Goal: Task Accomplishment & Management: Manage account settings

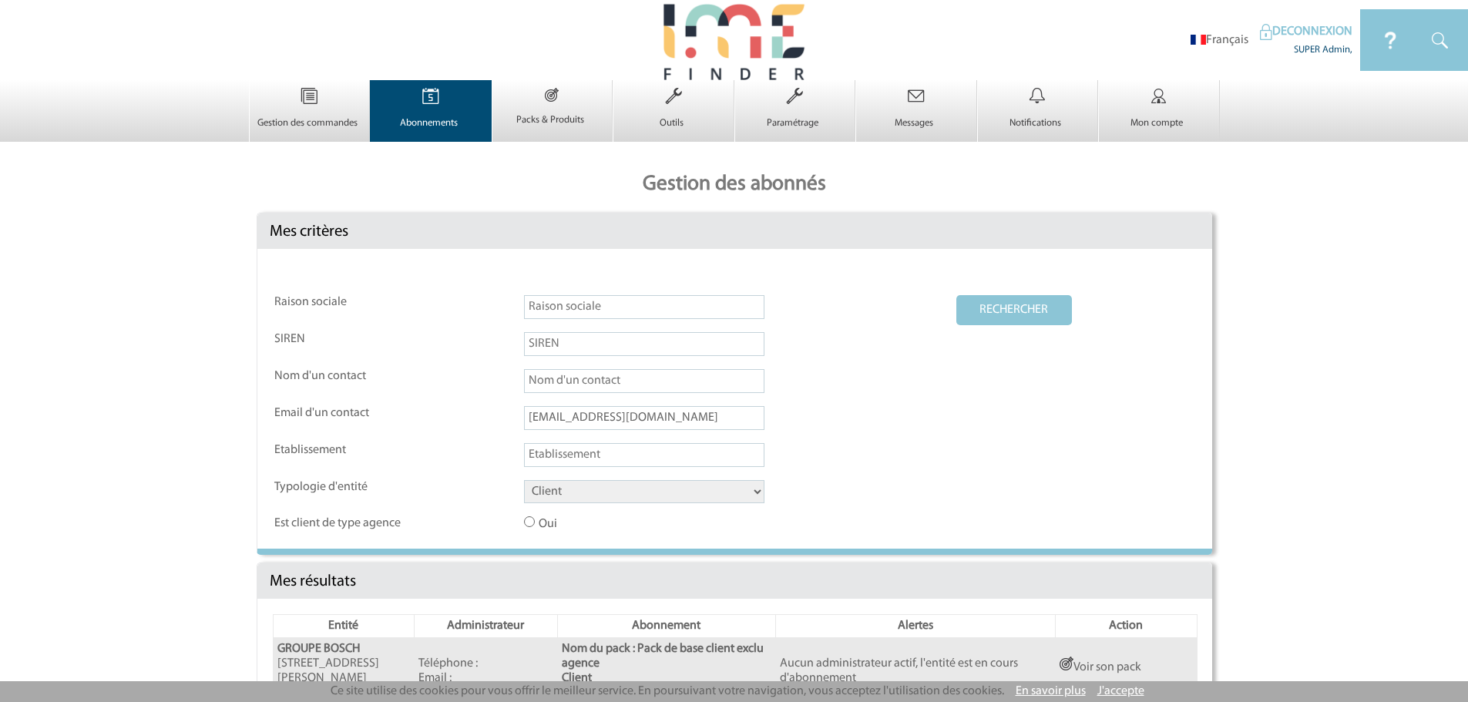
click at [458, 90] on img at bounding box center [430, 96] width 63 height 32
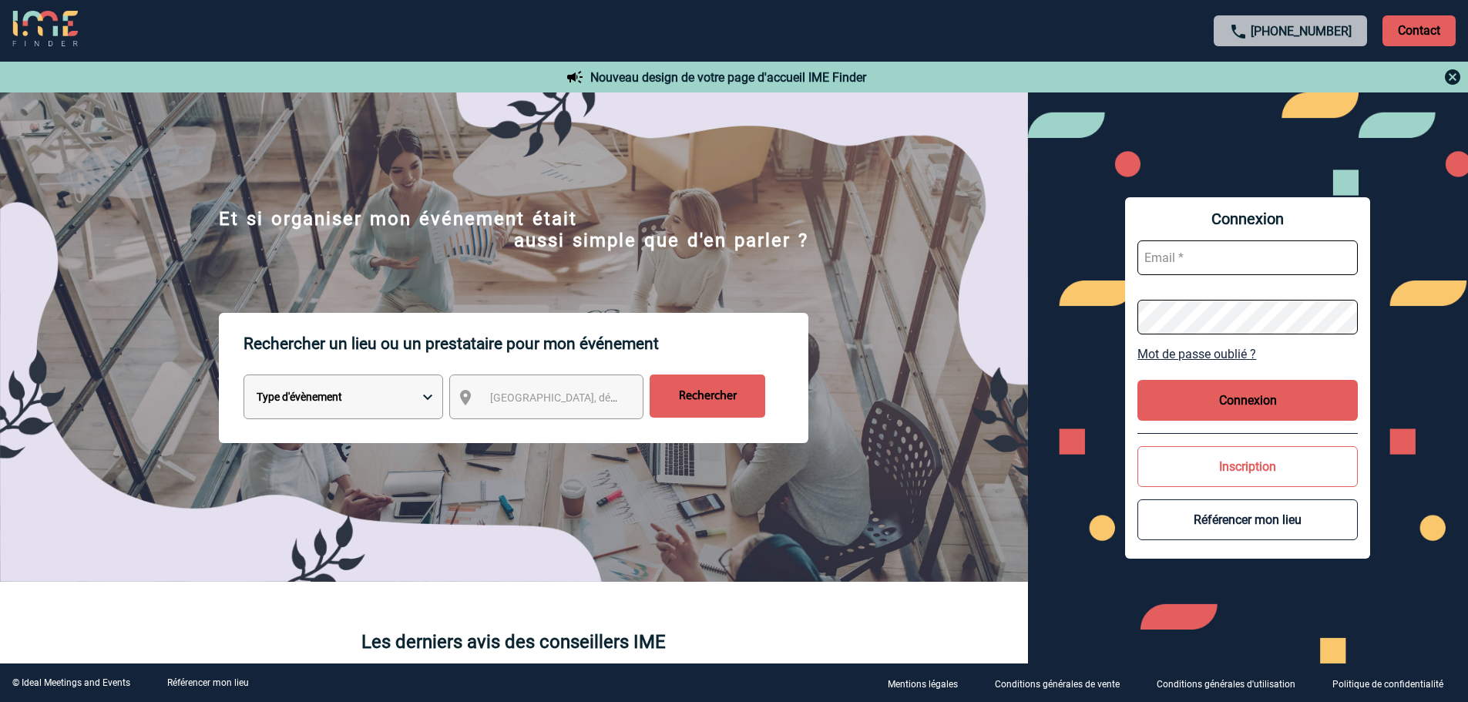
click at [1252, 258] on input "text" at bounding box center [1247, 257] width 220 height 35
type input "admin_plateforme@ime-groupe.com"
click at [1228, 400] on button "Connexion" at bounding box center [1247, 400] width 220 height 41
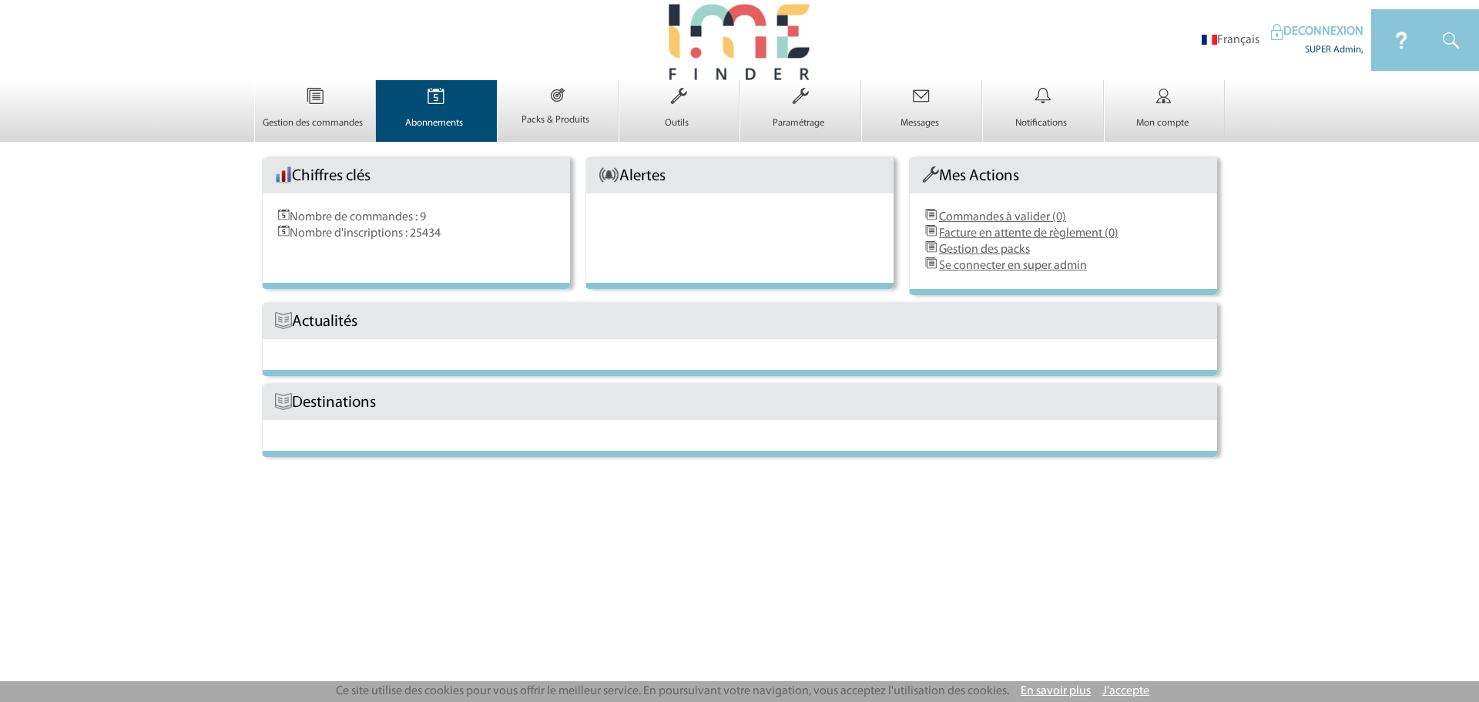
click at [432, 108] on img at bounding box center [436, 96] width 63 height 32
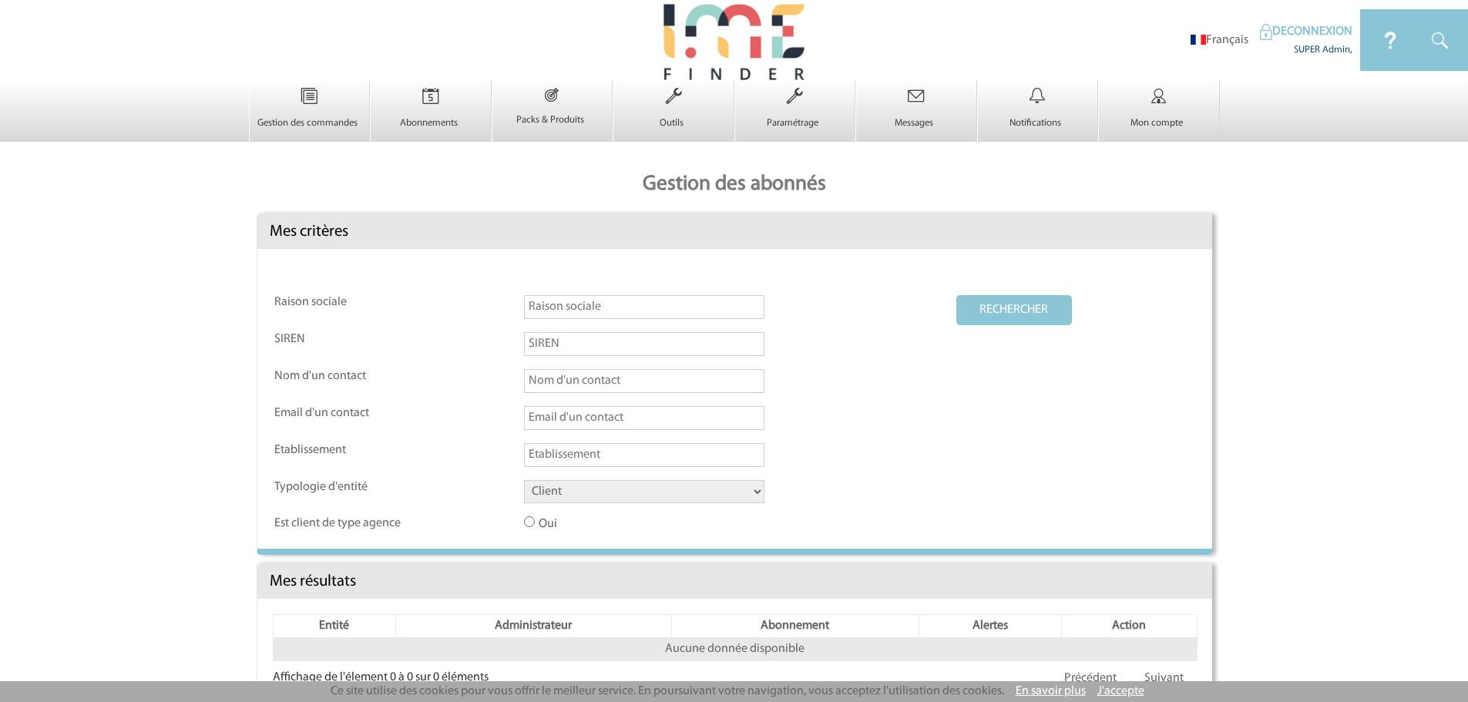
click at [539, 496] on select "Client Fournisseur Agence Promoteur Genius Backoffice" at bounding box center [644, 491] width 240 height 23
select select "AGENCE"
click at [524, 481] on select "Client Fournisseur Agence Promoteur Genius Backoffice" at bounding box center [644, 491] width 240 height 23
click at [1028, 311] on button "RECHERCHER" at bounding box center [1014, 310] width 116 height 30
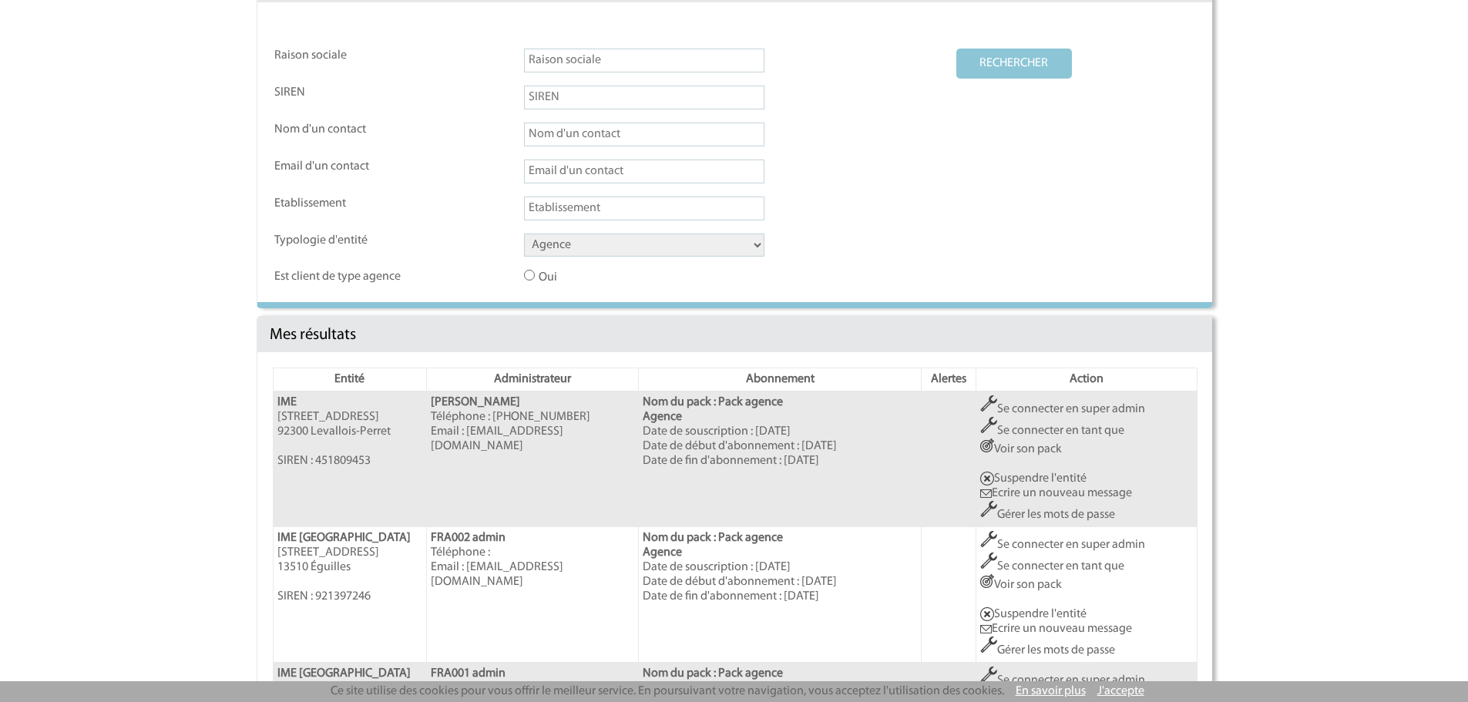
scroll to position [257, 0]
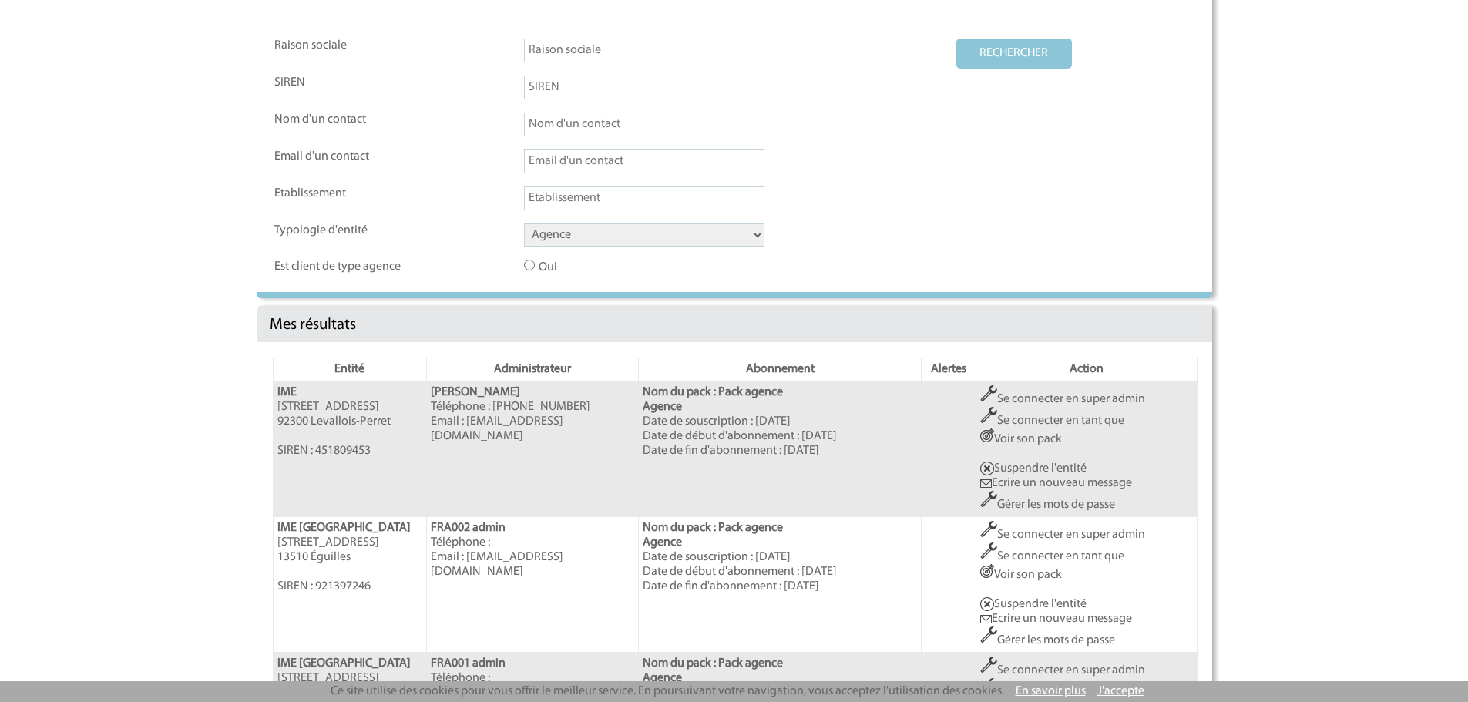
click at [1016, 395] on link "Se connecter en super admin" at bounding box center [1062, 399] width 165 height 12
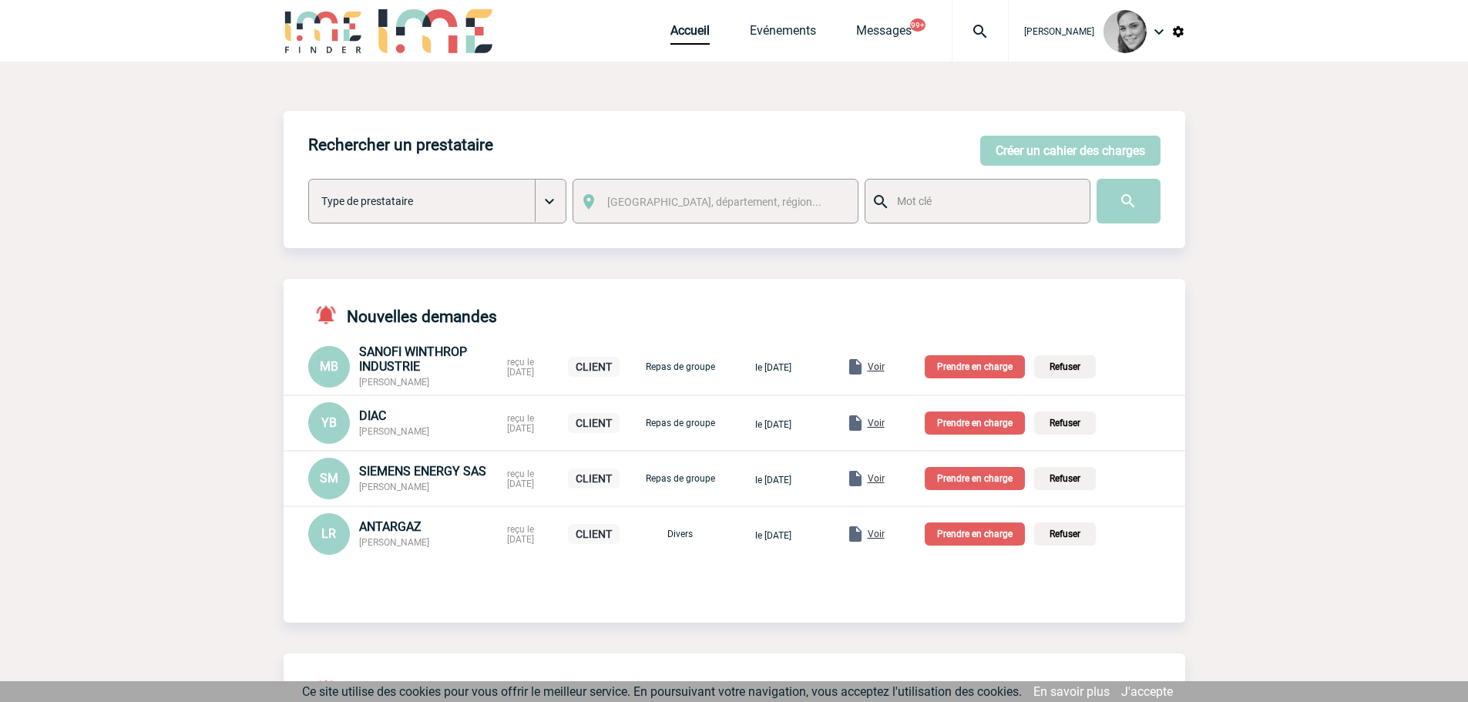
click at [1177, 36] on img at bounding box center [1178, 32] width 14 height 14
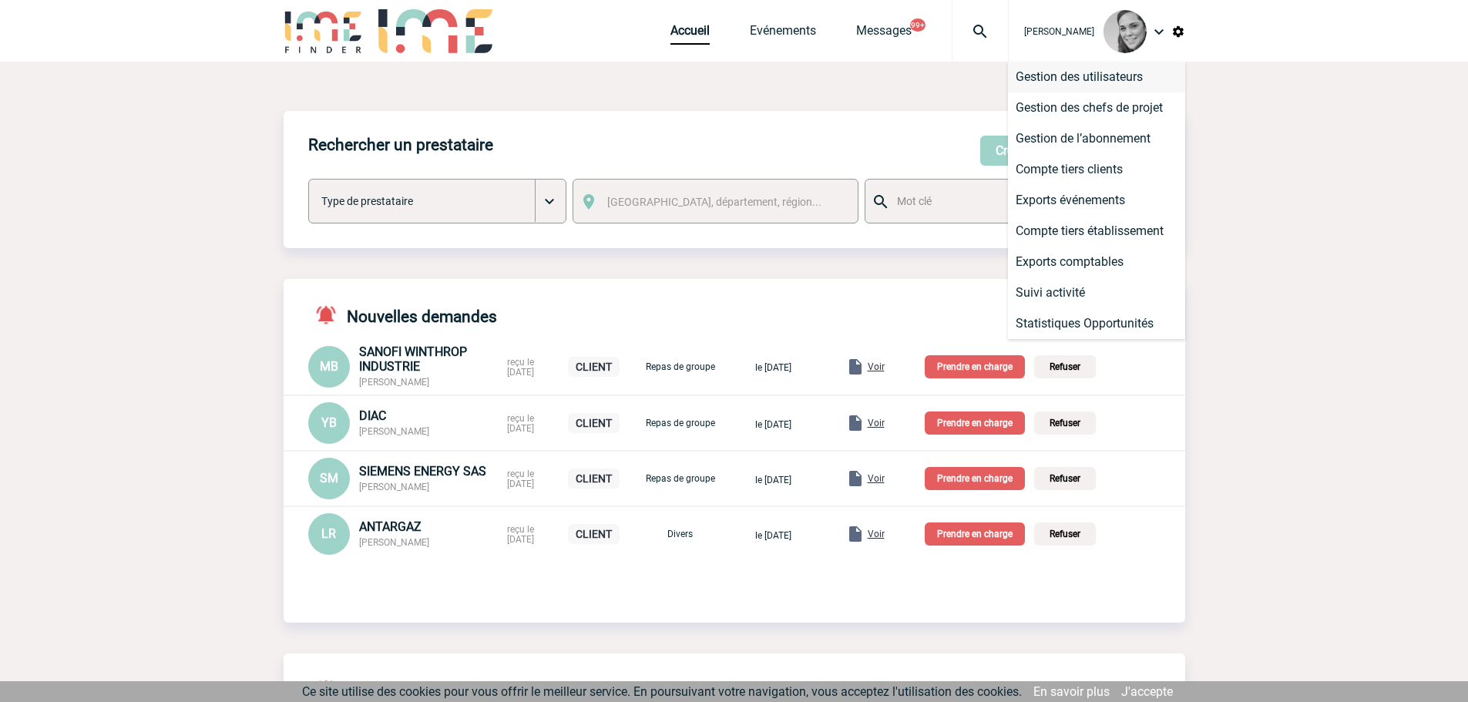
click at [1109, 72] on li "Gestion des utilisateurs" at bounding box center [1096, 77] width 177 height 31
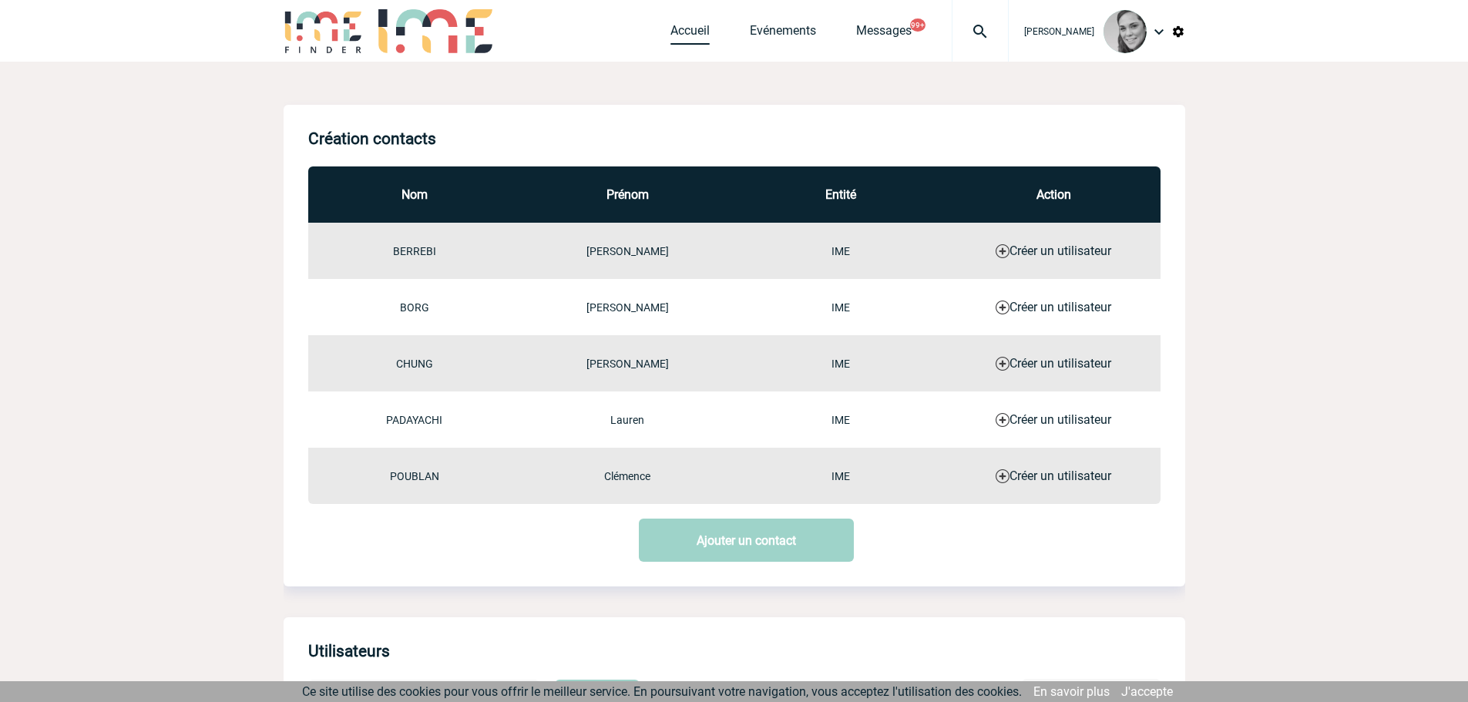
click at [688, 32] on link "Accueil" at bounding box center [689, 34] width 39 height 22
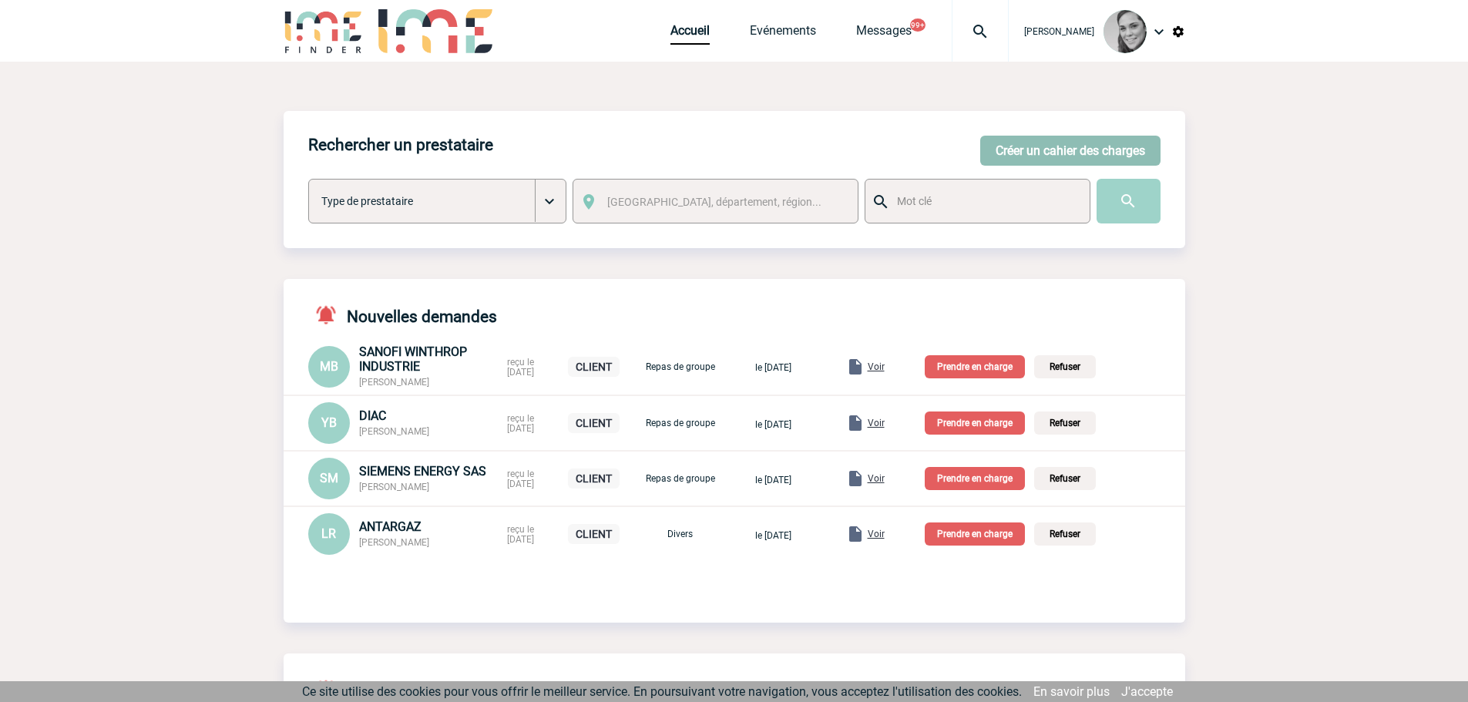
click at [1073, 146] on button "Créer un cahier des charges" at bounding box center [1070, 151] width 180 height 30
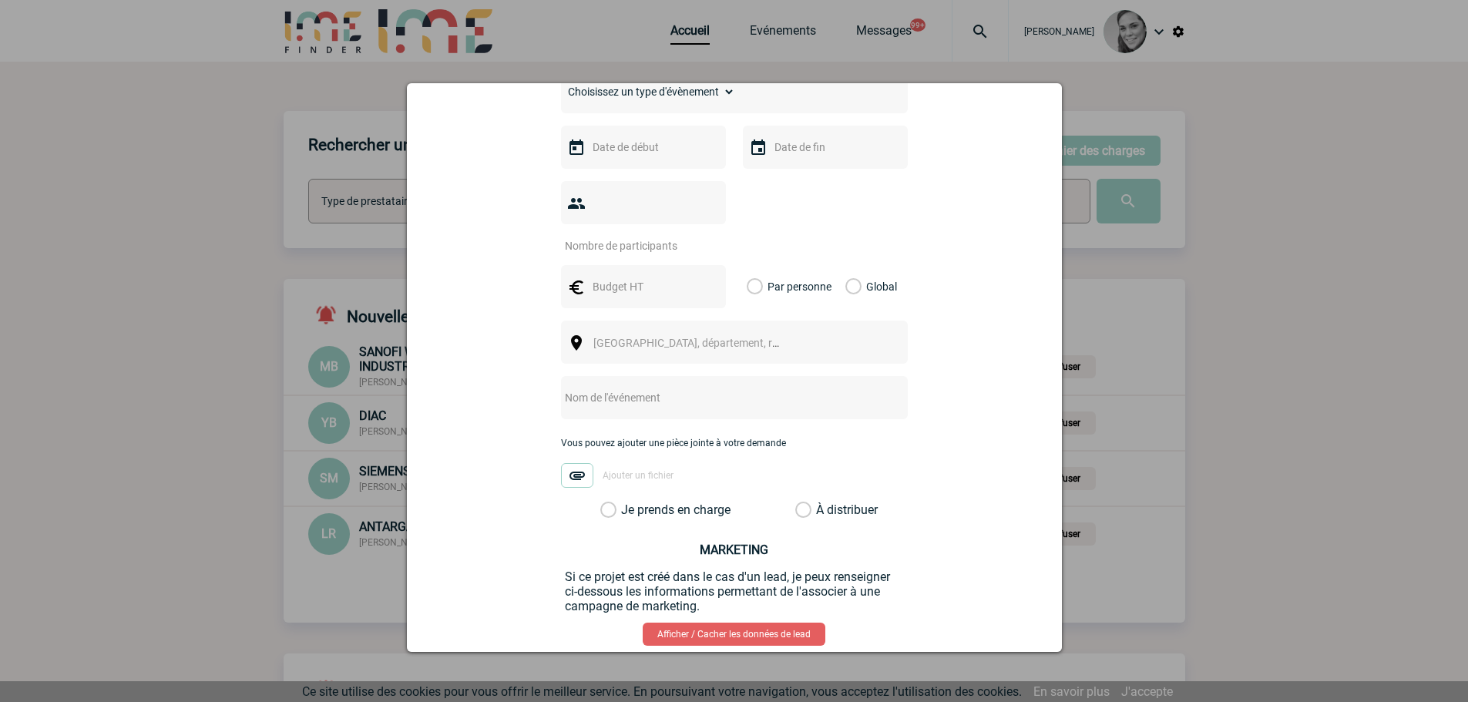
scroll to position [257, 0]
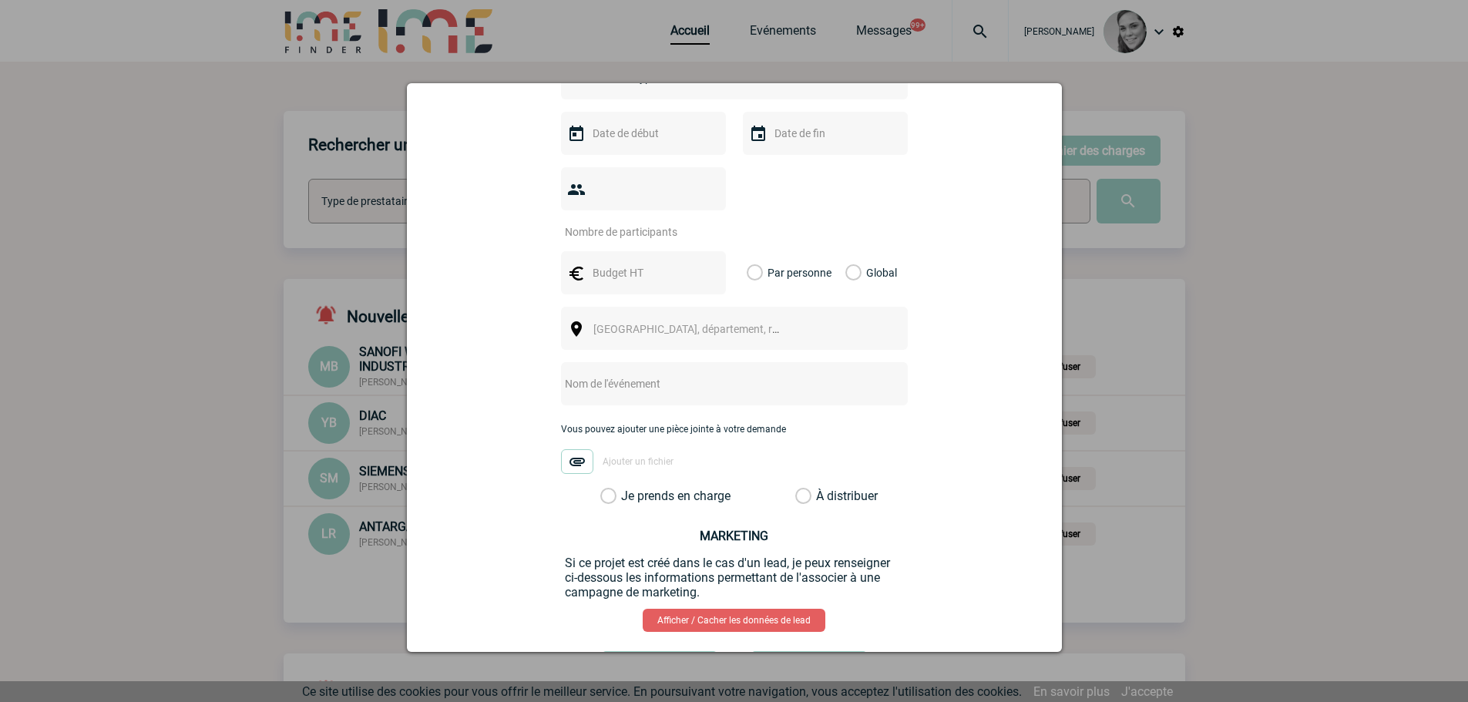
click at [185, 354] on div at bounding box center [734, 351] width 1468 height 702
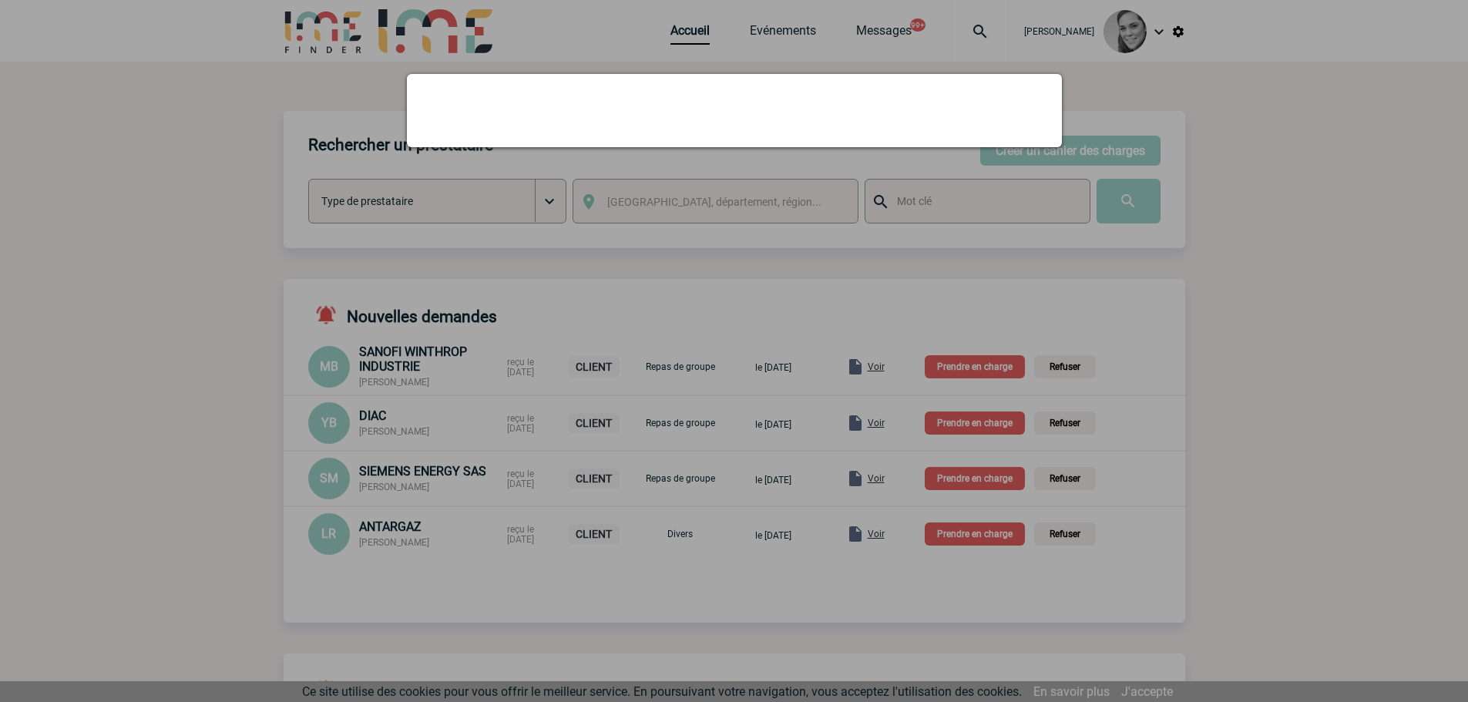
scroll to position [0, 0]
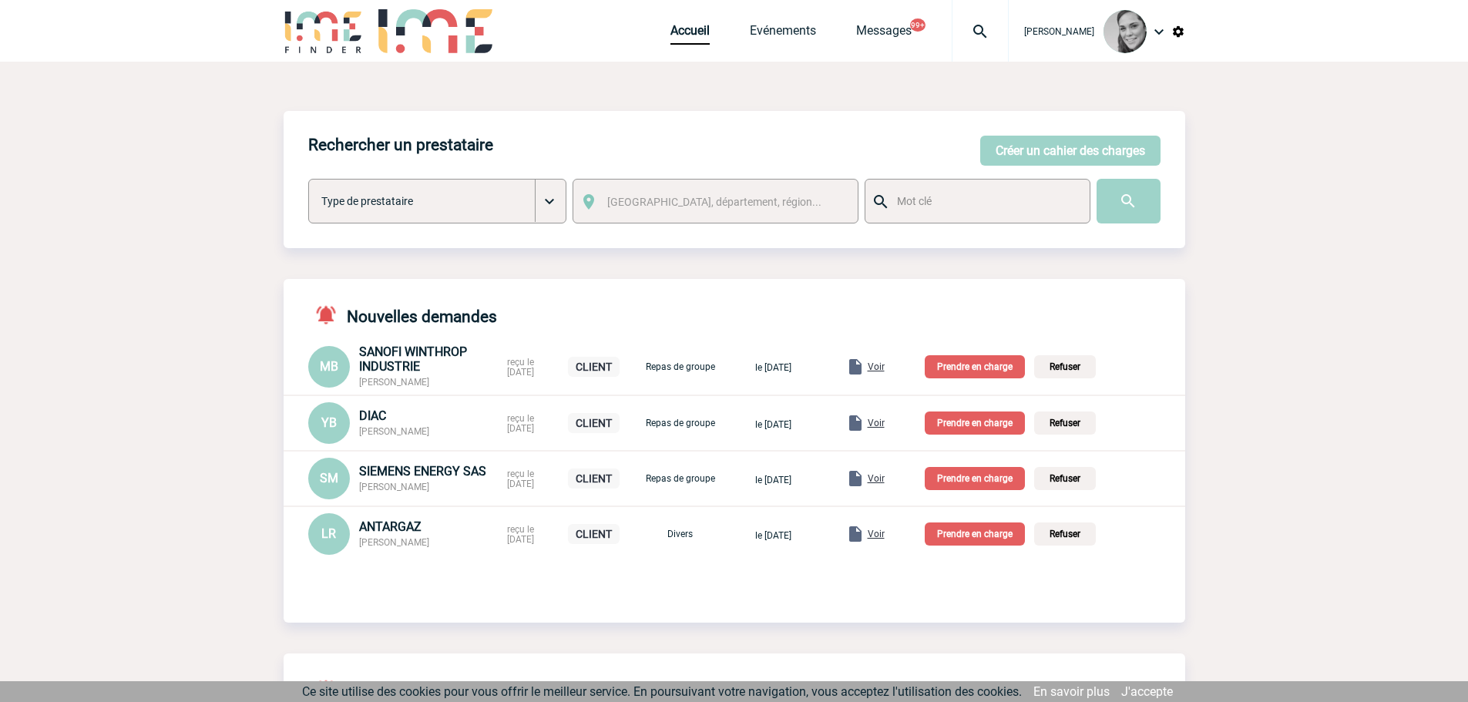
click at [998, 368] on p "Prendre en charge" at bounding box center [975, 366] width 100 height 23
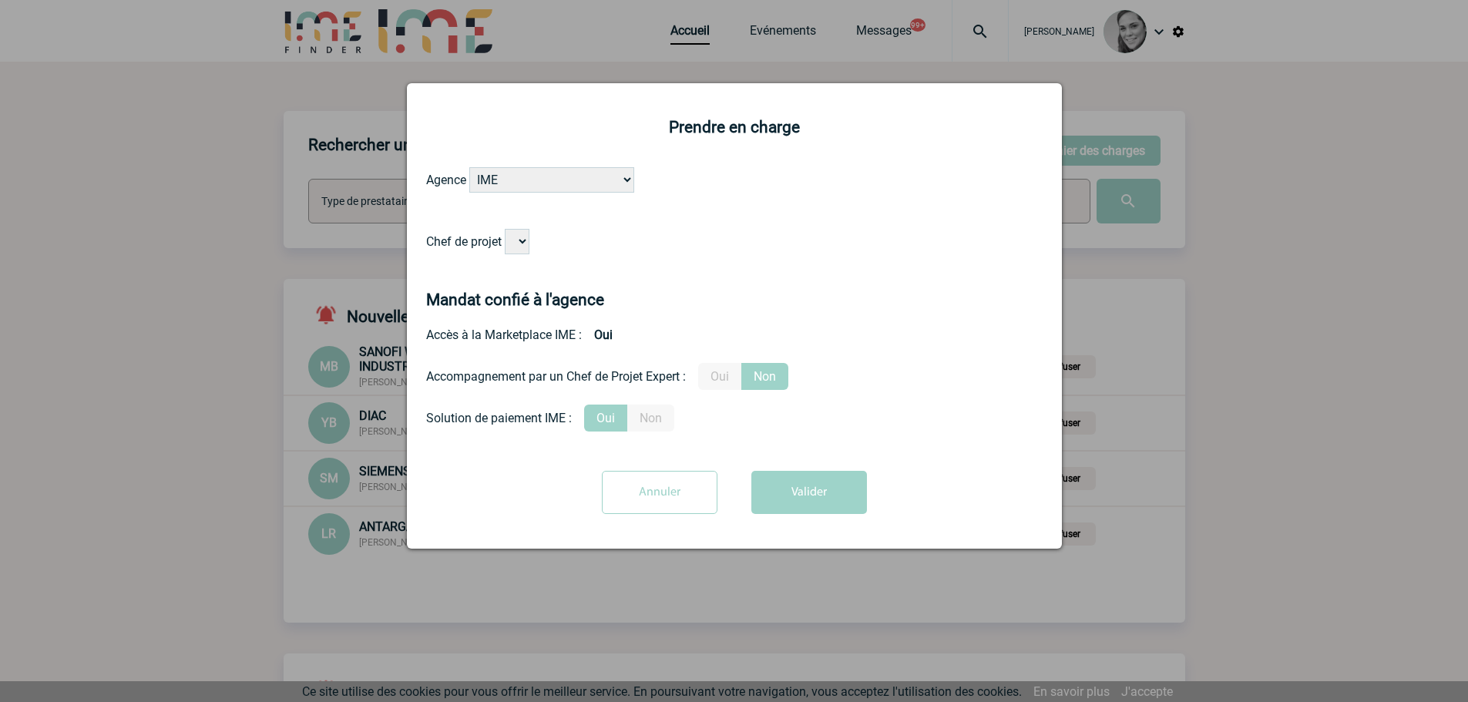
click at [515, 248] on select "Chef de projet" at bounding box center [517, 241] width 25 height 25
click at [690, 500] on input "Annuler" at bounding box center [660, 492] width 116 height 43
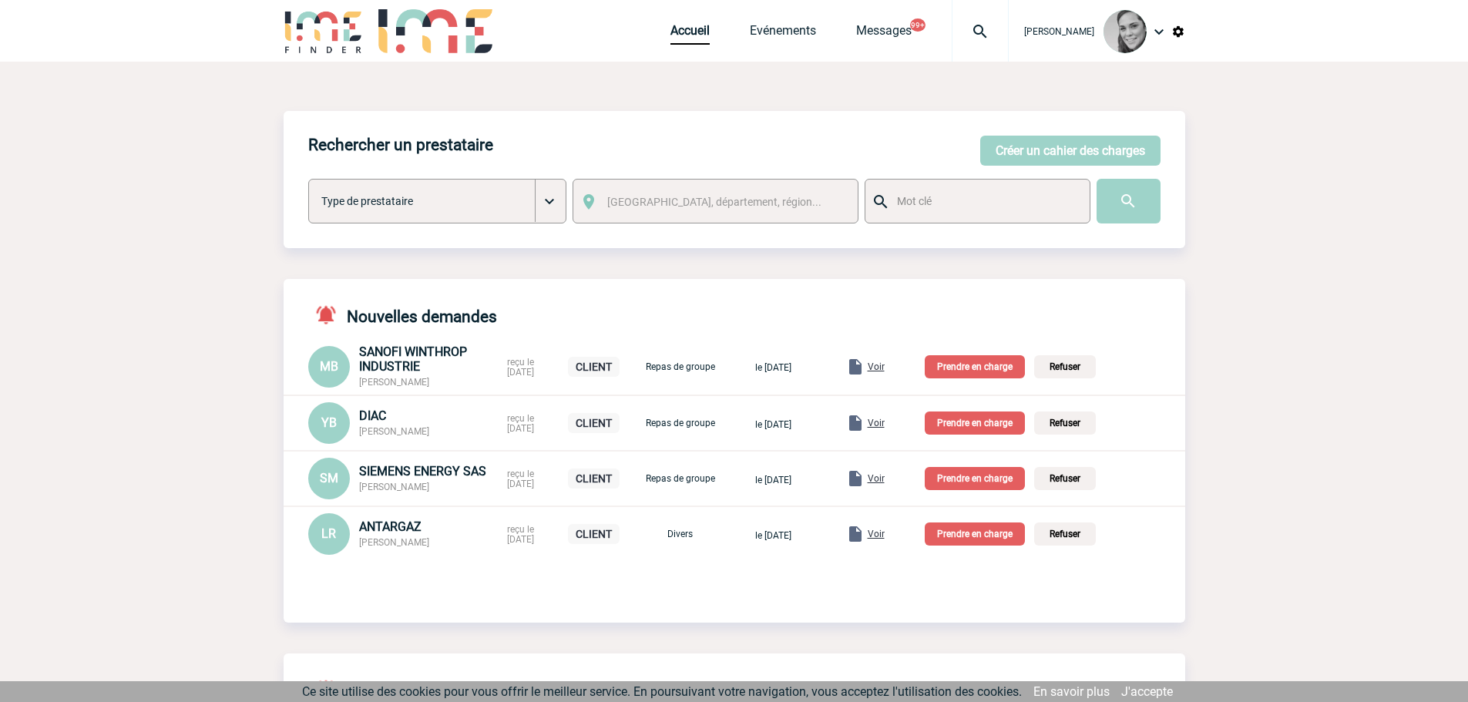
click at [1180, 30] on img at bounding box center [1178, 32] width 14 height 14
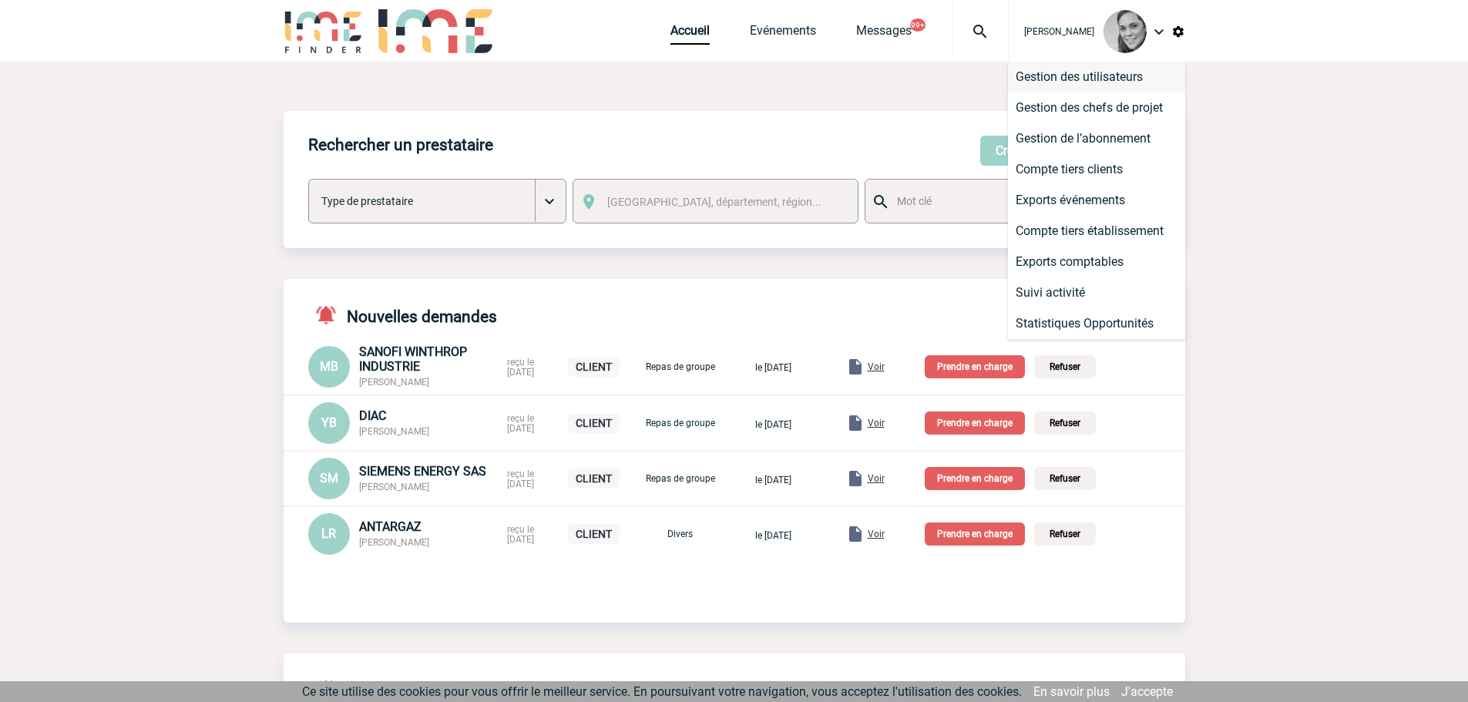
click at [1117, 68] on li "Gestion des utilisateurs" at bounding box center [1096, 77] width 177 height 31
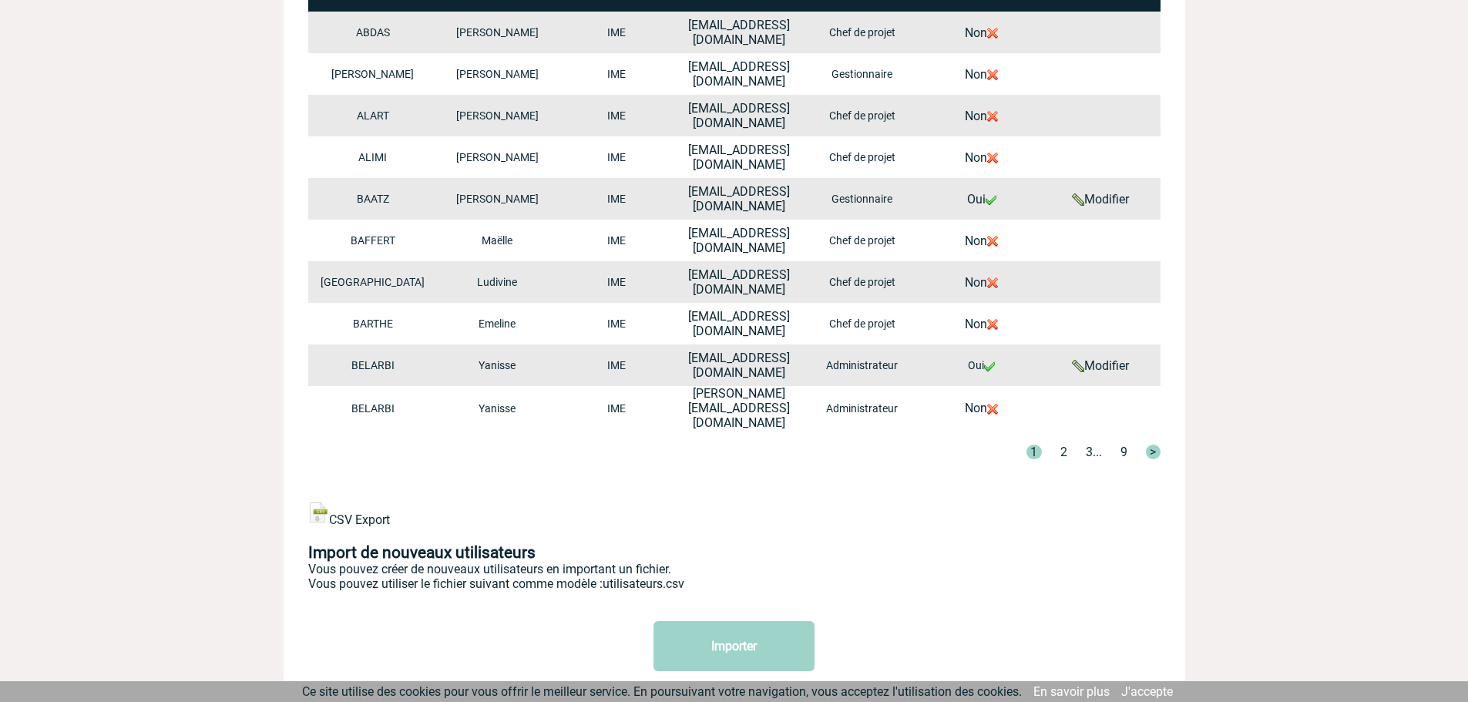
scroll to position [514, 0]
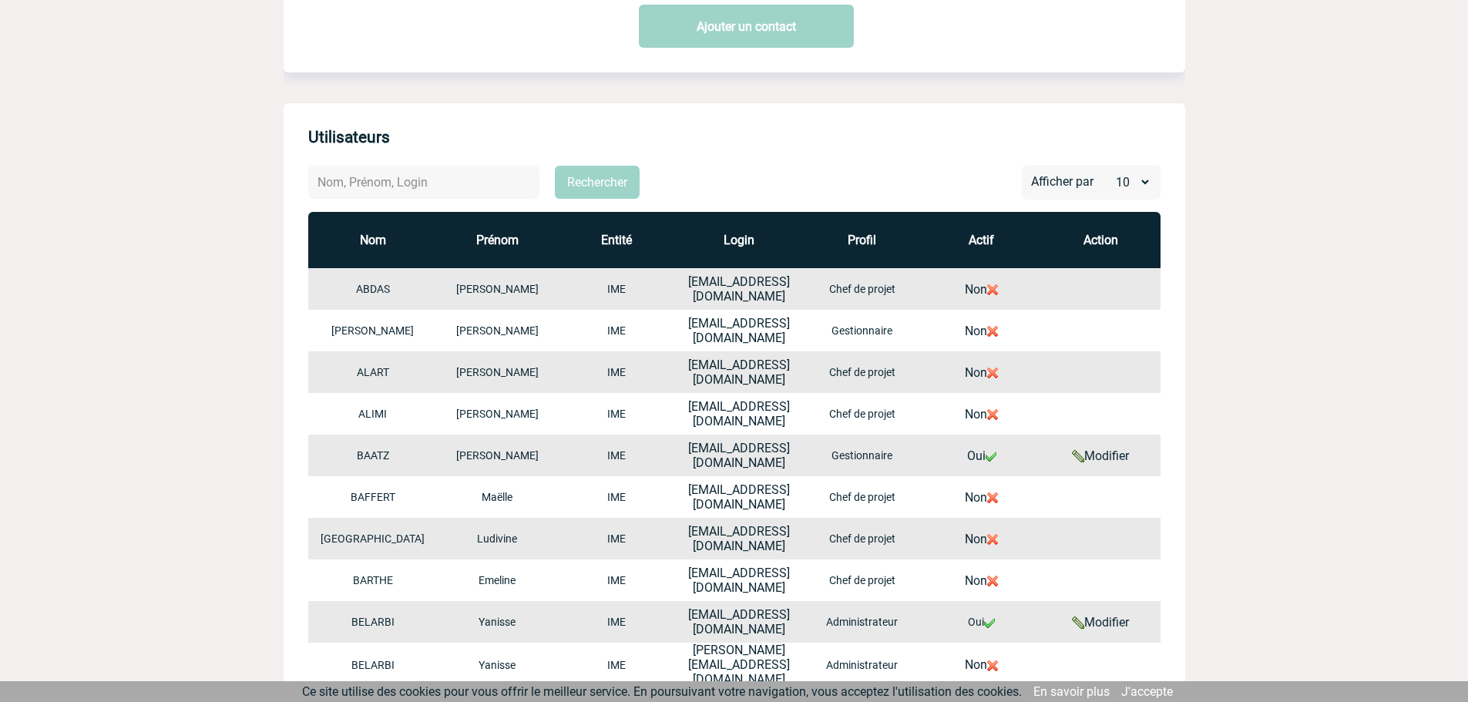
click at [1000, 237] on th "Actif" at bounding box center [981, 240] width 119 height 56
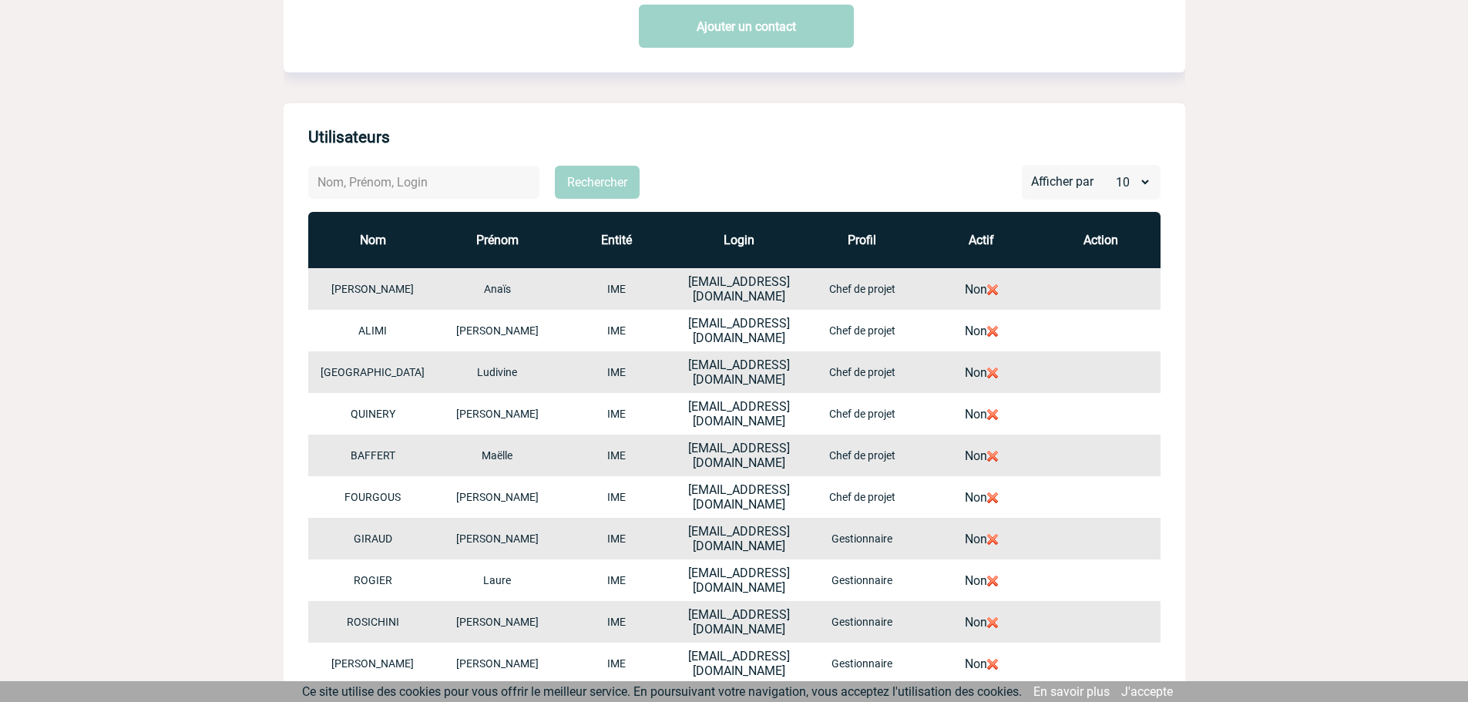
click at [989, 237] on th "Actif" at bounding box center [981, 240] width 119 height 56
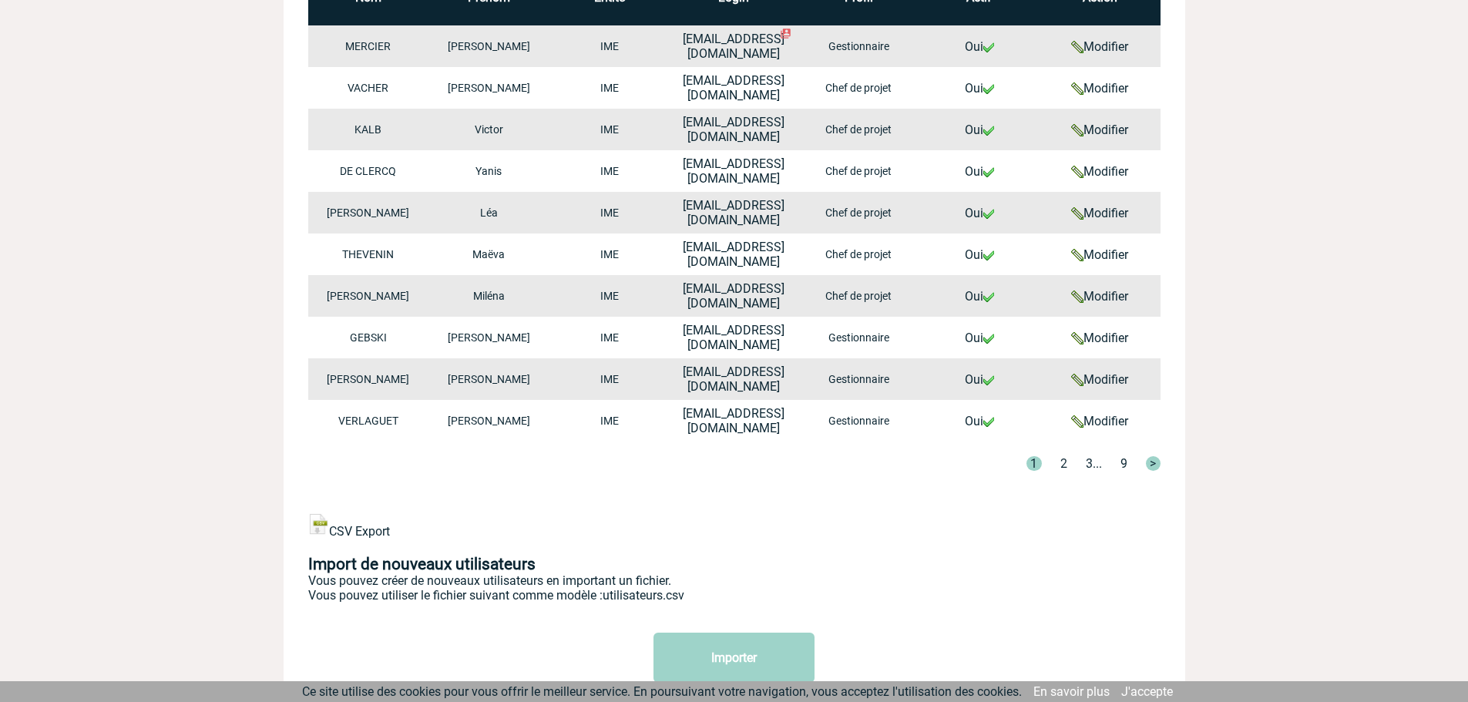
scroll to position [771, 0]
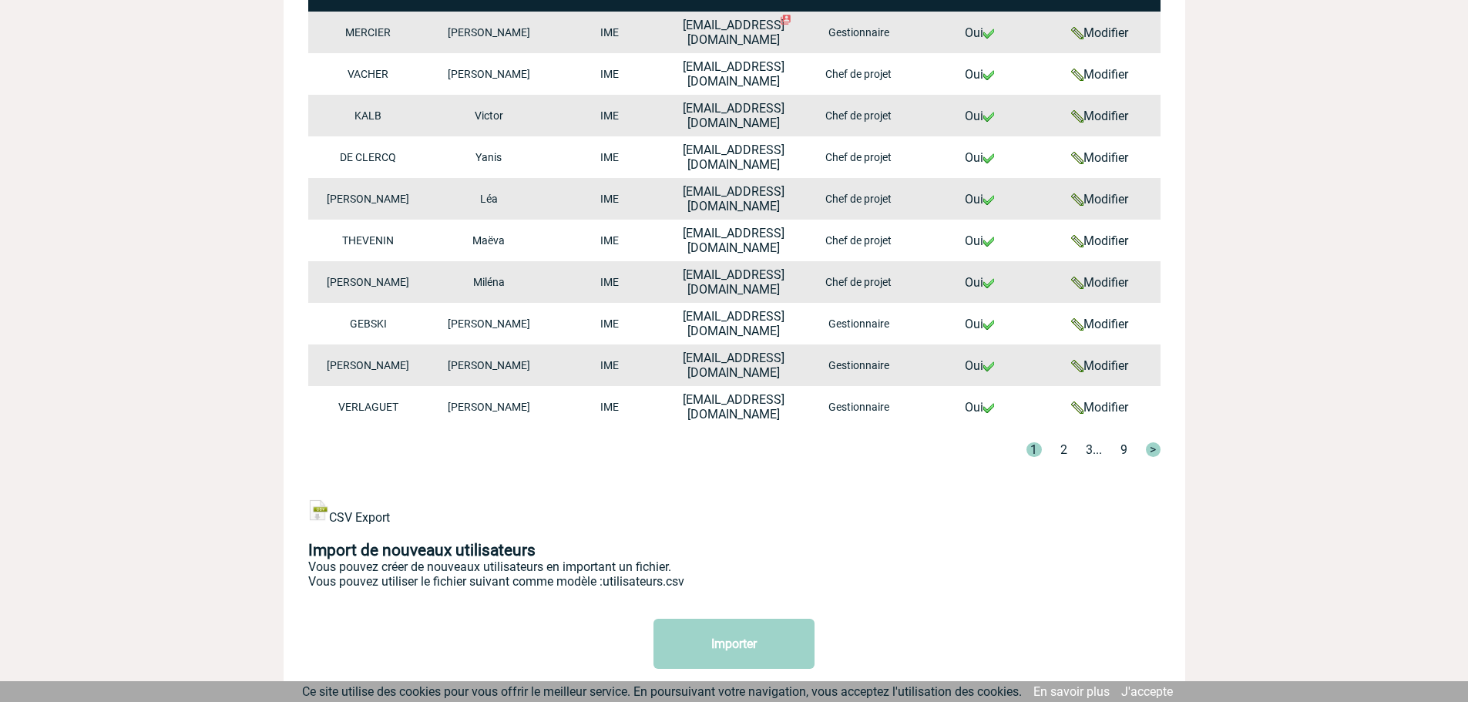
click at [1112, 368] on link "Modifier" at bounding box center [1099, 365] width 57 height 15
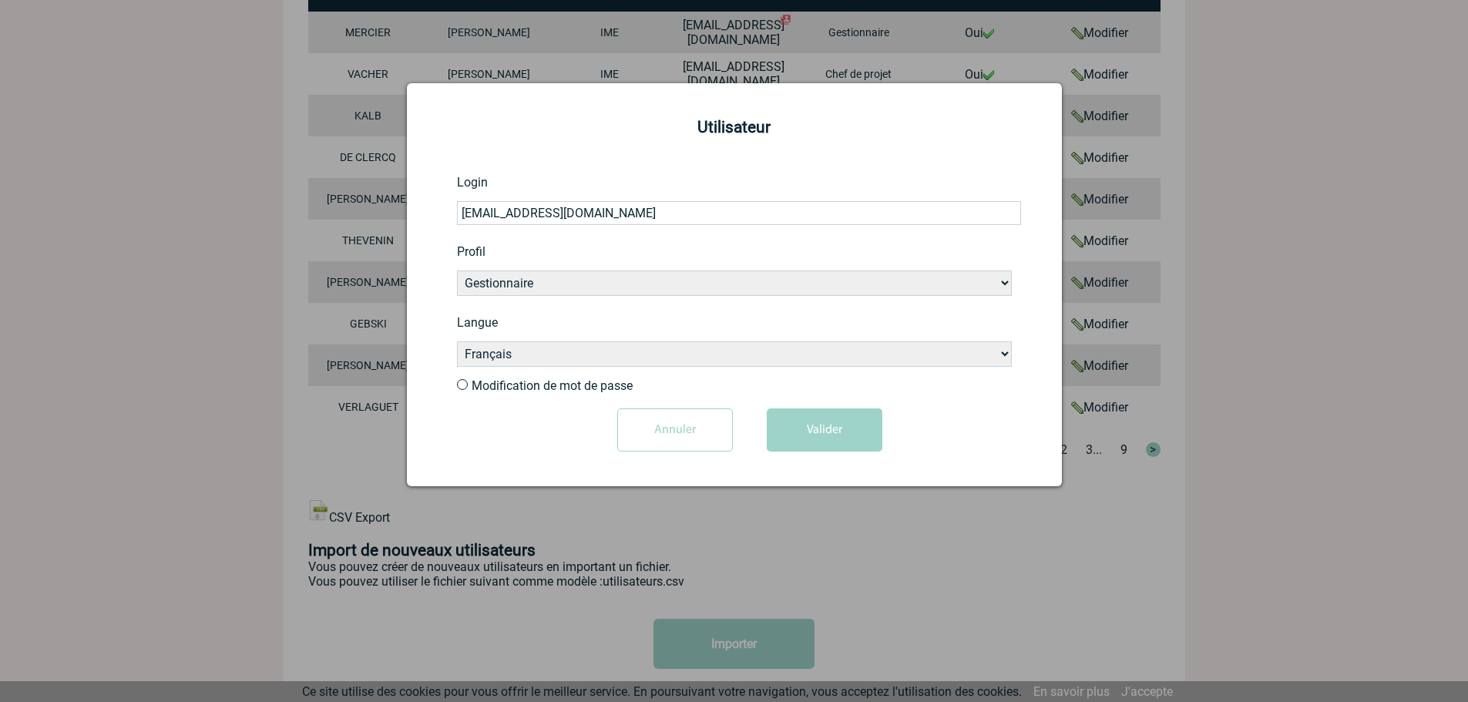
click at [1259, 205] on div at bounding box center [734, 351] width 1468 height 702
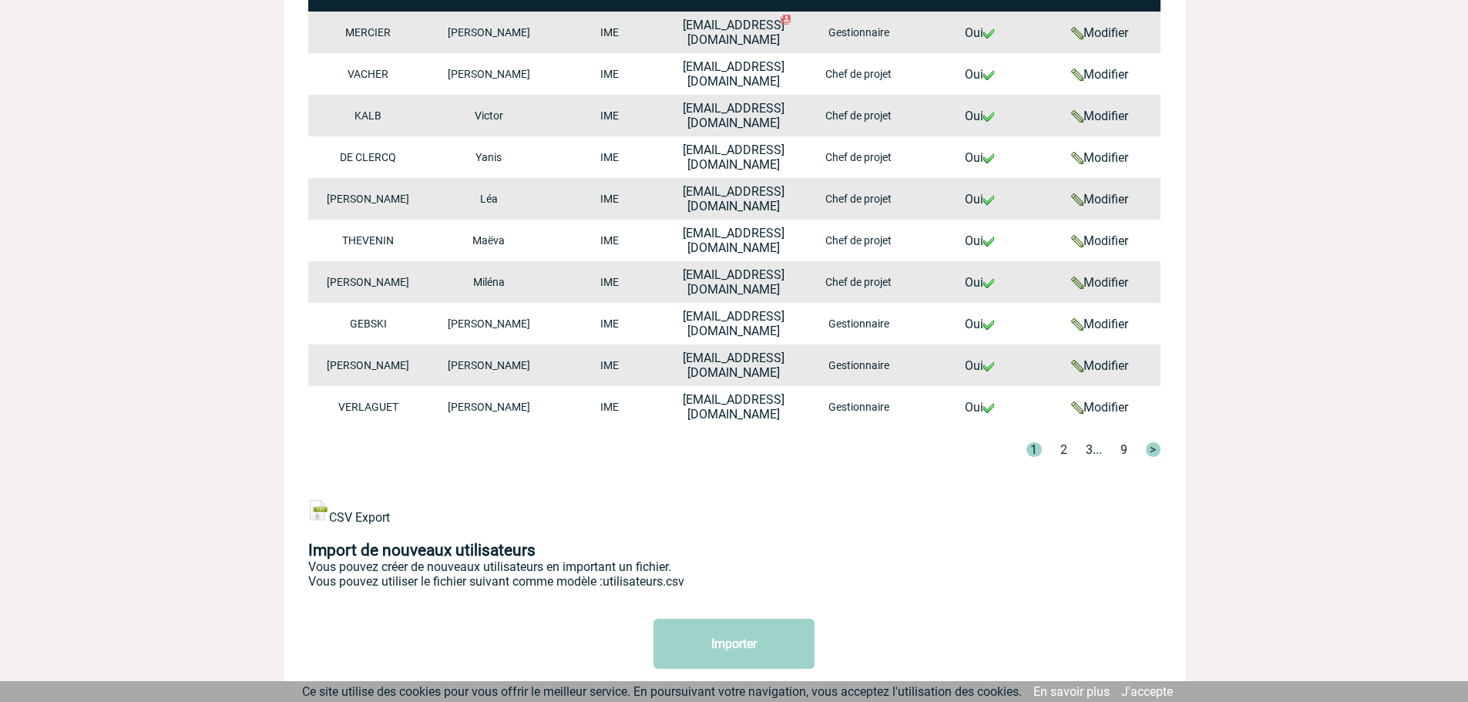
click at [1063, 452] on link "2" at bounding box center [1063, 449] width 7 height 15
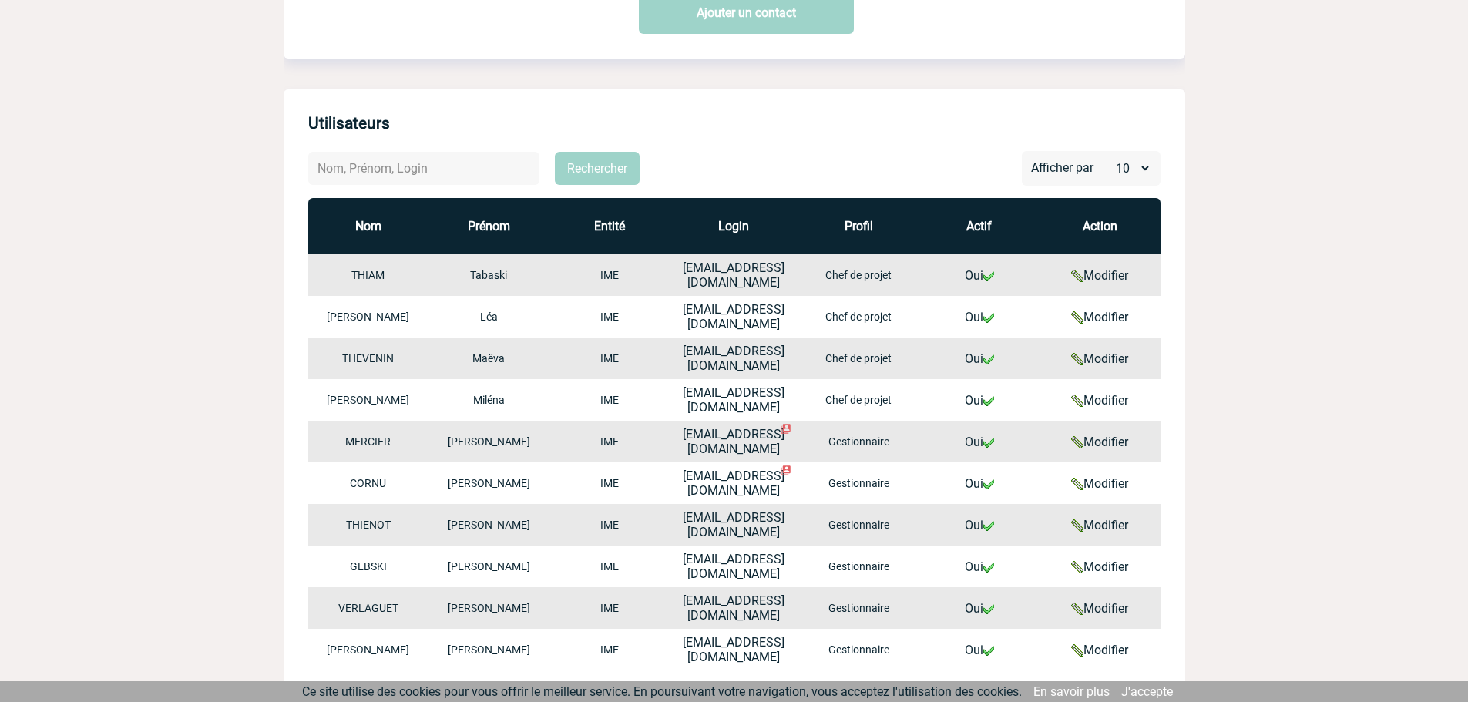
scroll to position [514, 0]
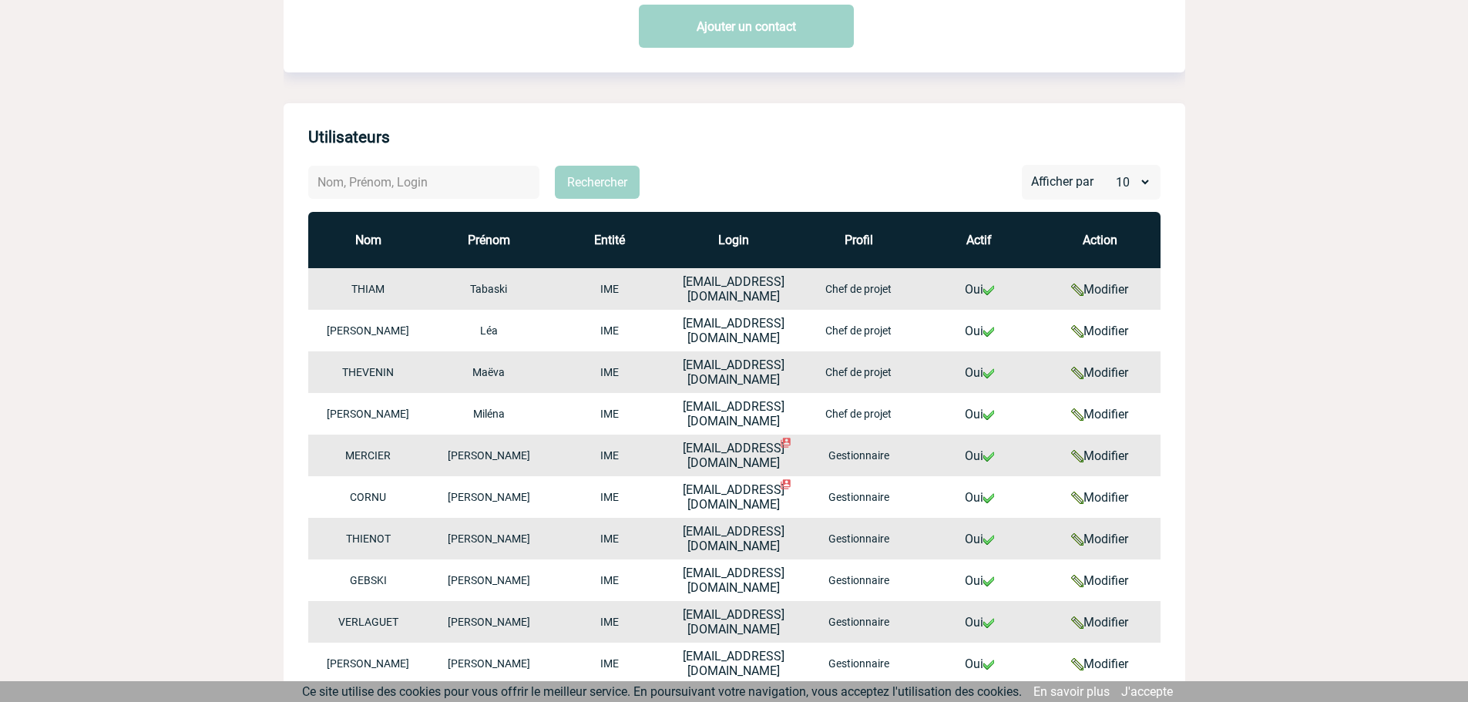
click at [1109, 411] on link "Modifier" at bounding box center [1099, 414] width 57 height 15
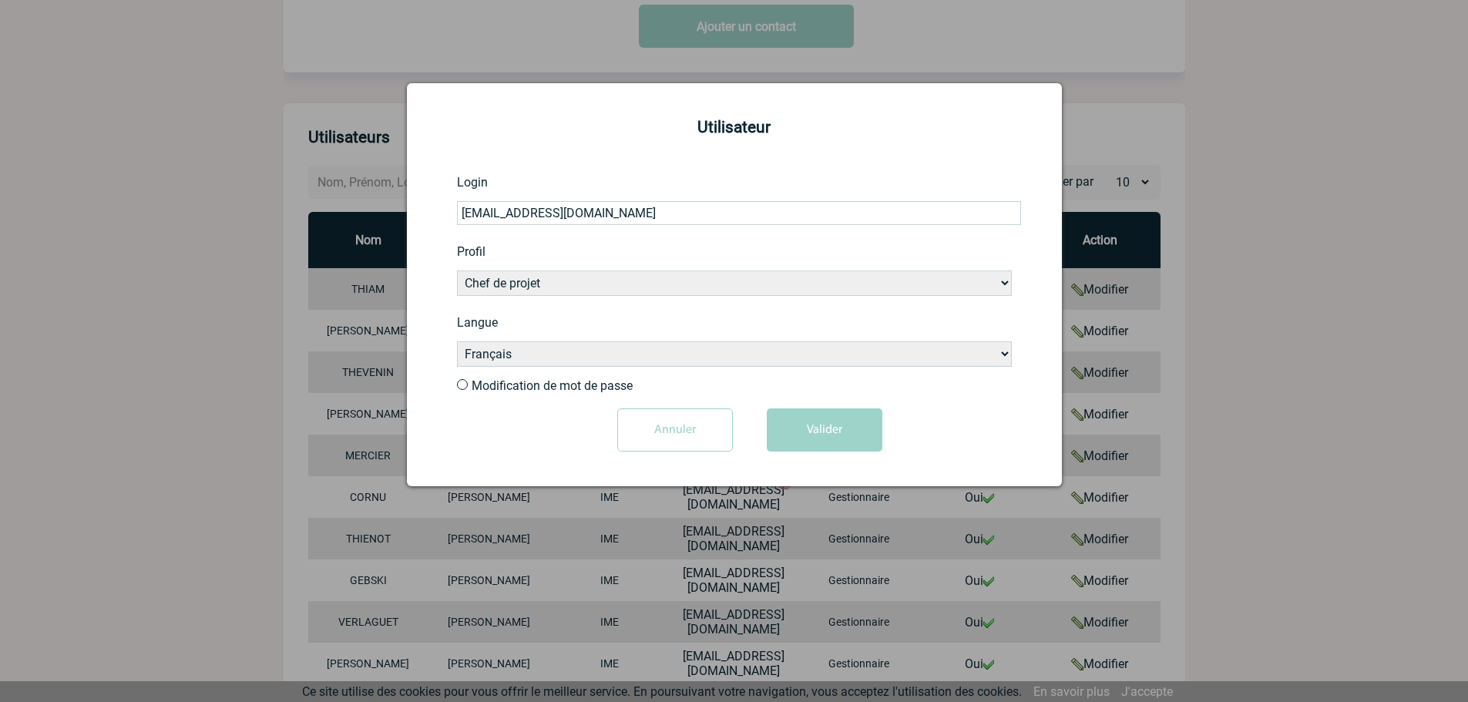
click at [1214, 386] on div at bounding box center [734, 351] width 1468 height 702
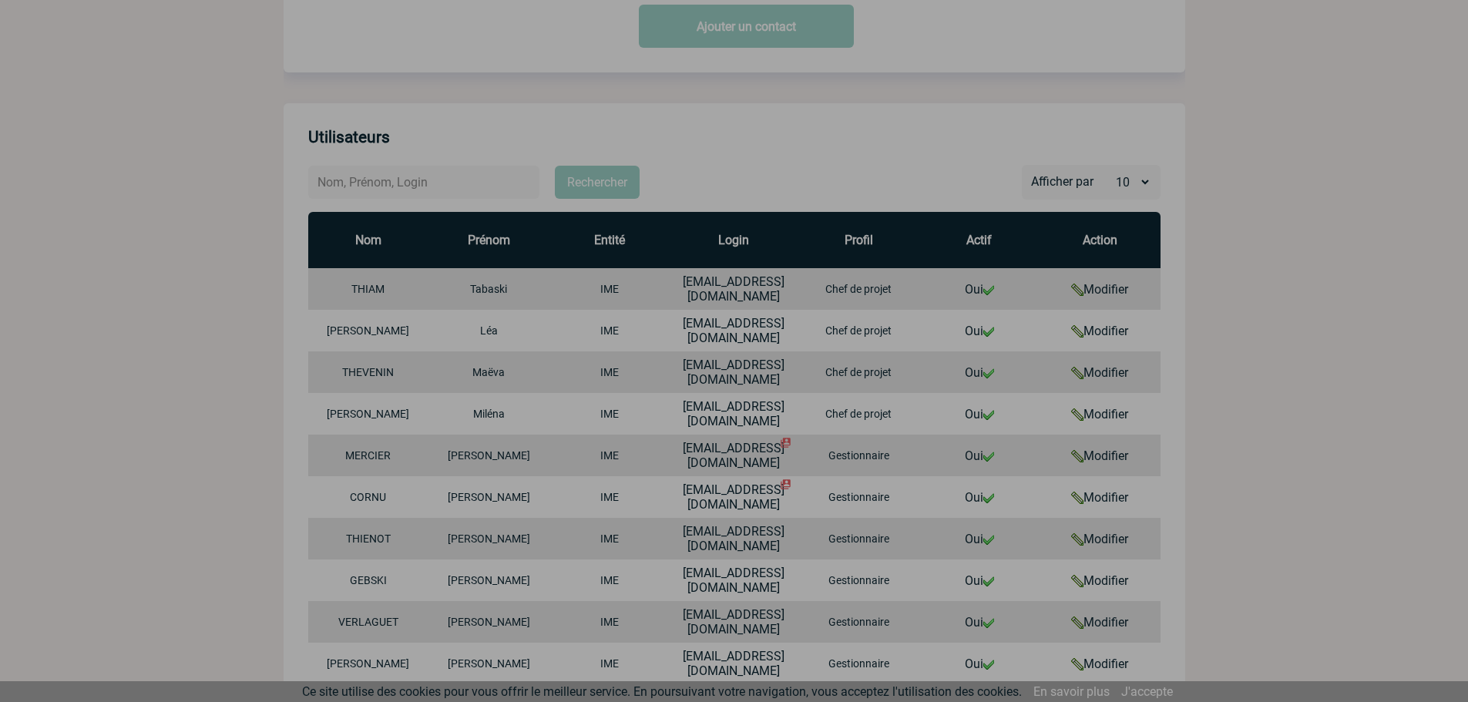
scroll to position [0, 0]
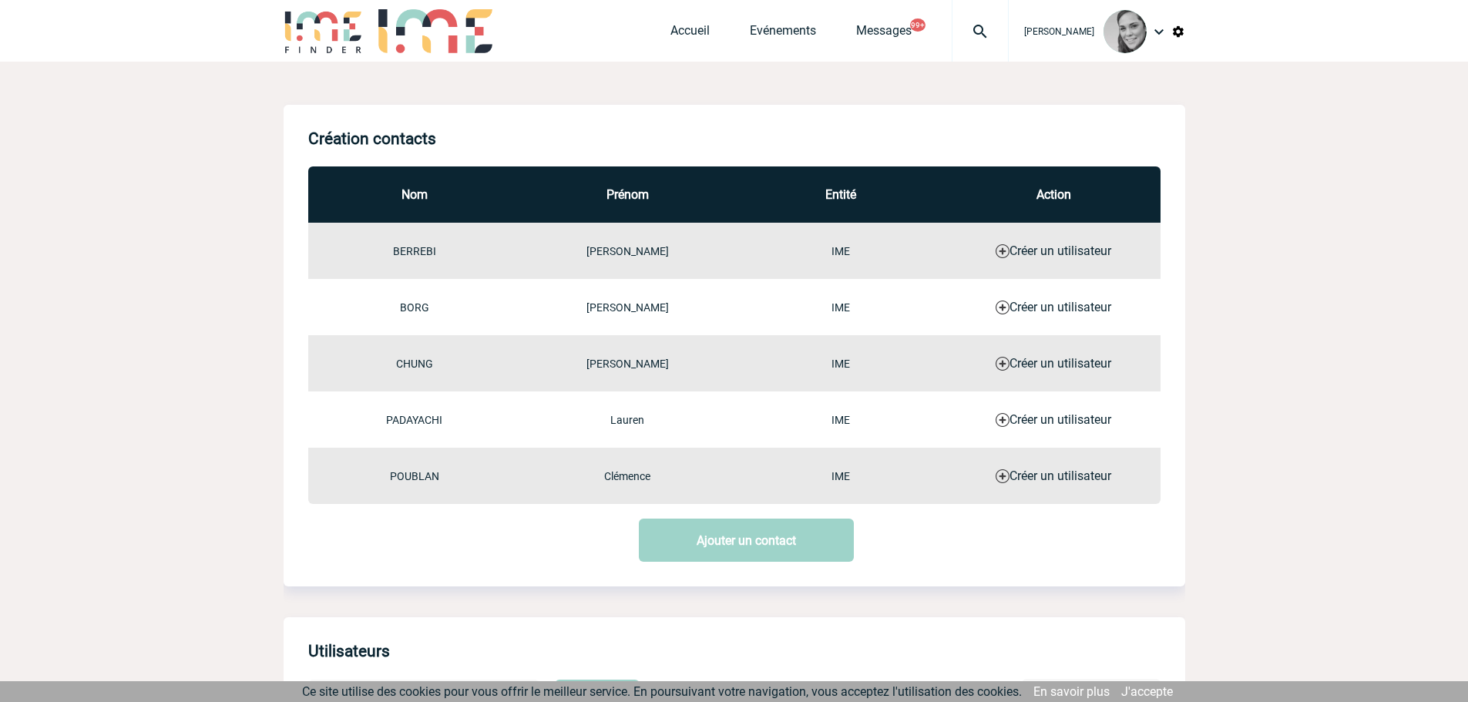
click at [1169, 31] on div "[PERSON_NAME]" at bounding box center [1097, 31] width 176 height 62
click at [1173, 30] on img at bounding box center [1178, 32] width 14 height 14
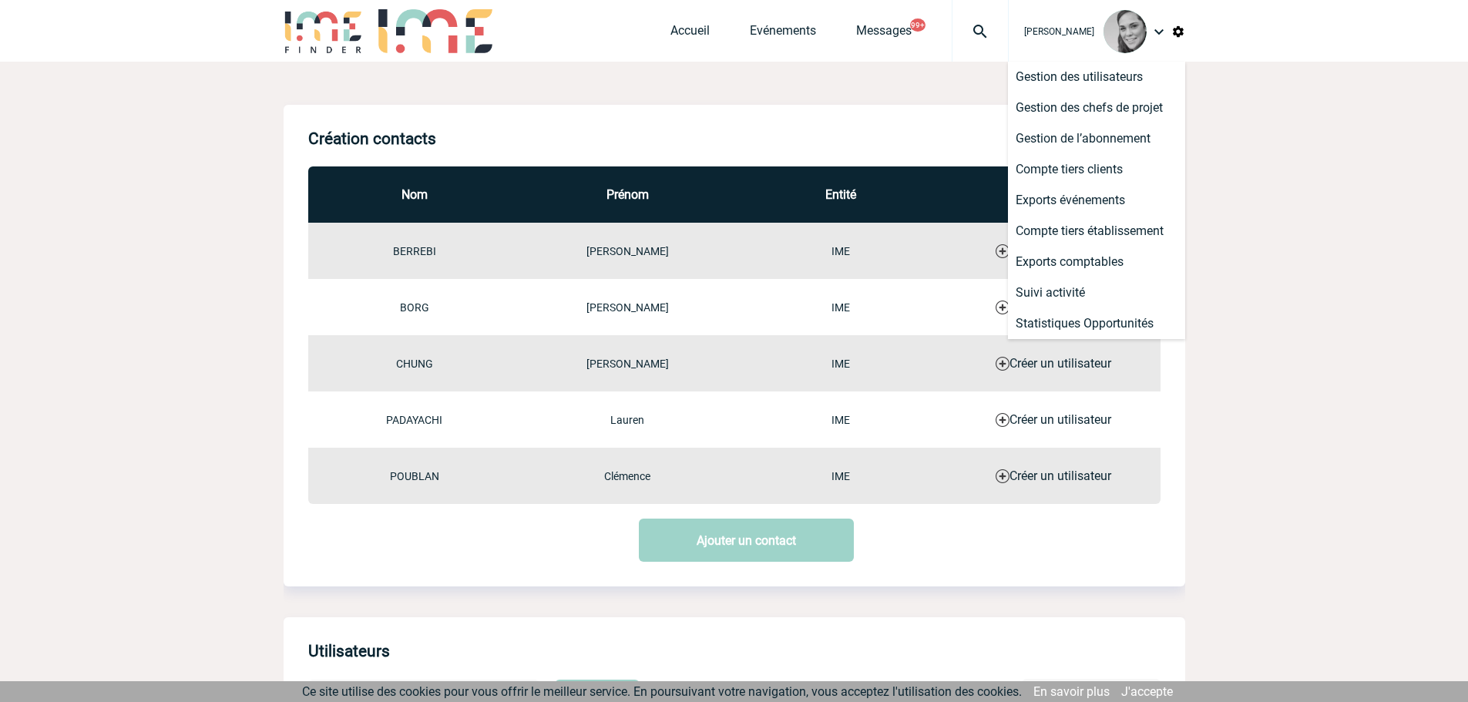
click at [1166, 28] on img at bounding box center [1159, 31] width 18 height 18
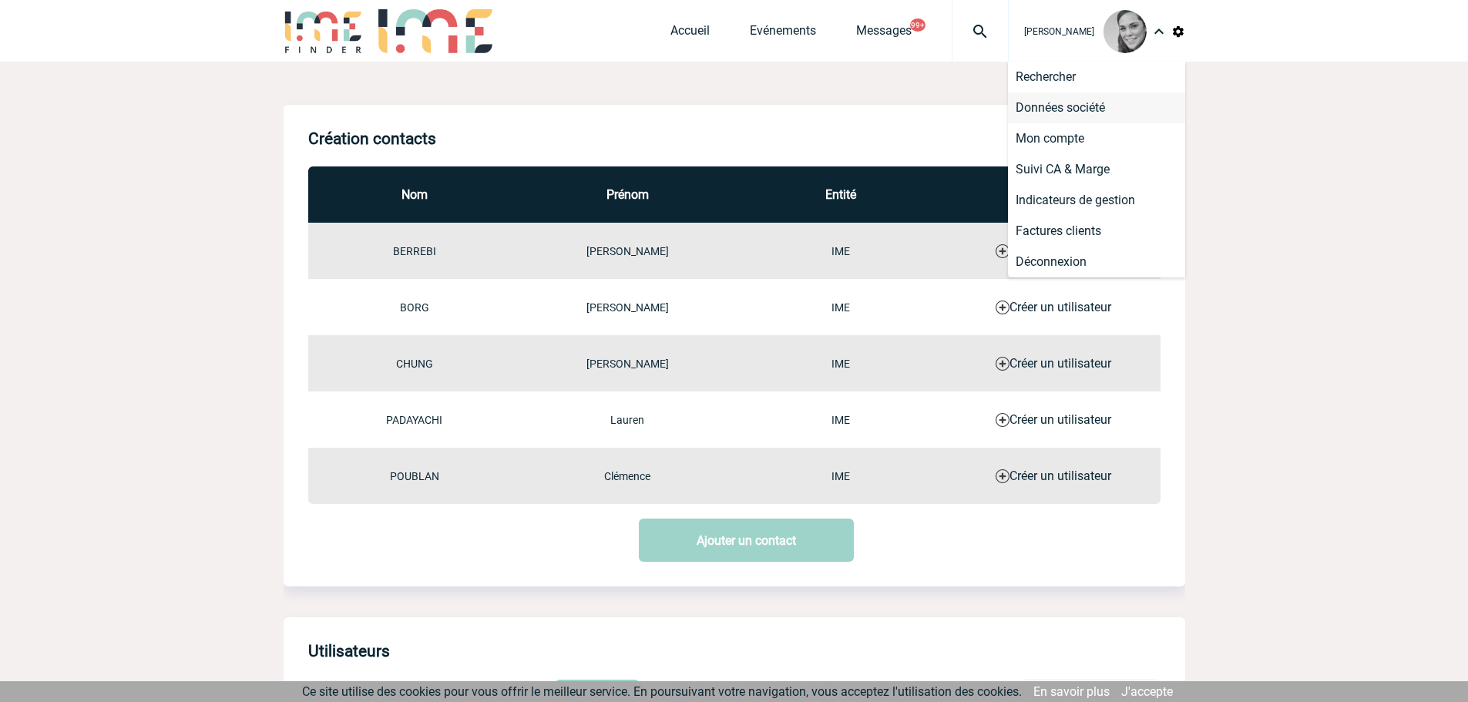
click at [1102, 107] on li "Données société" at bounding box center [1096, 107] width 177 height 31
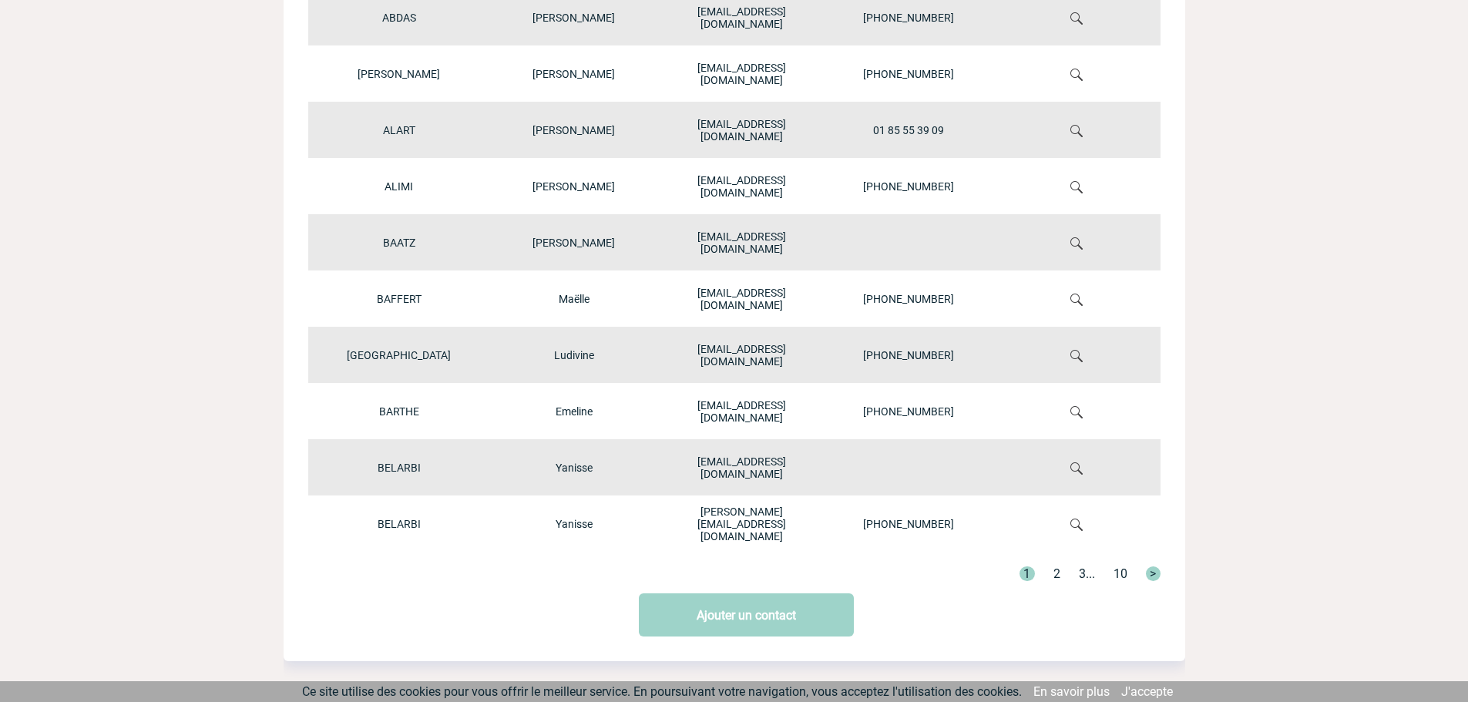
scroll to position [514, 0]
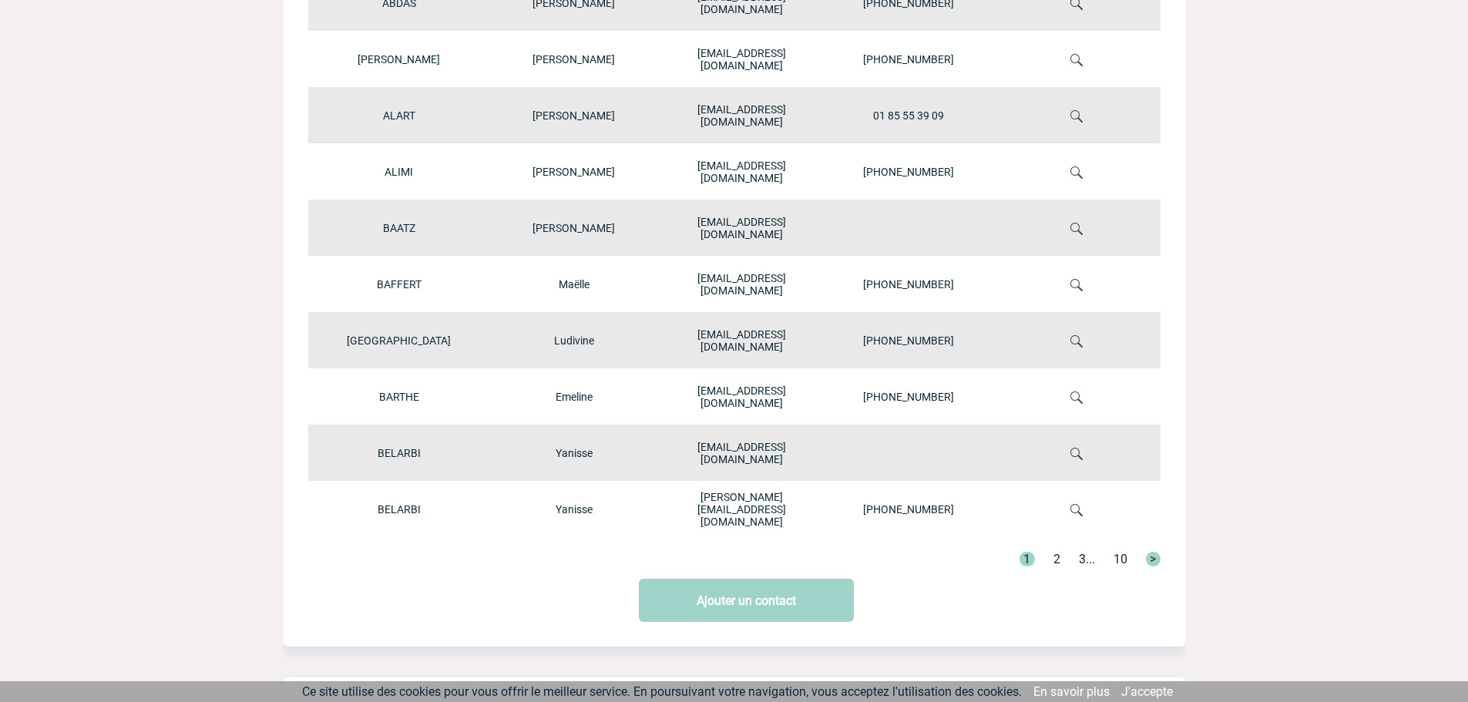
click at [1081, 559] on link "3" at bounding box center [1082, 559] width 7 height 15
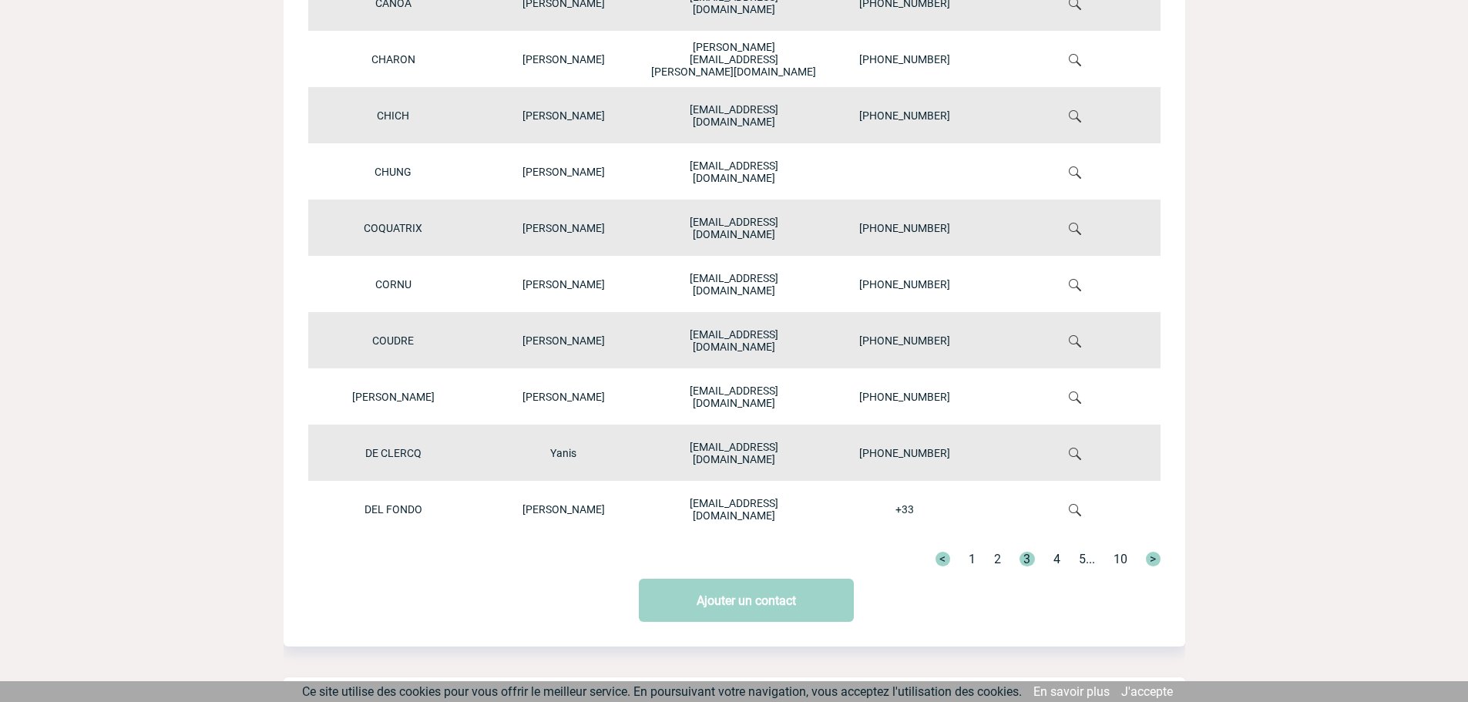
click at [1081, 456] on img at bounding box center [1075, 454] width 12 height 12
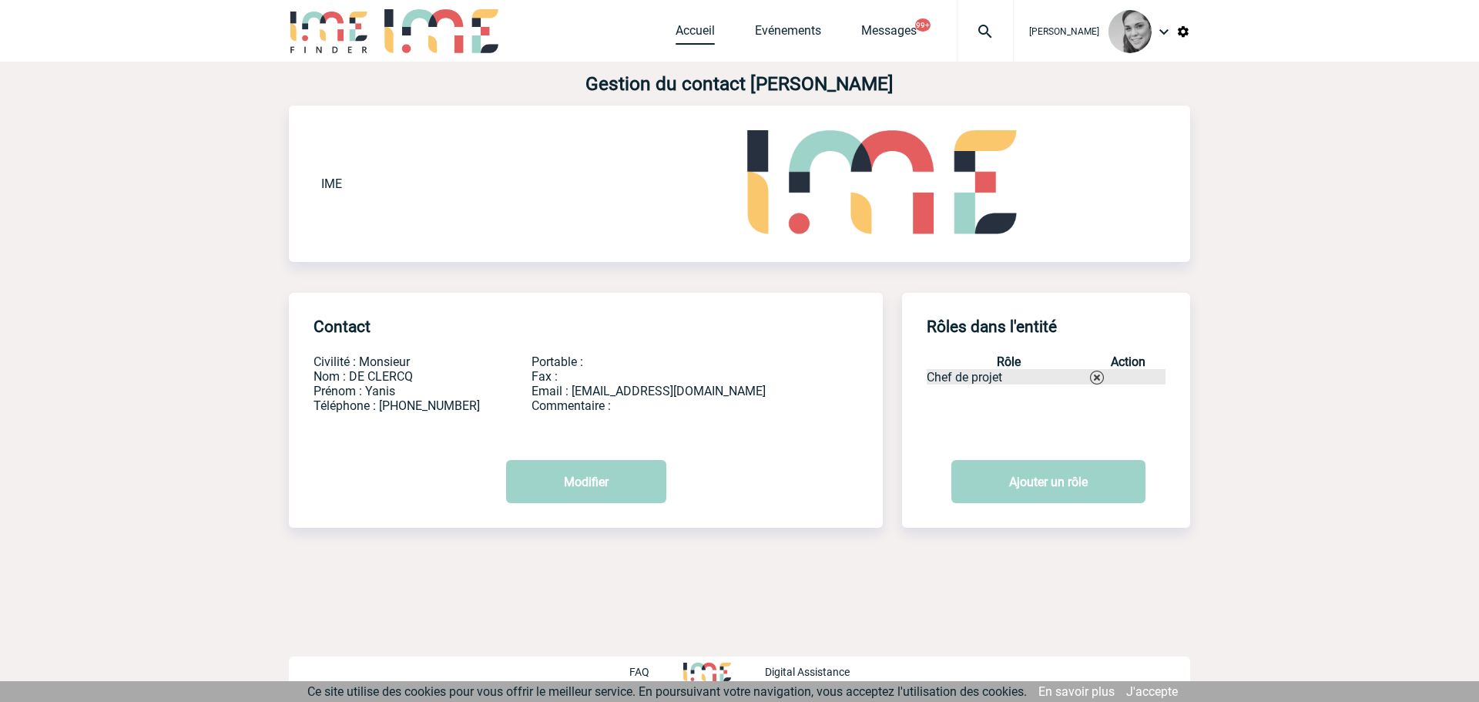
click at [700, 33] on link "Accueil" at bounding box center [695, 34] width 39 height 22
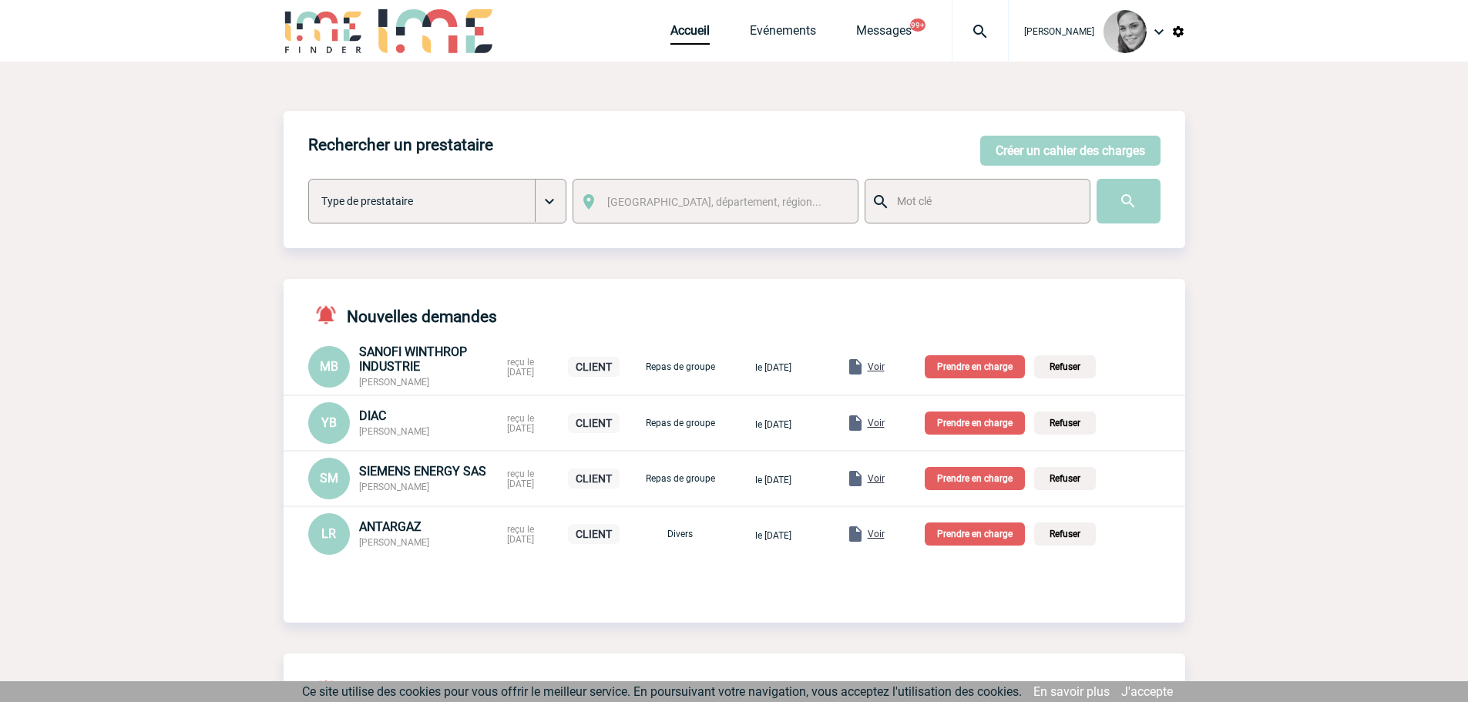
click at [967, 367] on p "Prendre en charge" at bounding box center [975, 366] width 100 height 23
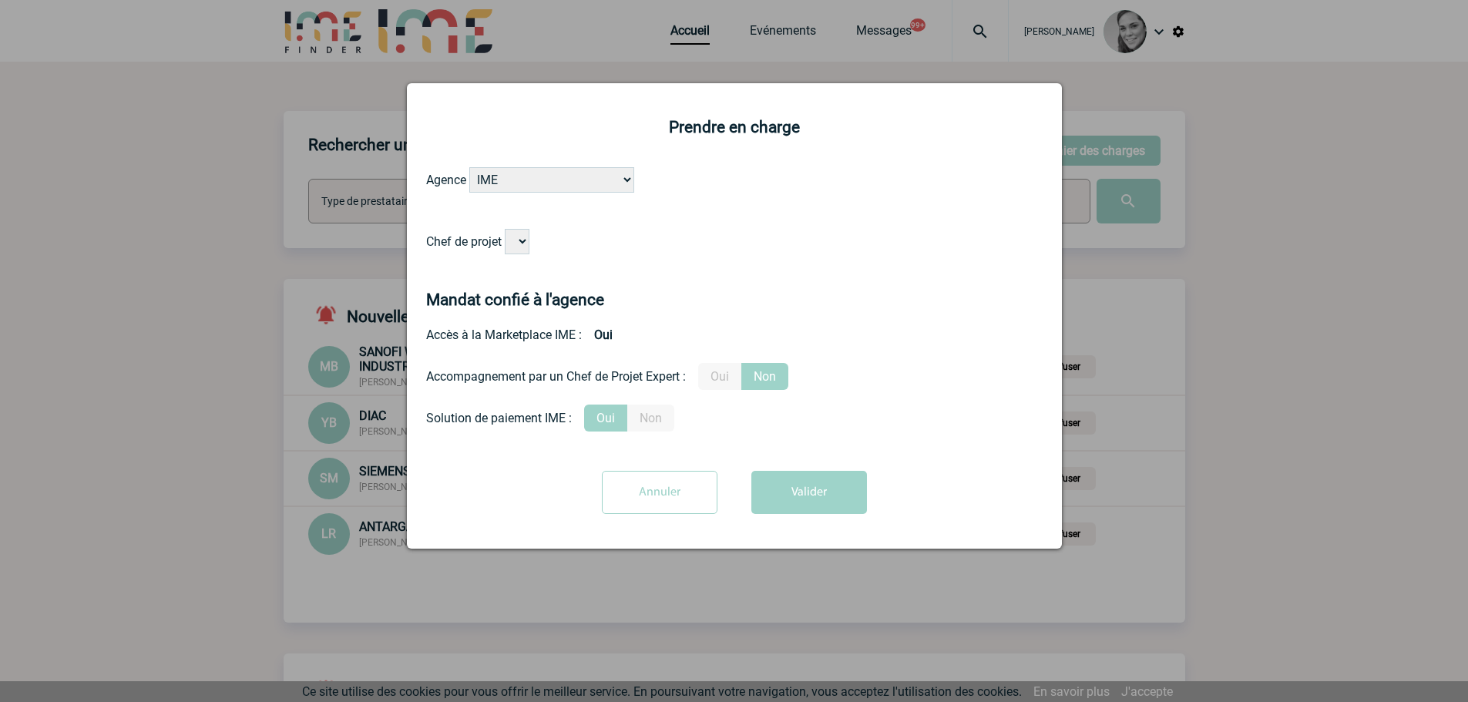
click at [518, 242] on select "Chef de projet" at bounding box center [517, 241] width 25 height 25
click at [519, 247] on select "Chef de projet" at bounding box center [517, 241] width 25 height 25
click at [517, 178] on select "IME IME Nantes IME Aix-Marseille" at bounding box center [551, 179] width 165 height 25
click at [470, 168] on select "IME IME Nantes IME Aix-Marseille" at bounding box center [551, 179] width 165 height 25
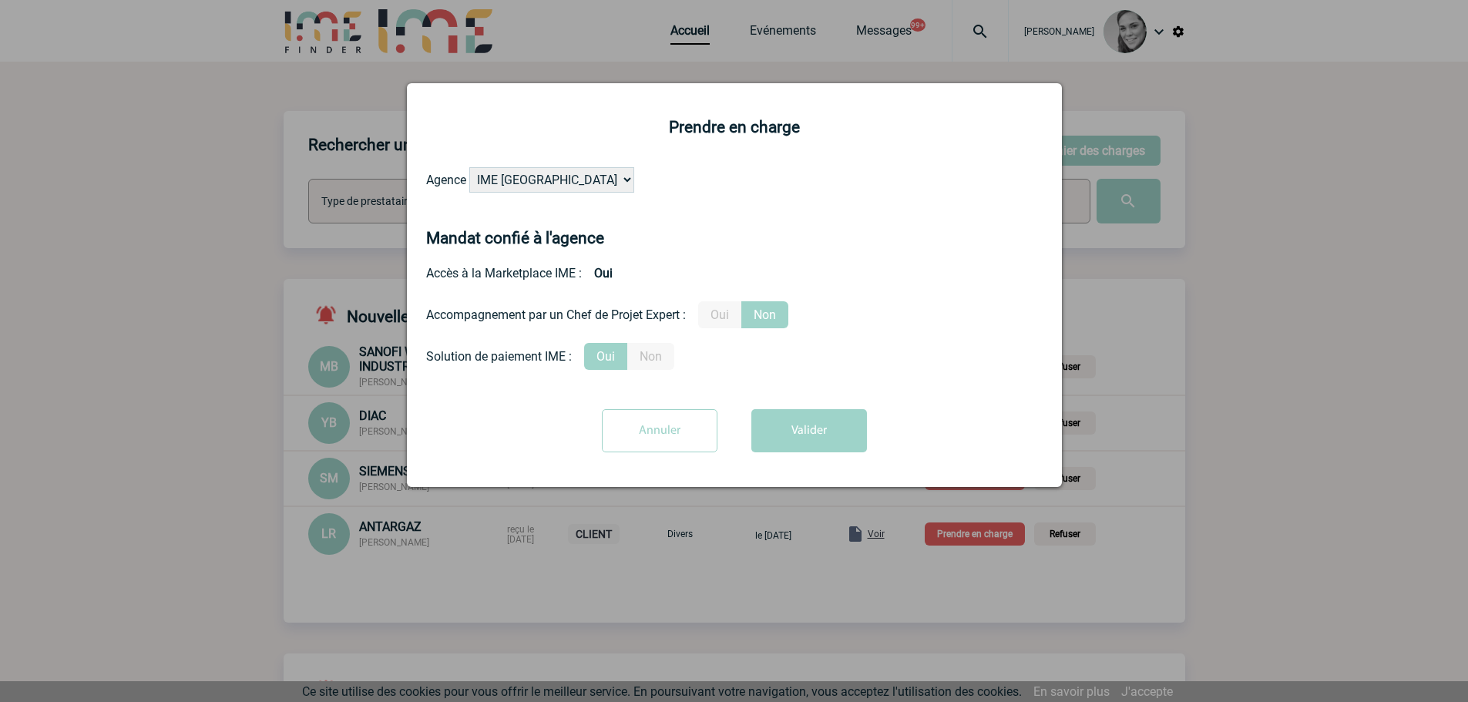
click at [545, 174] on select "IME IME Nantes IME Aix-Marseille" at bounding box center [551, 179] width 165 height 25
click at [470, 168] on select "IME IME Nantes IME Aix-Marseille" at bounding box center [551, 179] width 165 height 25
click at [532, 182] on select "IME IME Nantes IME Aix-Marseille" at bounding box center [551, 179] width 165 height 25
select select "8524"
click at [470, 168] on select "IME IME Nantes IME Aix-Marseille" at bounding box center [551, 179] width 165 height 25
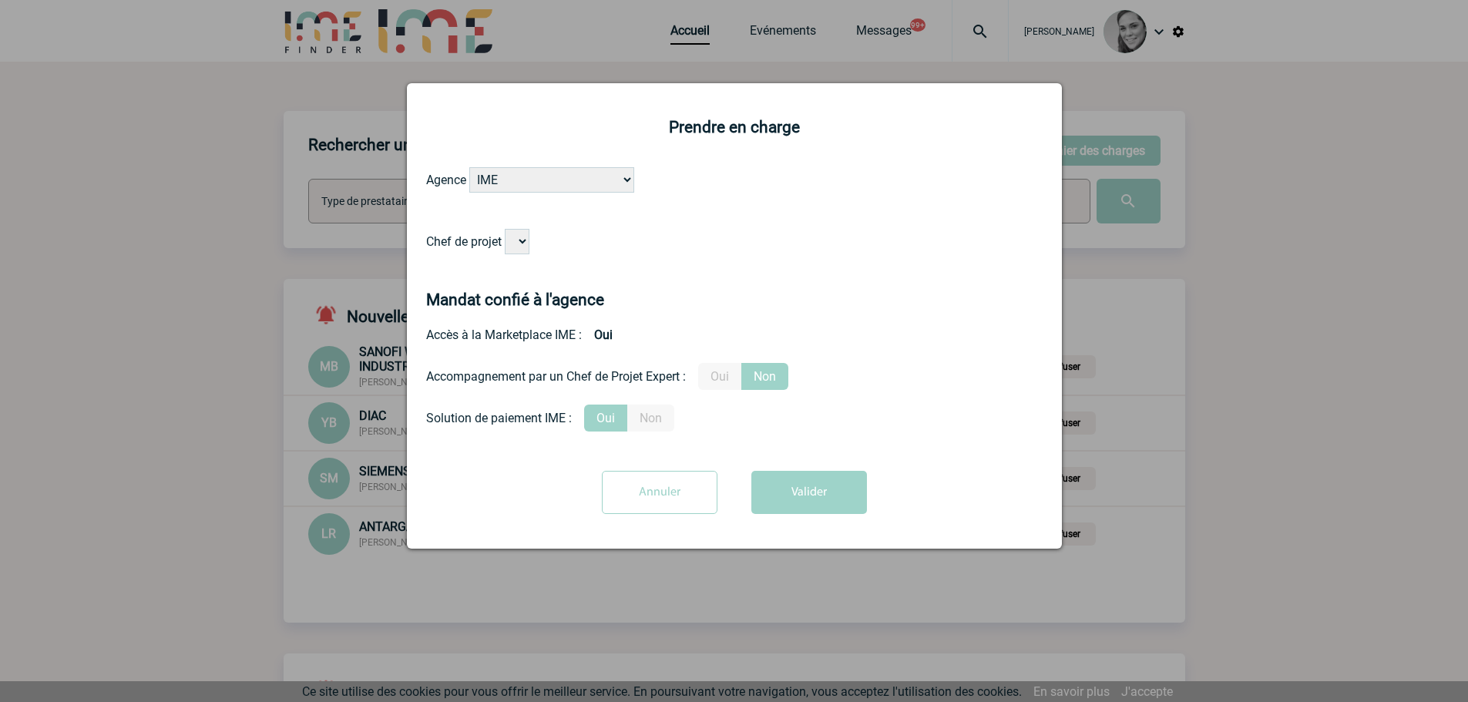
click at [513, 243] on select "Chef de projet" at bounding box center [517, 241] width 25 height 25
click at [191, 320] on div at bounding box center [734, 351] width 1468 height 702
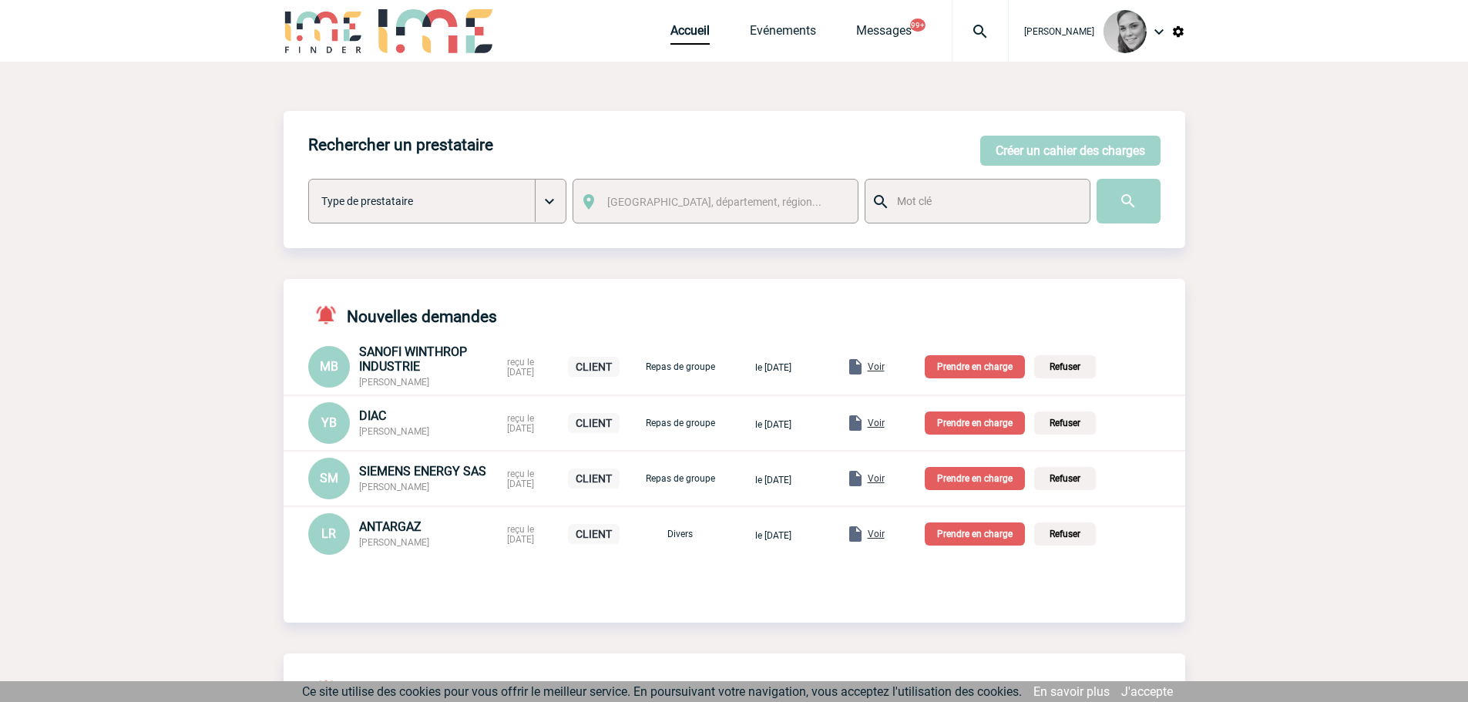
click at [1173, 31] on img at bounding box center [1178, 32] width 14 height 14
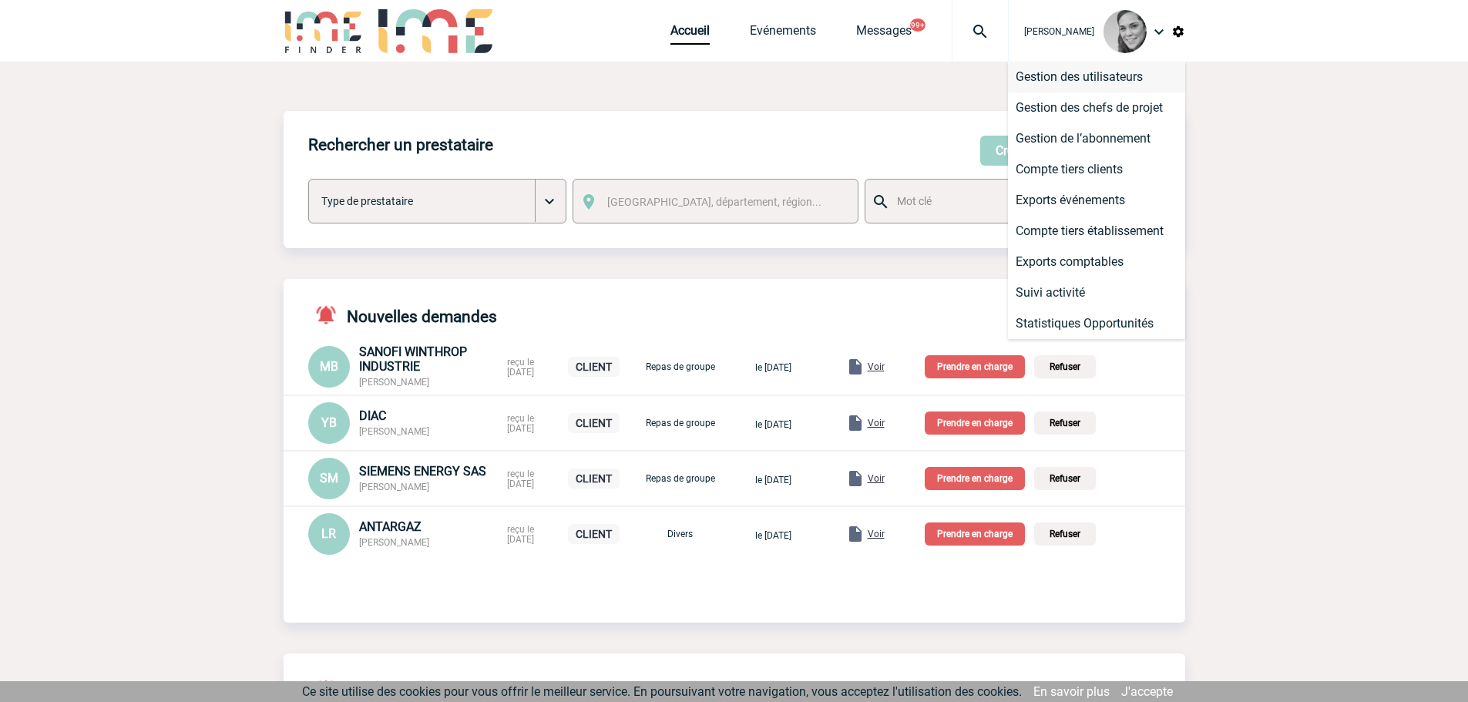
click at [1150, 76] on li "Gestion des utilisateurs" at bounding box center [1096, 77] width 177 height 31
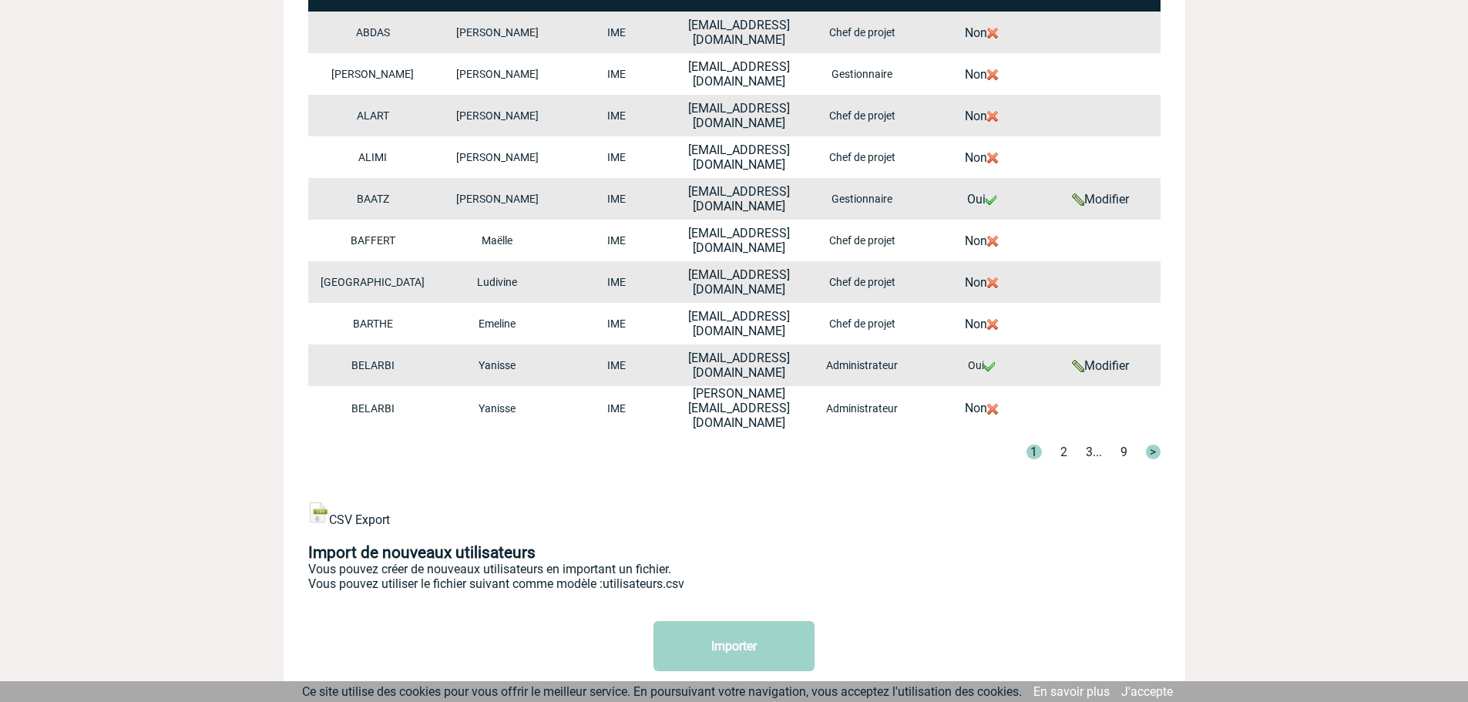
scroll to position [514, 0]
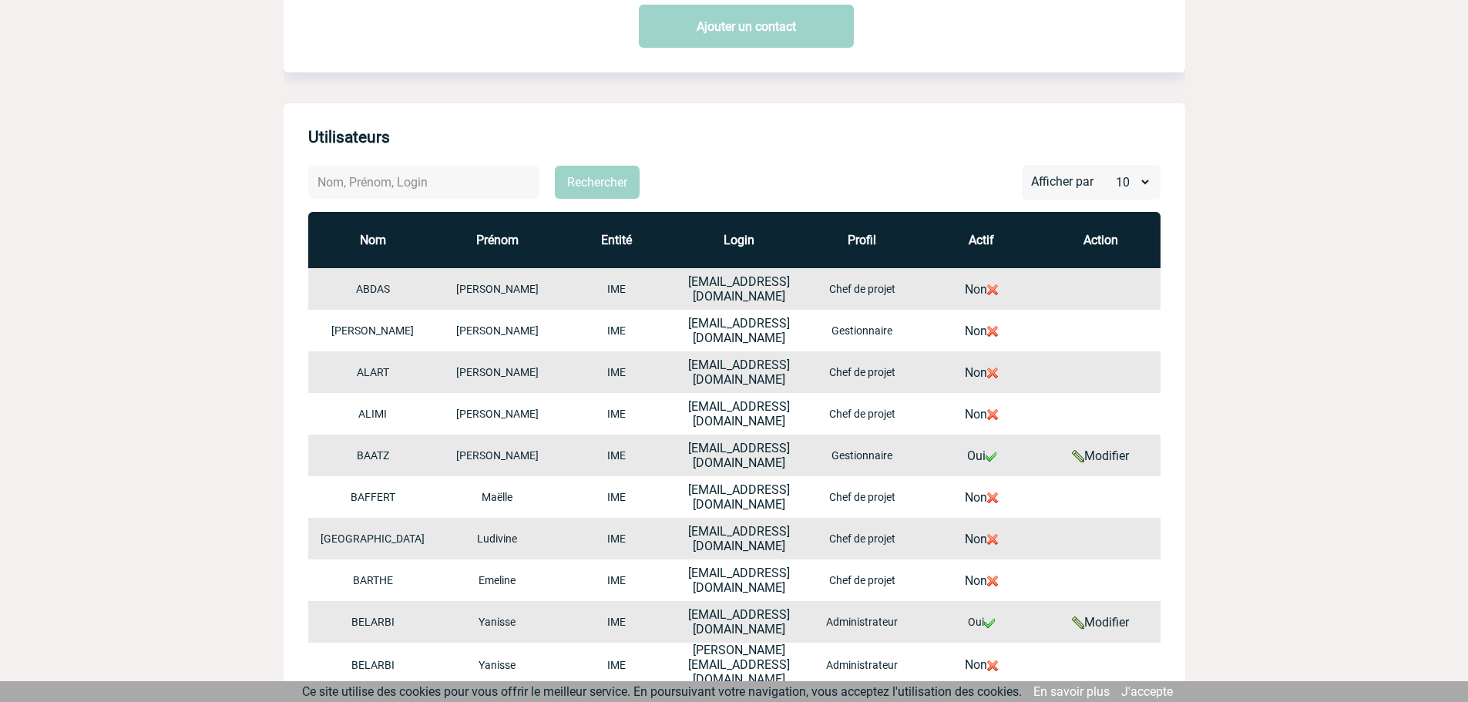
click at [875, 240] on th "Profil" at bounding box center [862, 240] width 119 height 56
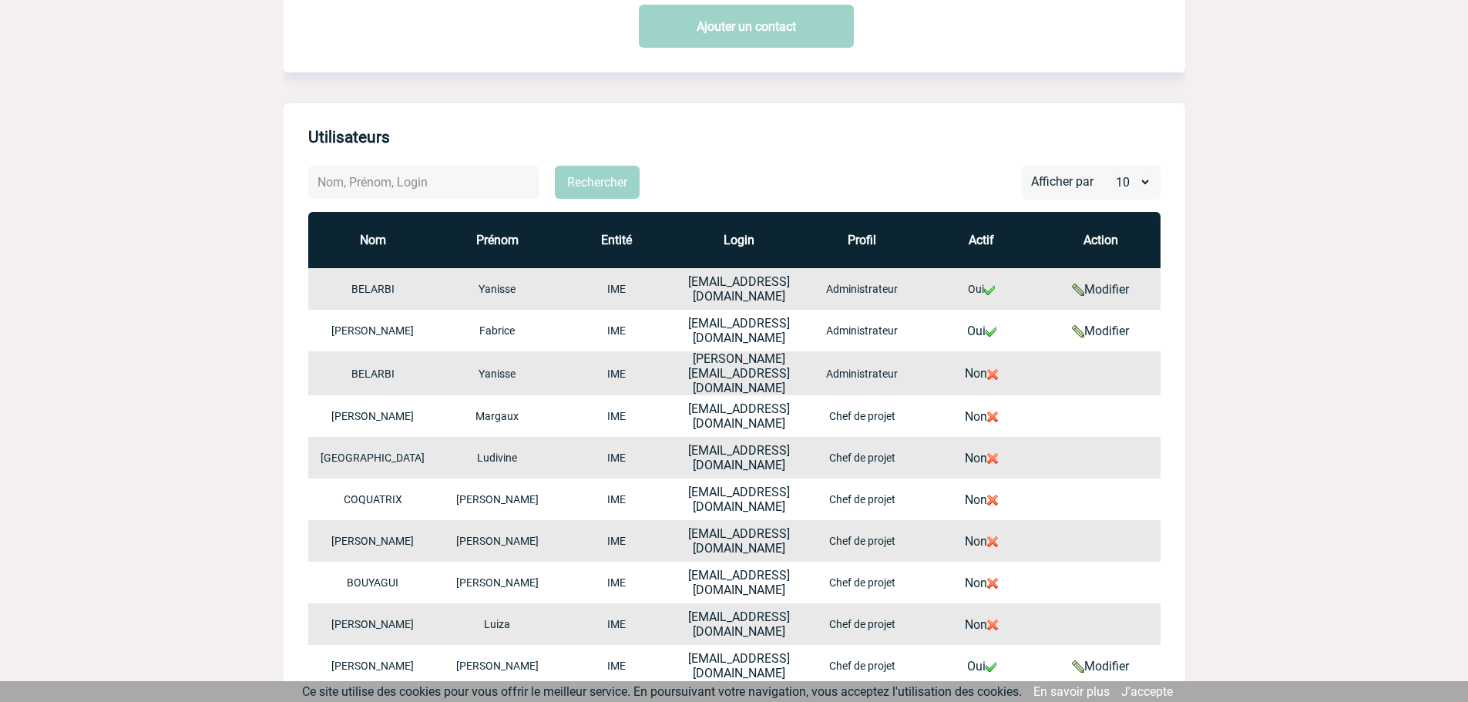
click at [875, 240] on th "Profil" at bounding box center [862, 240] width 119 height 56
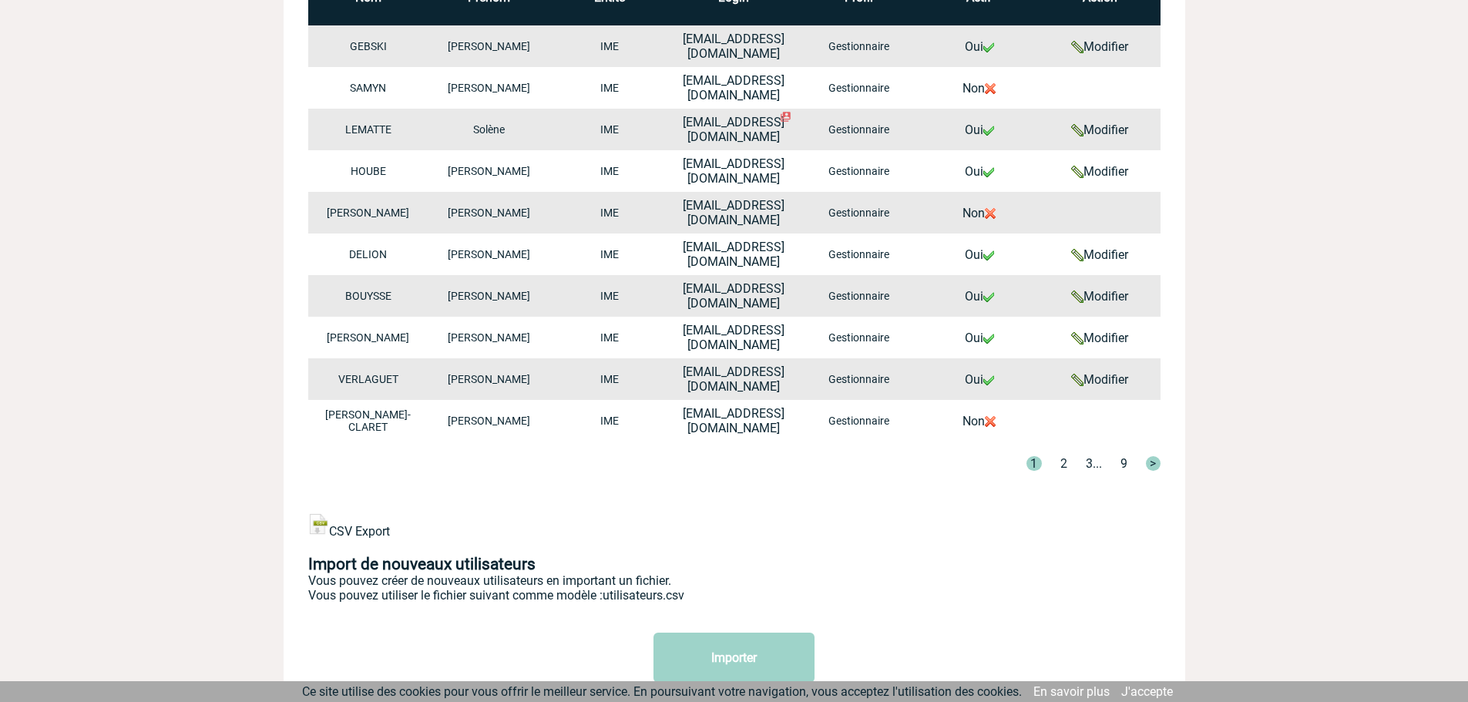
scroll to position [771, 0]
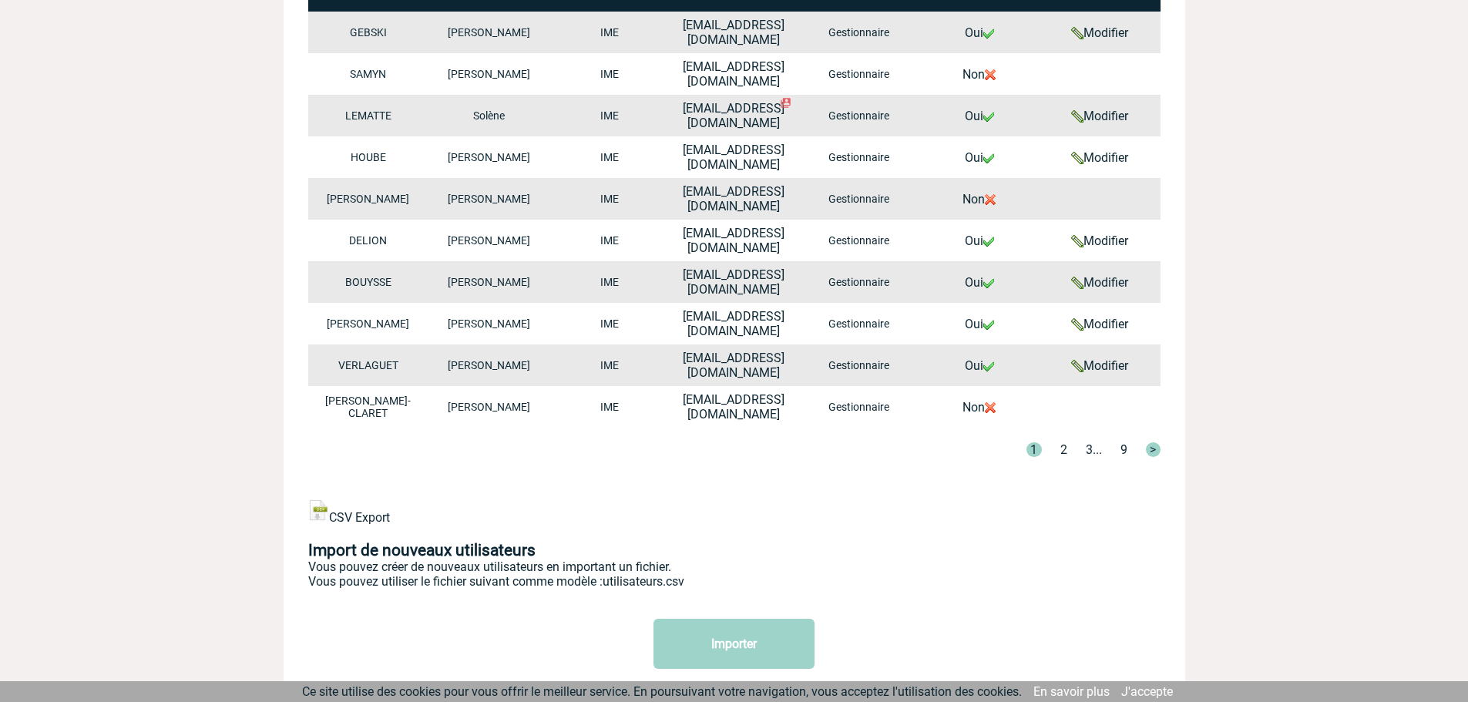
click at [1063, 449] on link "2" at bounding box center [1063, 449] width 7 height 15
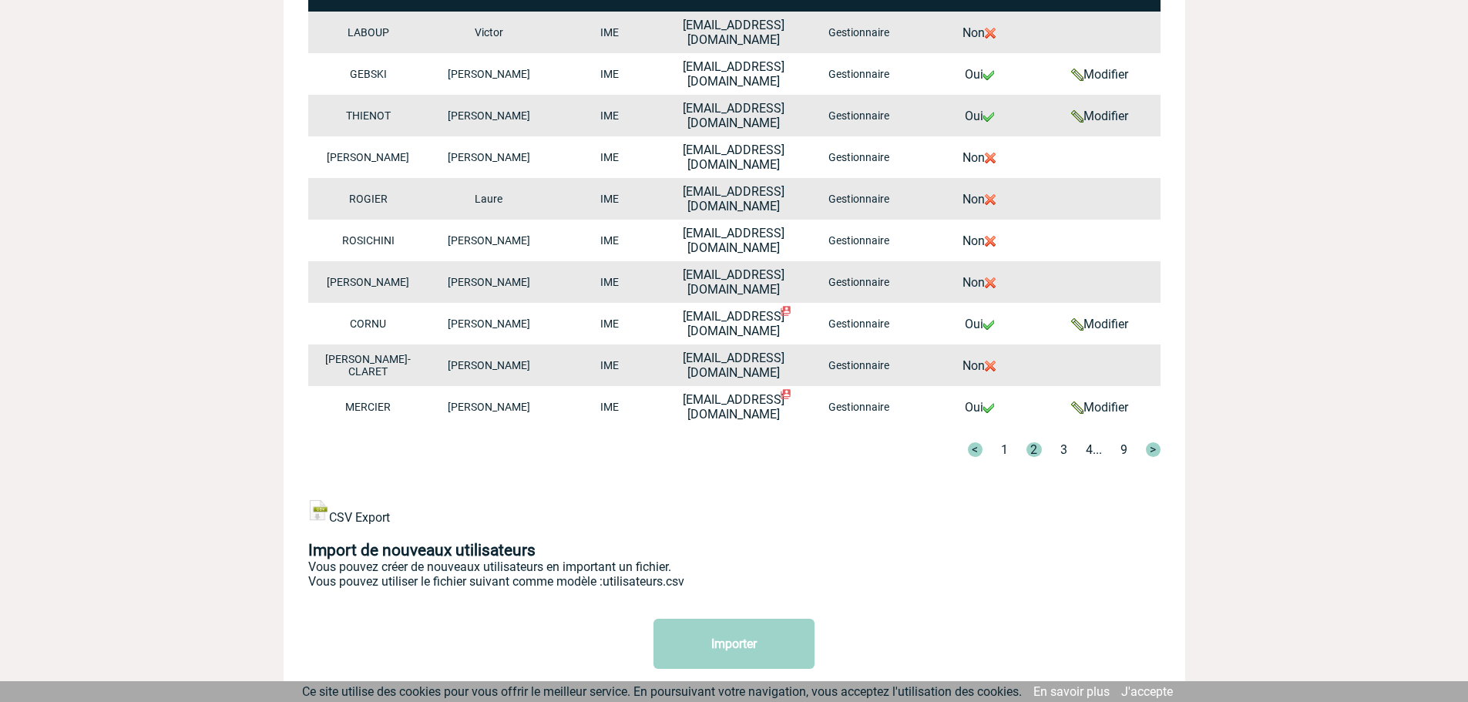
click at [1063, 449] on link "3" at bounding box center [1063, 449] width 7 height 15
click at [1063, 449] on link "4" at bounding box center [1063, 449] width 7 height 15
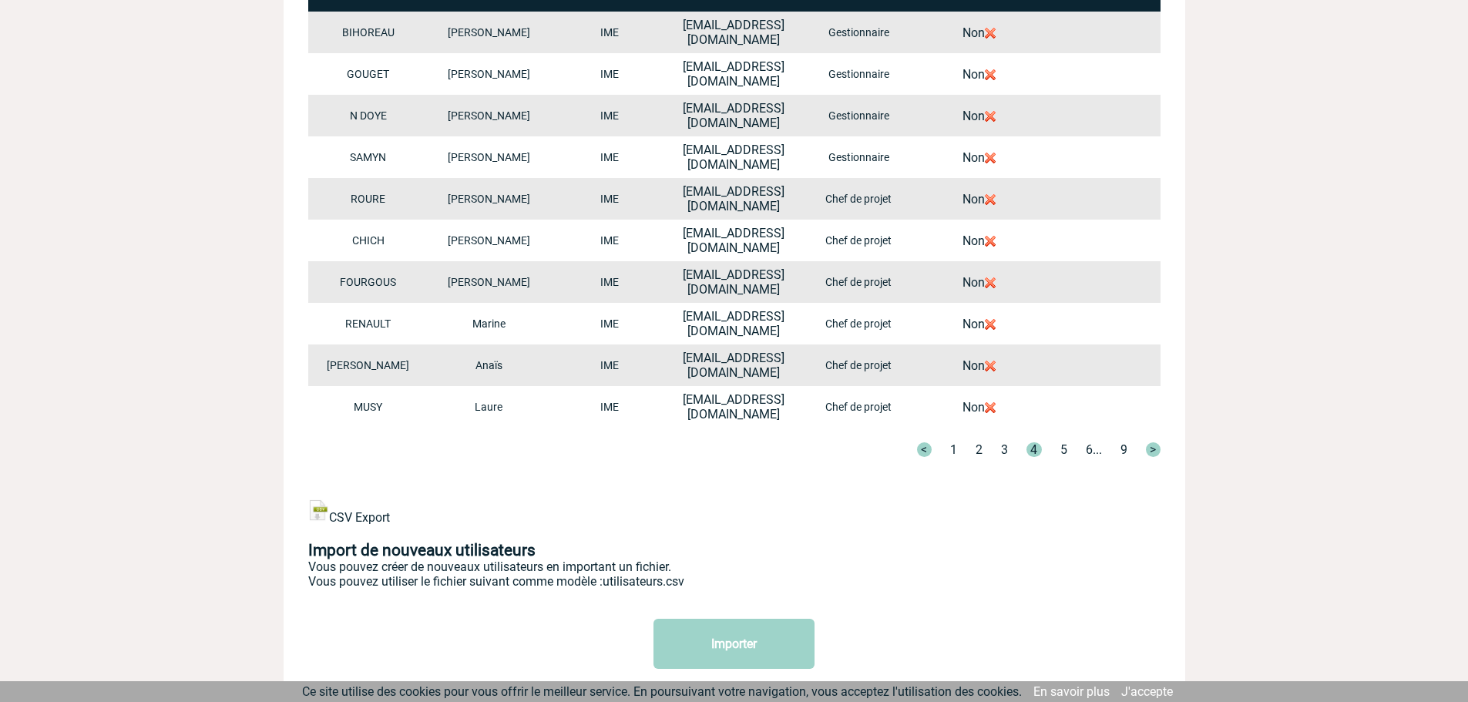
click at [1063, 449] on link "5" at bounding box center [1063, 449] width 7 height 15
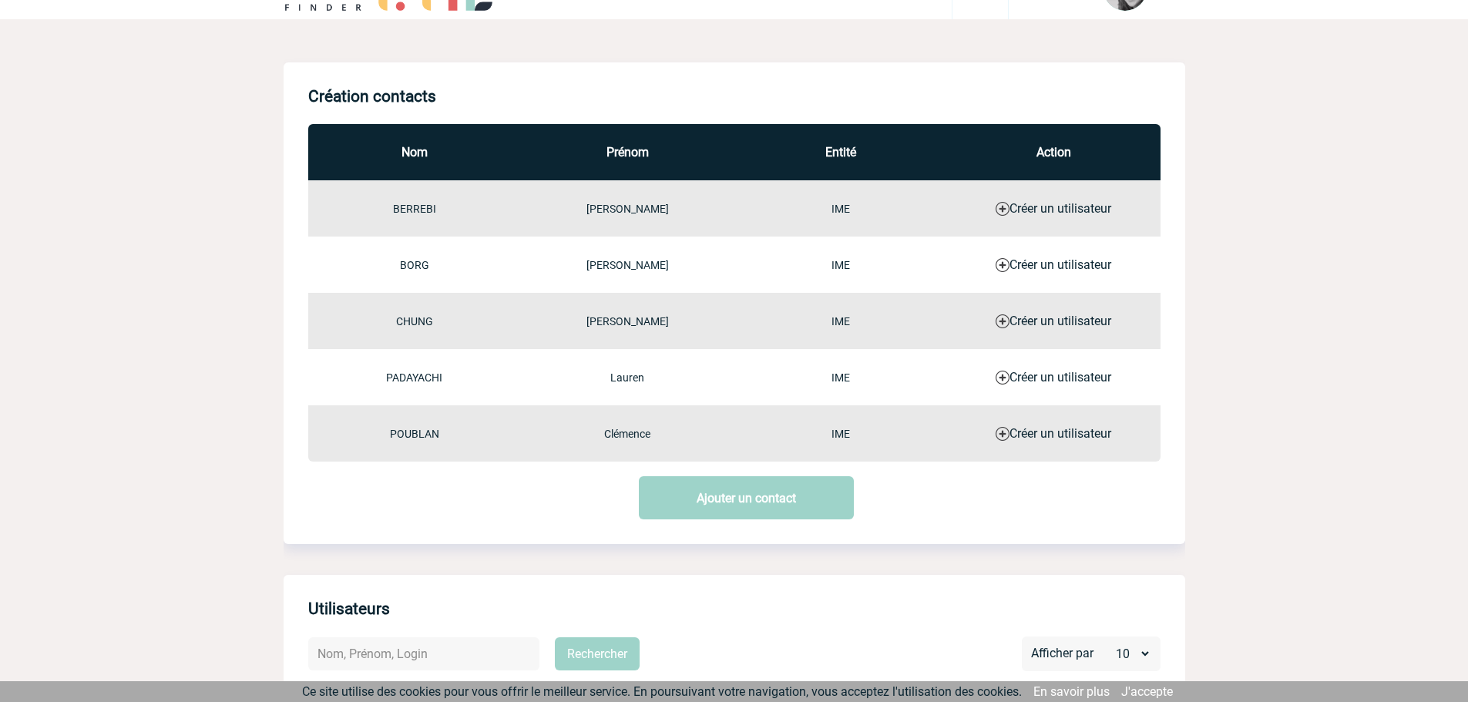
scroll to position [0, 0]
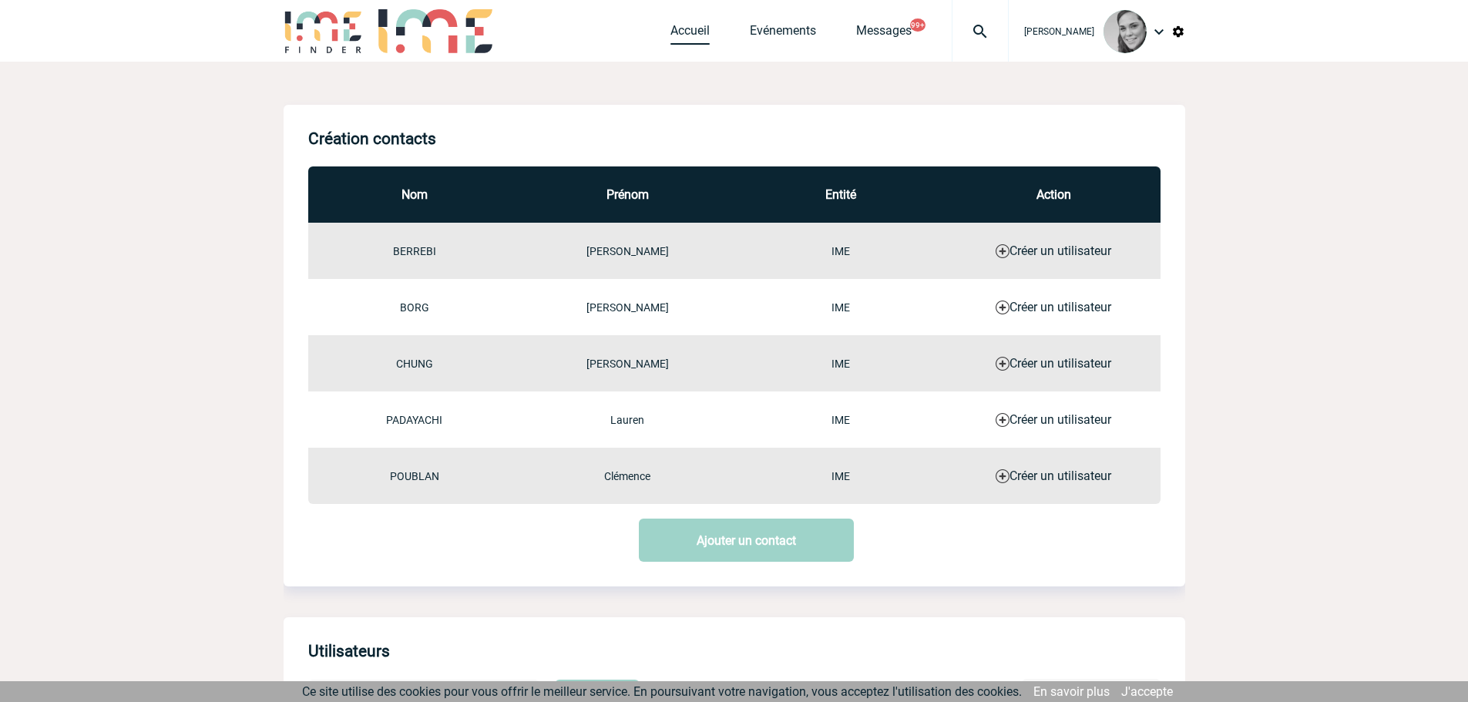
click at [682, 35] on link "Accueil" at bounding box center [689, 34] width 39 height 22
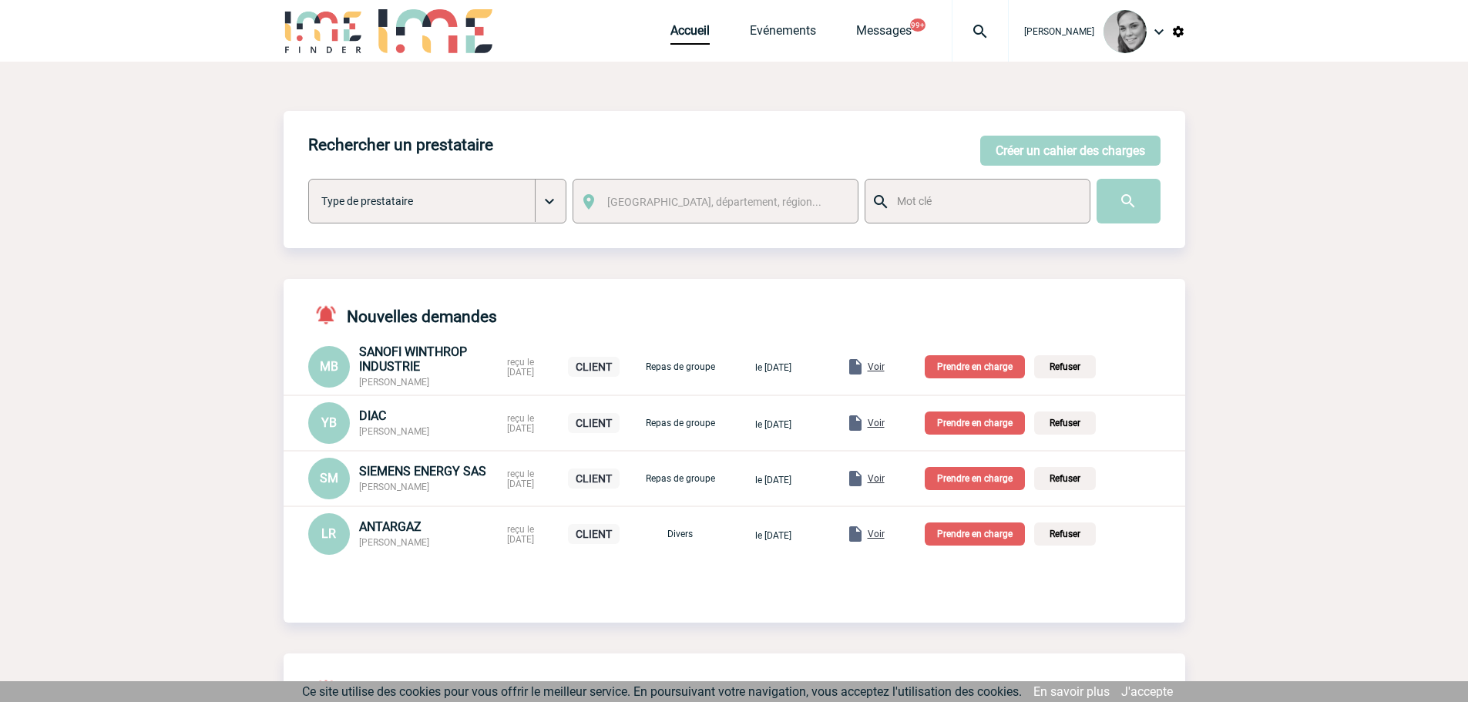
click at [1160, 32] on img at bounding box center [1159, 31] width 18 height 18
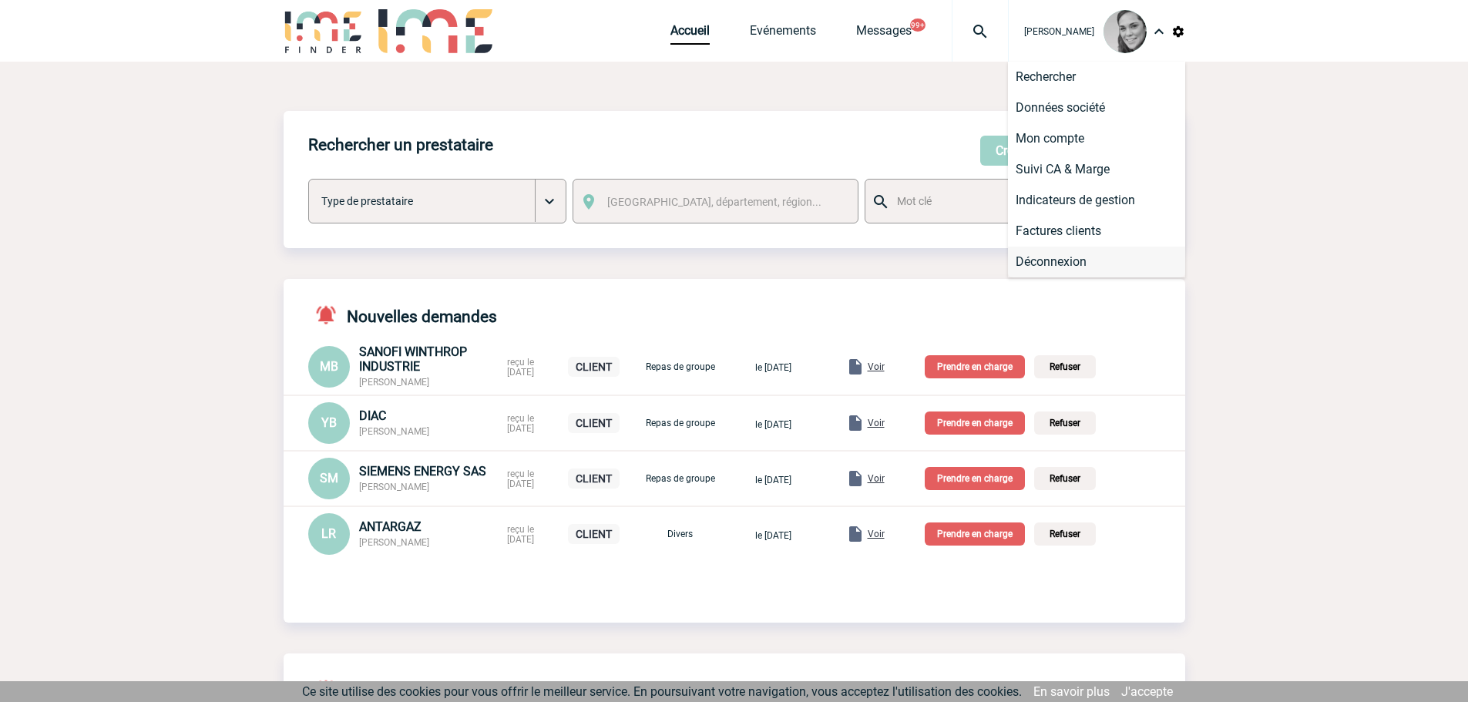
click at [1034, 252] on li "Déconnexion" at bounding box center [1096, 262] width 177 height 31
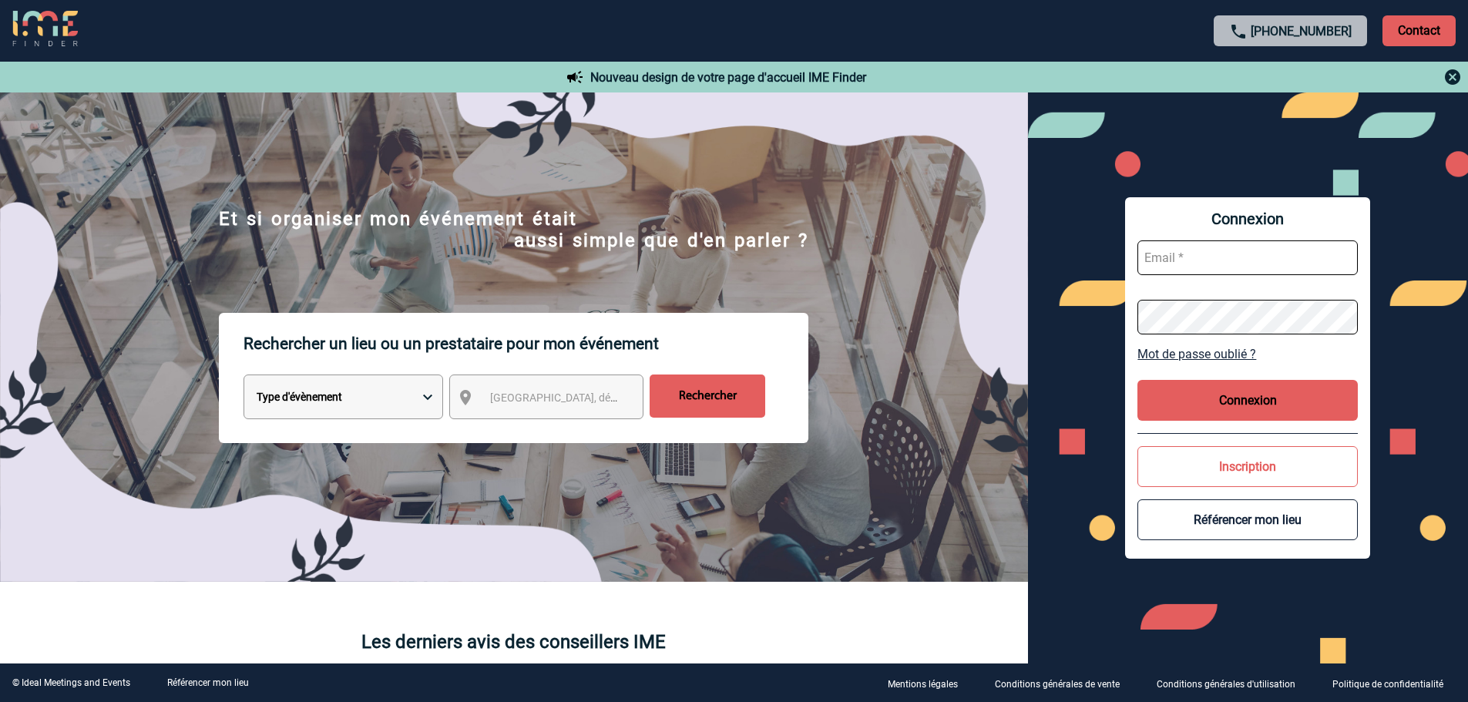
click at [1269, 255] on input "text" at bounding box center [1247, 257] width 220 height 35
type input "admin_plateforme@ime-groupe.com"
click at [1279, 394] on button "Connexion" at bounding box center [1247, 400] width 220 height 41
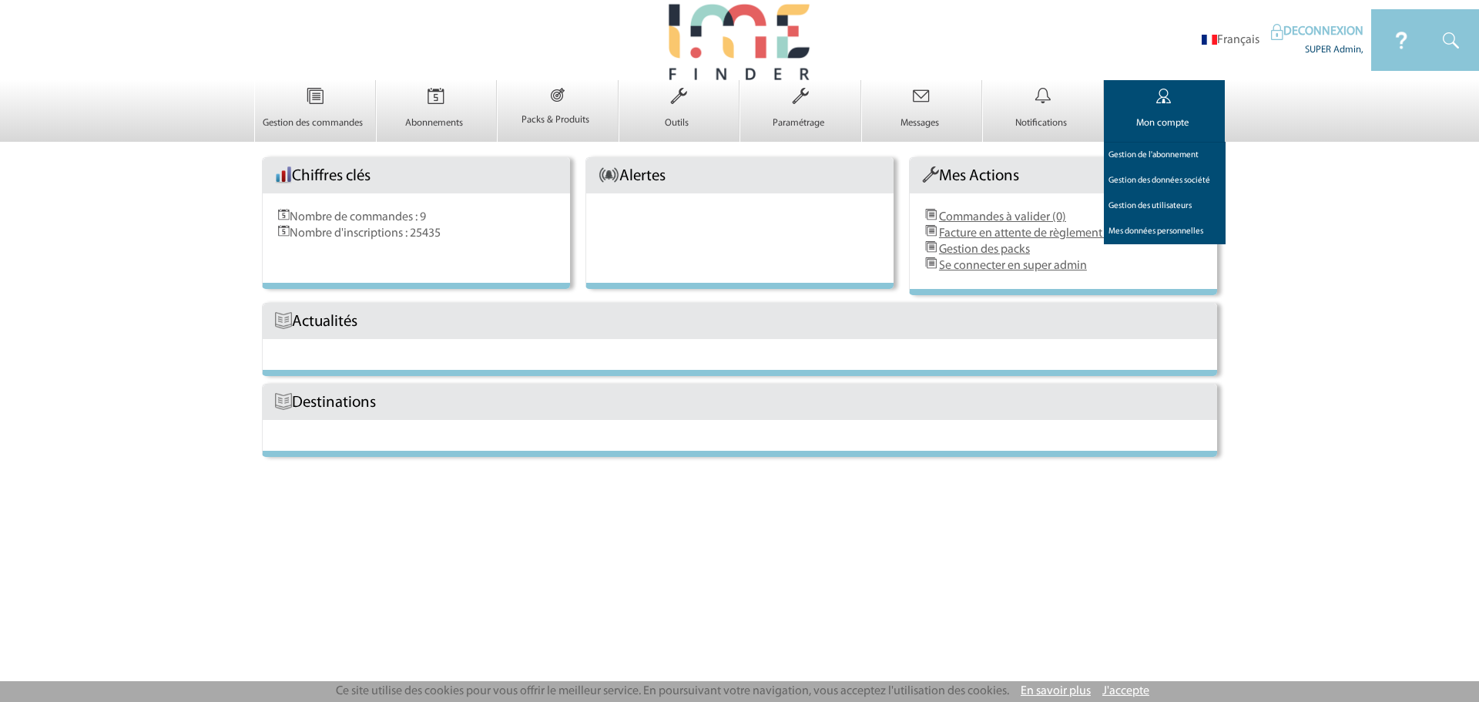
click at [1153, 111] on img at bounding box center [1164, 96] width 63 height 32
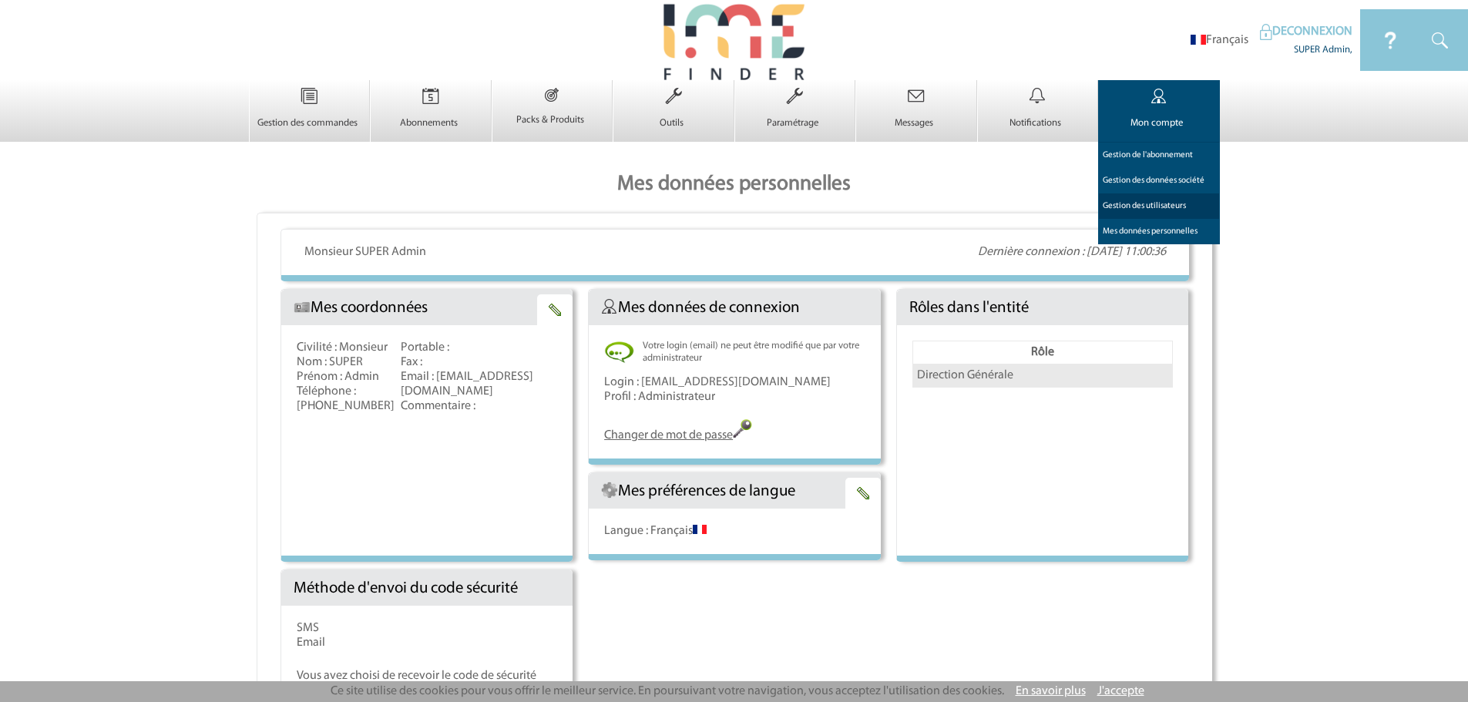
click at [1155, 206] on link "Gestion des utilisateurs 0" at bounding box center [1159, 205] width 122 height 25
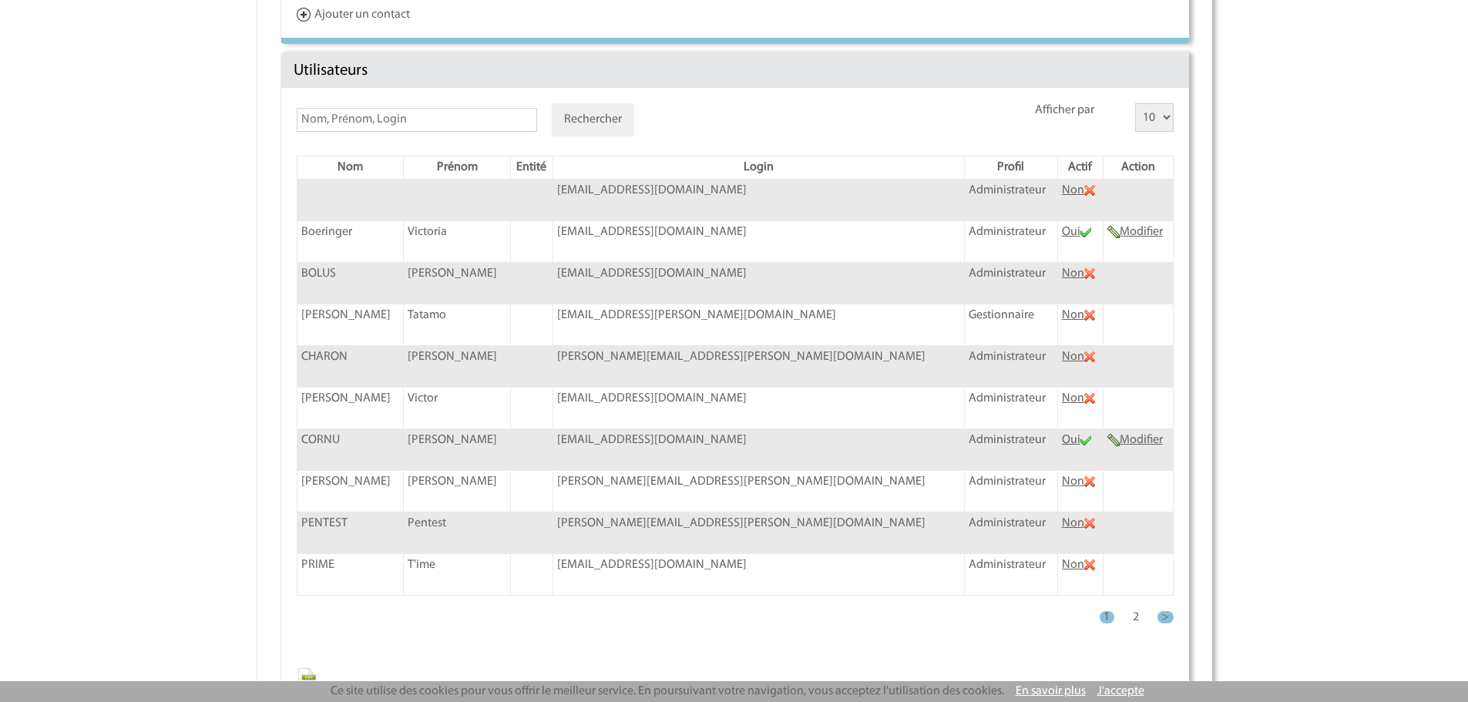
scroll to position [257, 0]
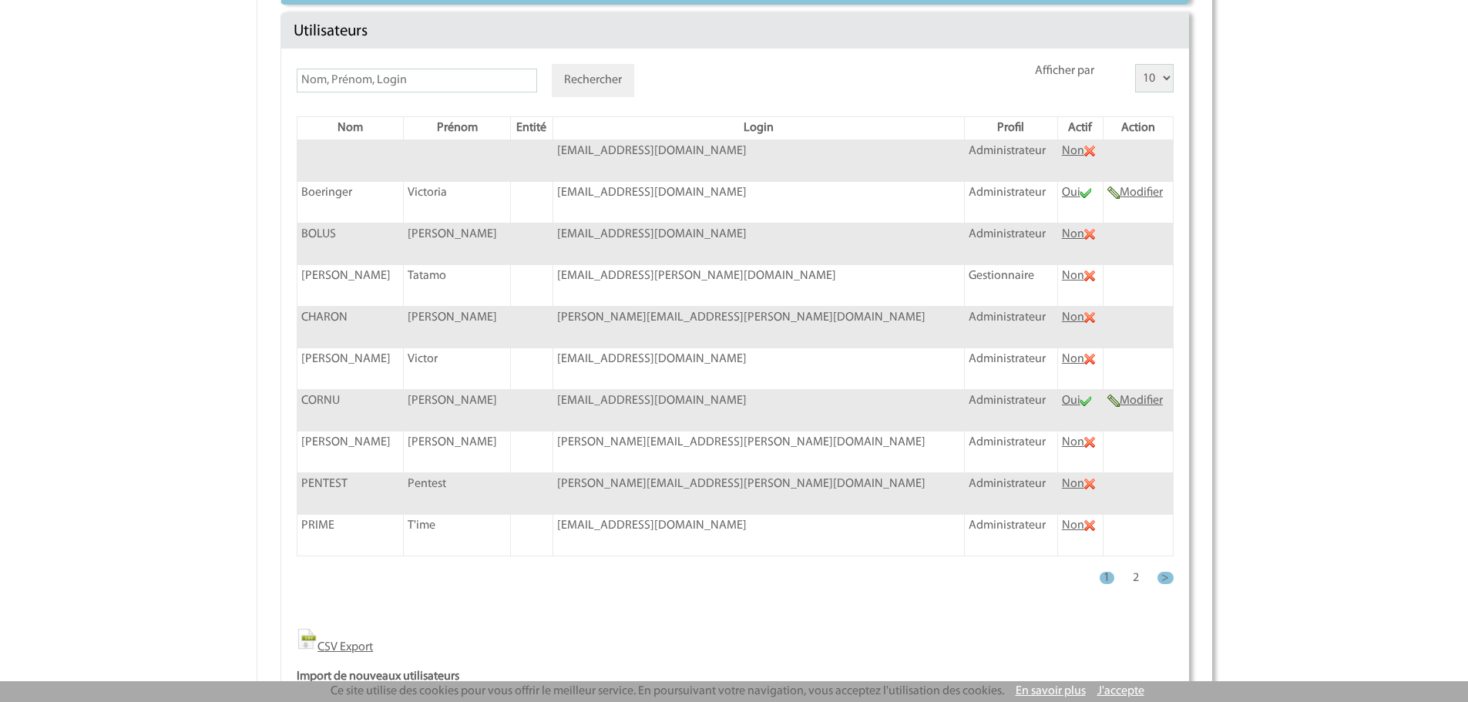
click at [1057, 129] on th "Actif" at bounding box center [1079, 128] width 45 height 23
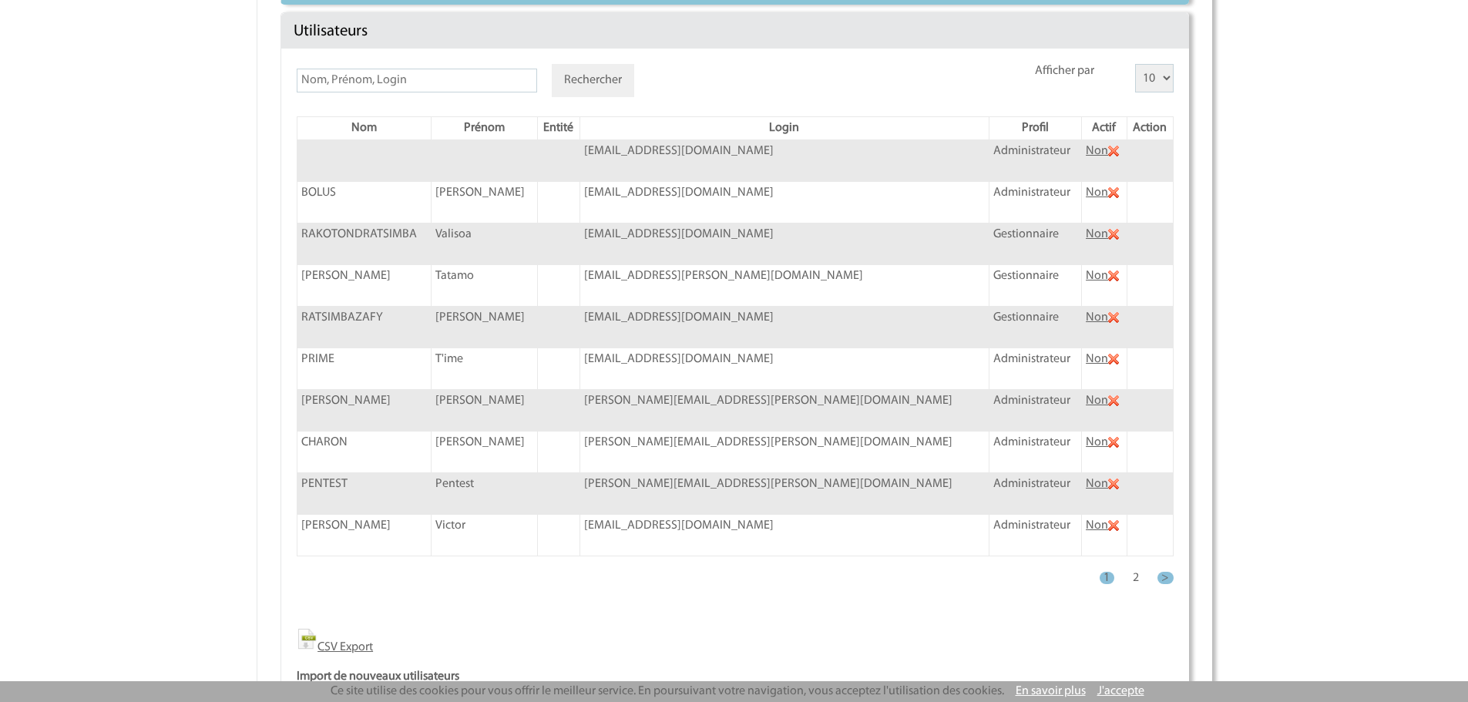
click at [1083, 132] on th "Actif" at bounding box center [1104, 128] width 45 height 23
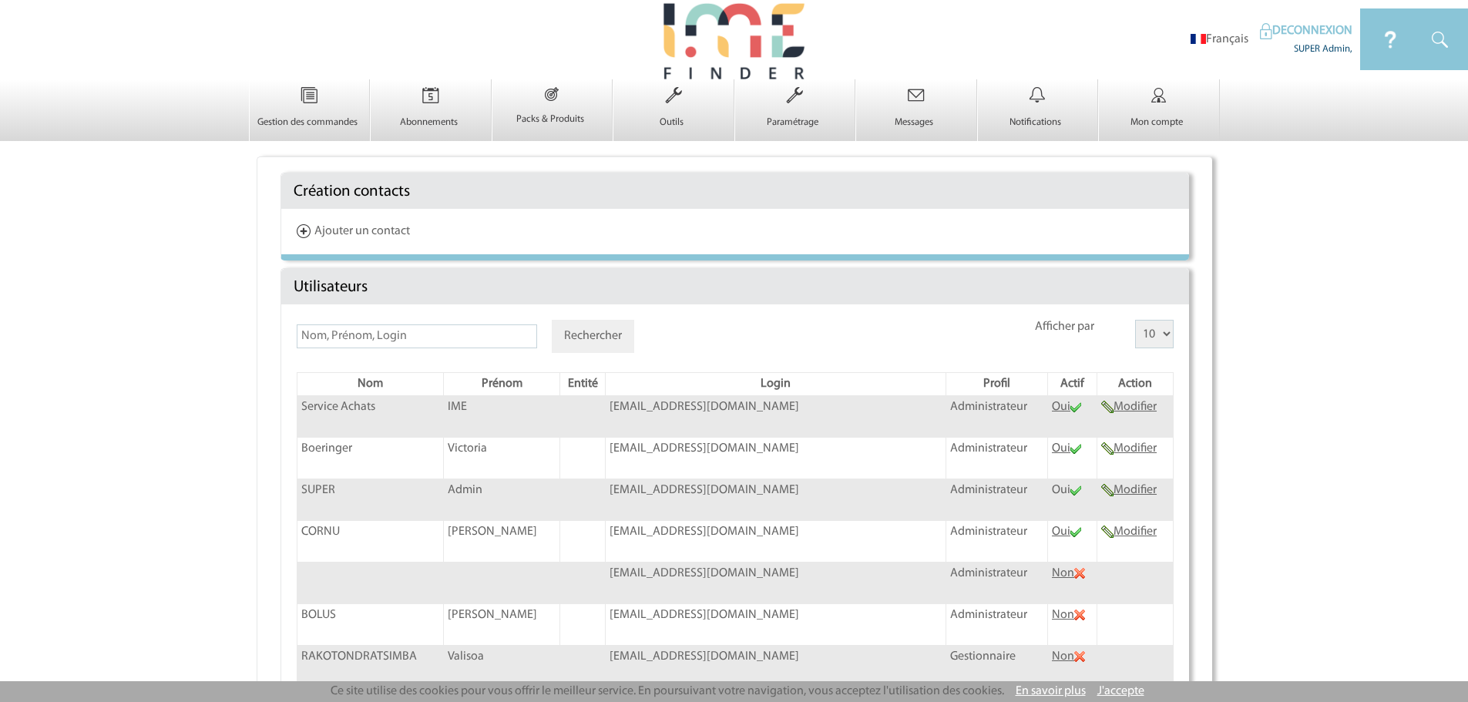
scroll to position [0, 0]
click at [424, 117] on p "Abonnements" at bounding box center [429, 123] width 116 height 12
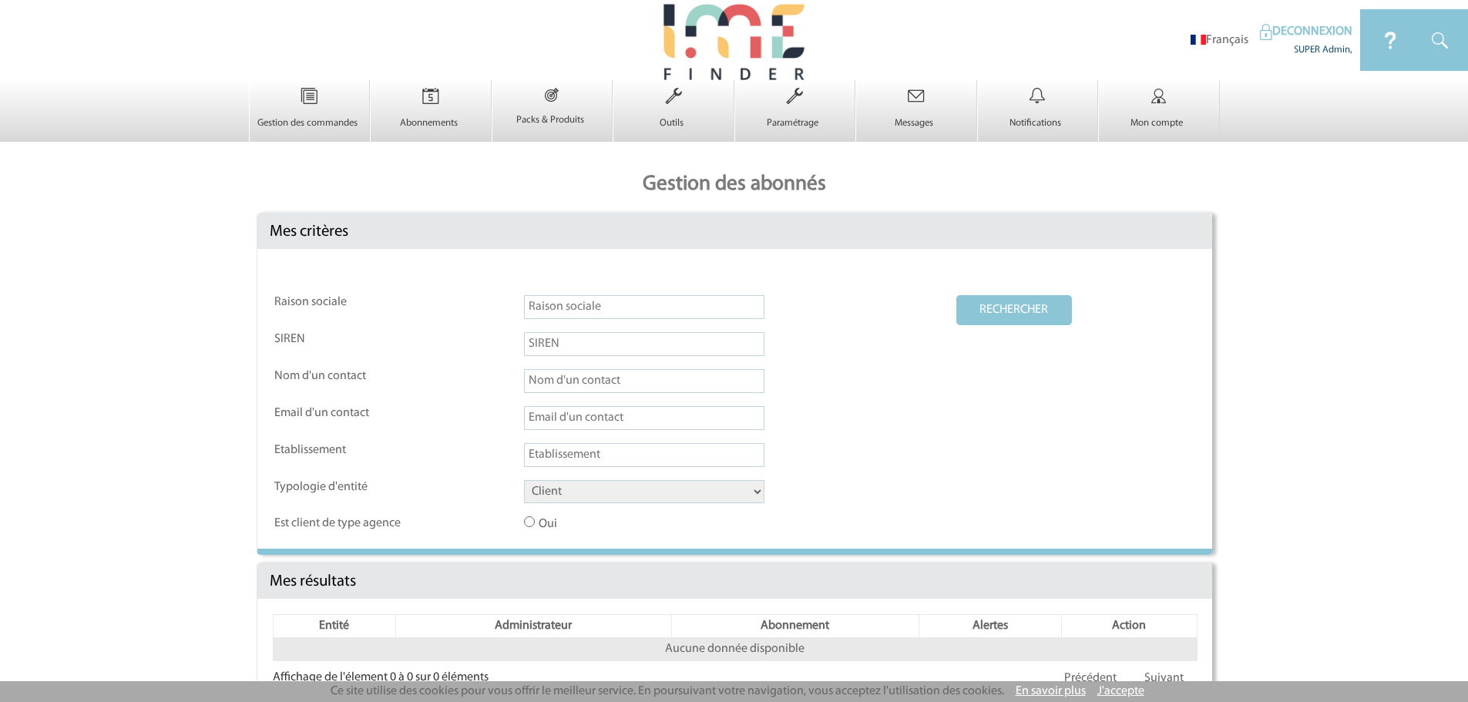
click at [566, 312] on input "text" at bounding box center [644, 307] width 240 height 24
type input "KNDS"
click at [1026, 306] on button "RECHERCHER" at bounding box center [1014, 310] width 116 height 30
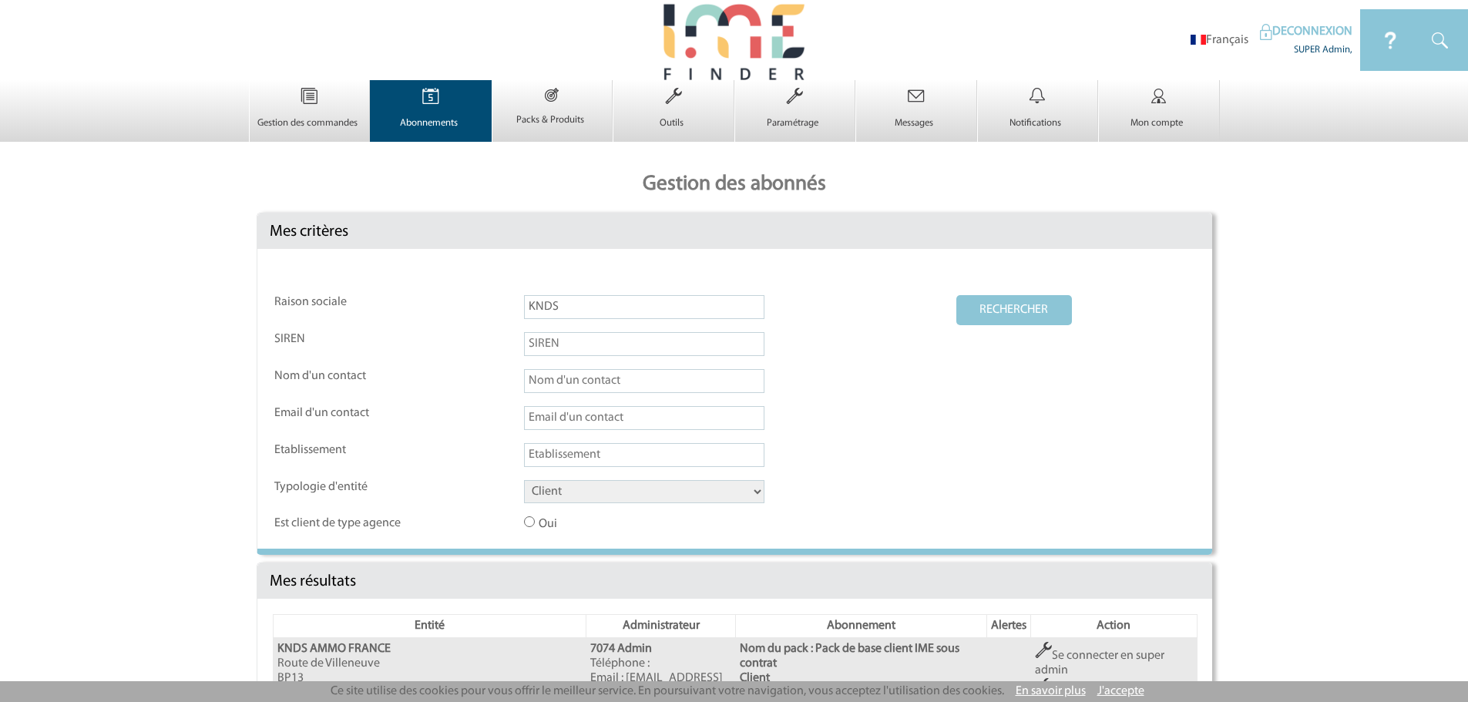
click at [439, 99] on img at bounding box center [430, 96] width 63 height 32
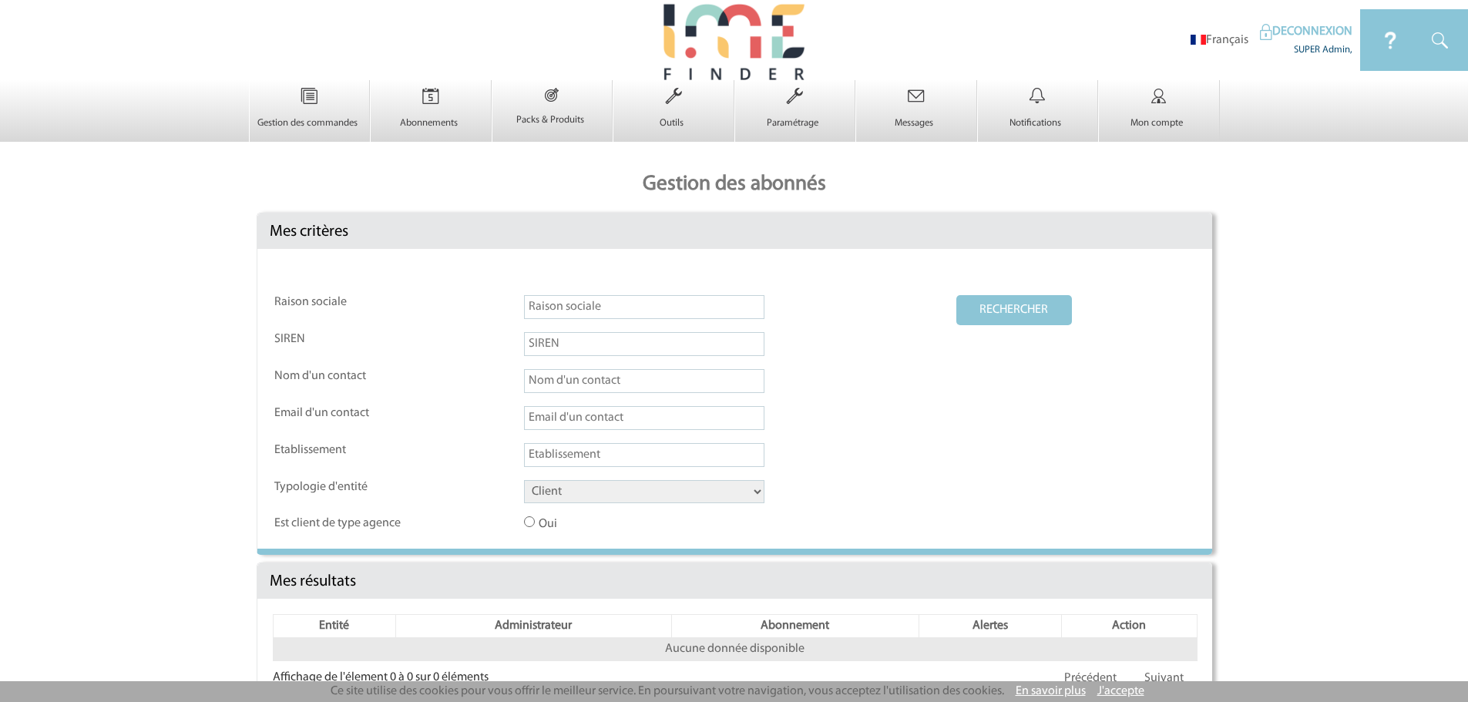
click at [576, 492] on select "Client Fournisseur Agence Promoteur Genius Backoffice" at bounding box center [644, 491] width 240 height 23
select select "AGENCE"
click at [524, 481] on select "Client Fournisseur Agence Promoteur Genius Backoffice" at bounding box center [644, 491] width 240 height 23
click at [992, 314] on button "RECHERCHER" at bounding box center [1014, 310] width 116 height 30
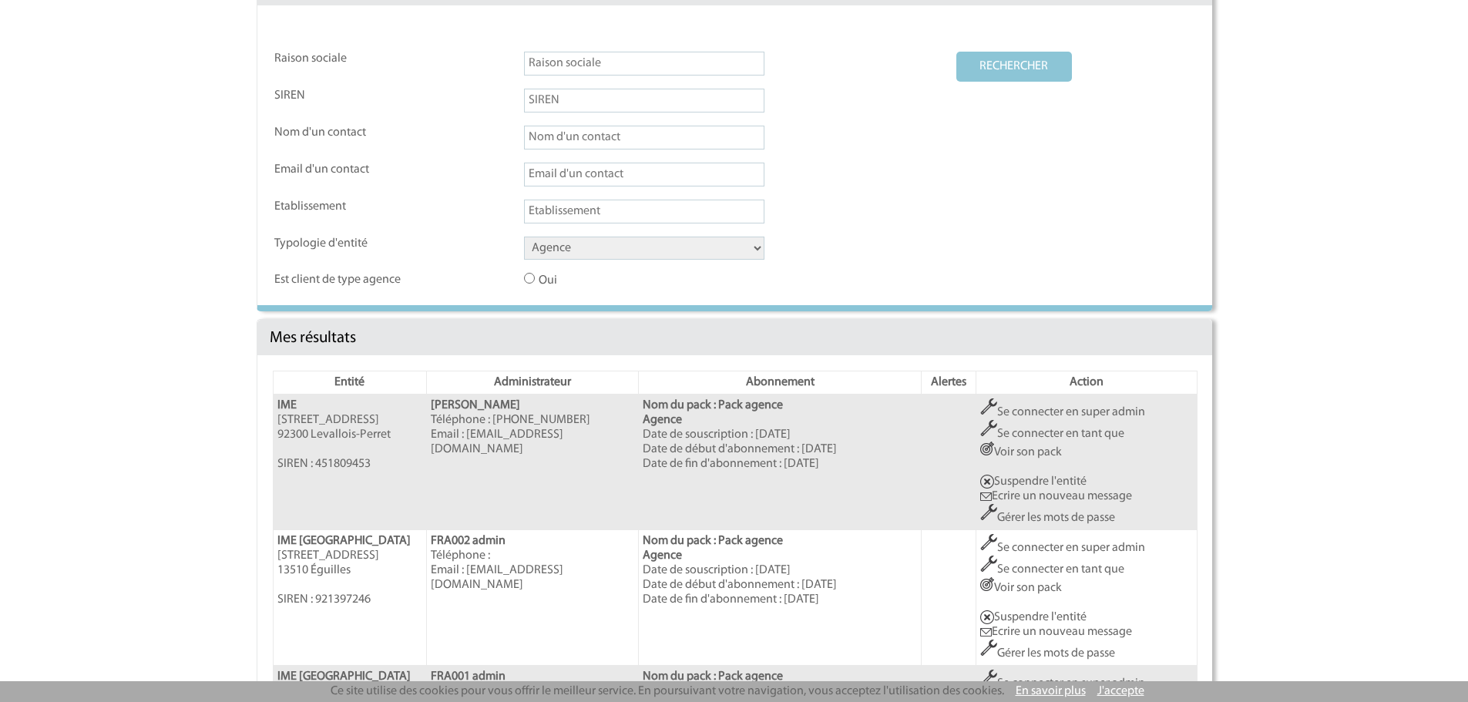
scroll to position [257, 0]
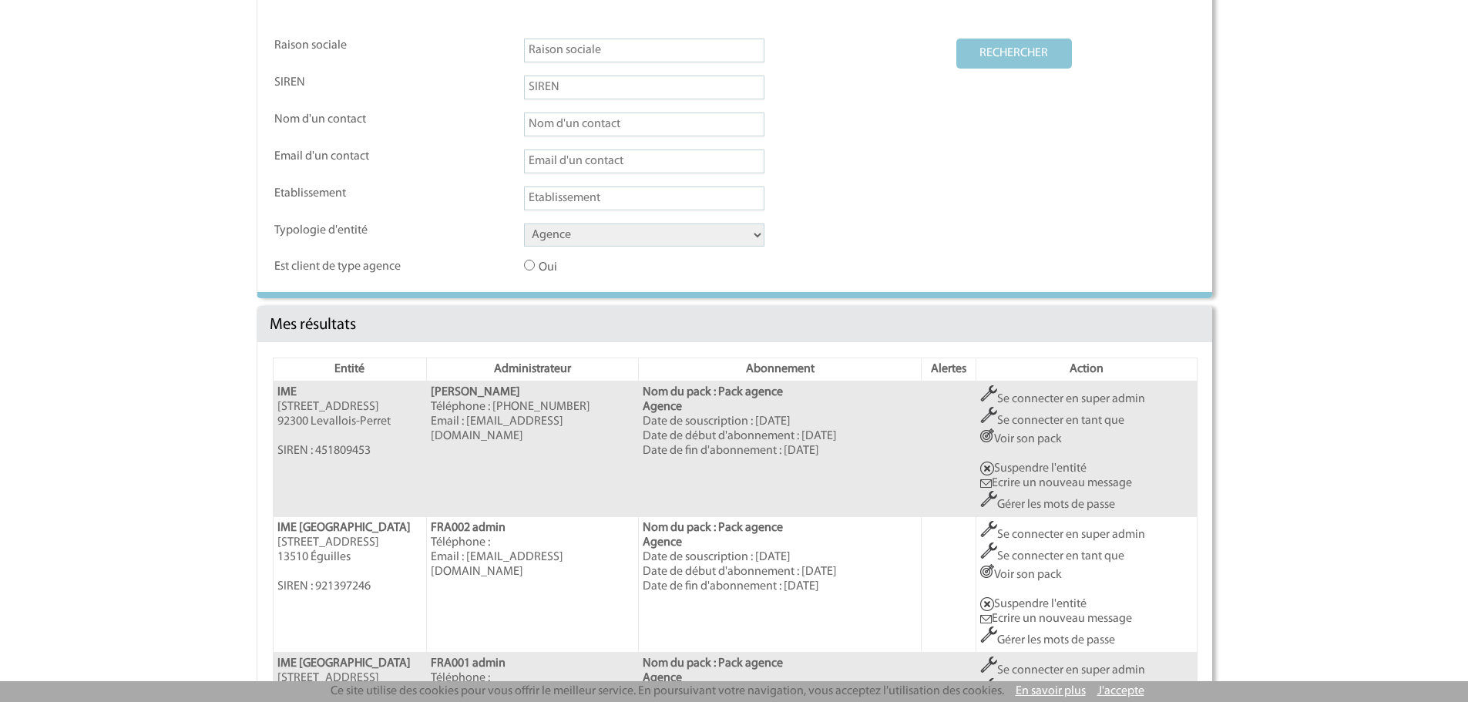
click at [1082, 398] on link "Se connecter en super admin" at bounding box center [1062, 399] width 165 height 12
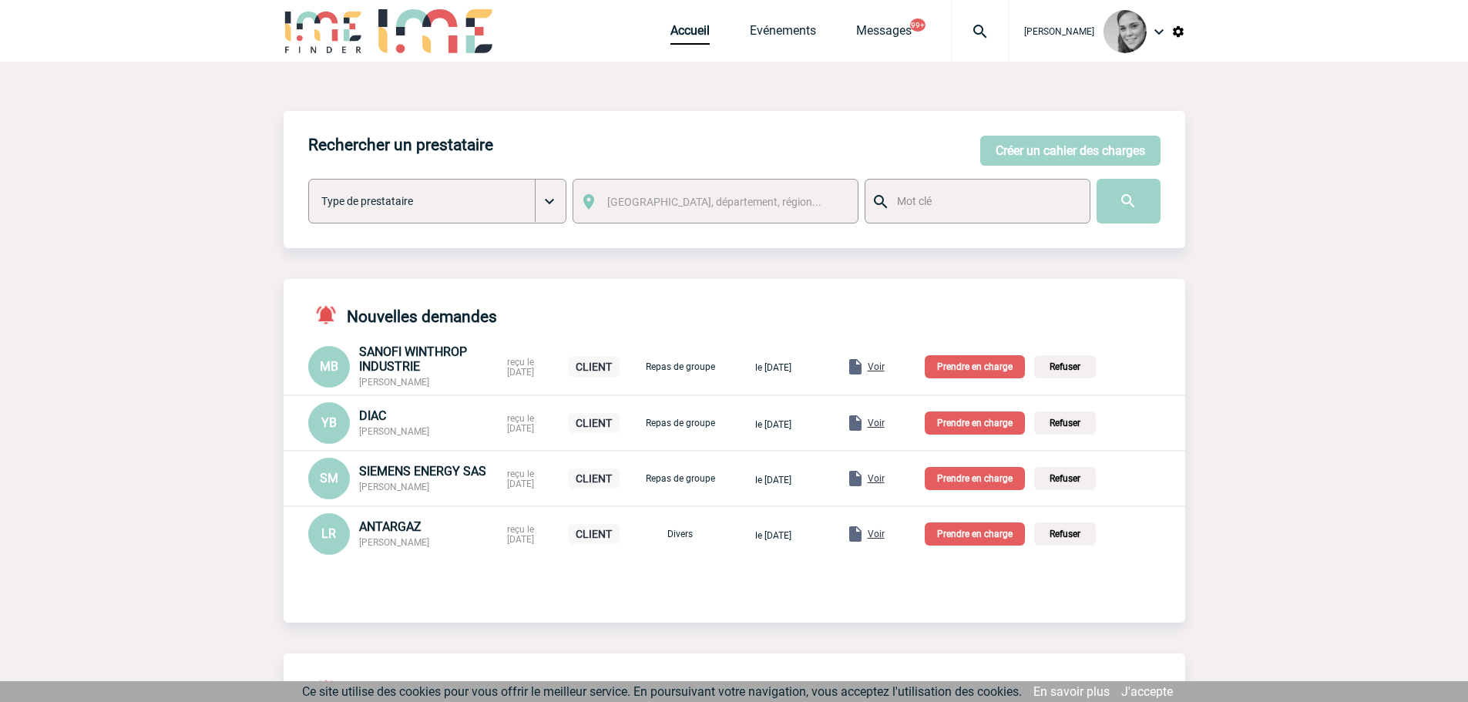
click at [993, 378] on p "Prendre en charge" at bounding box center [975, 366] width 100 height 23
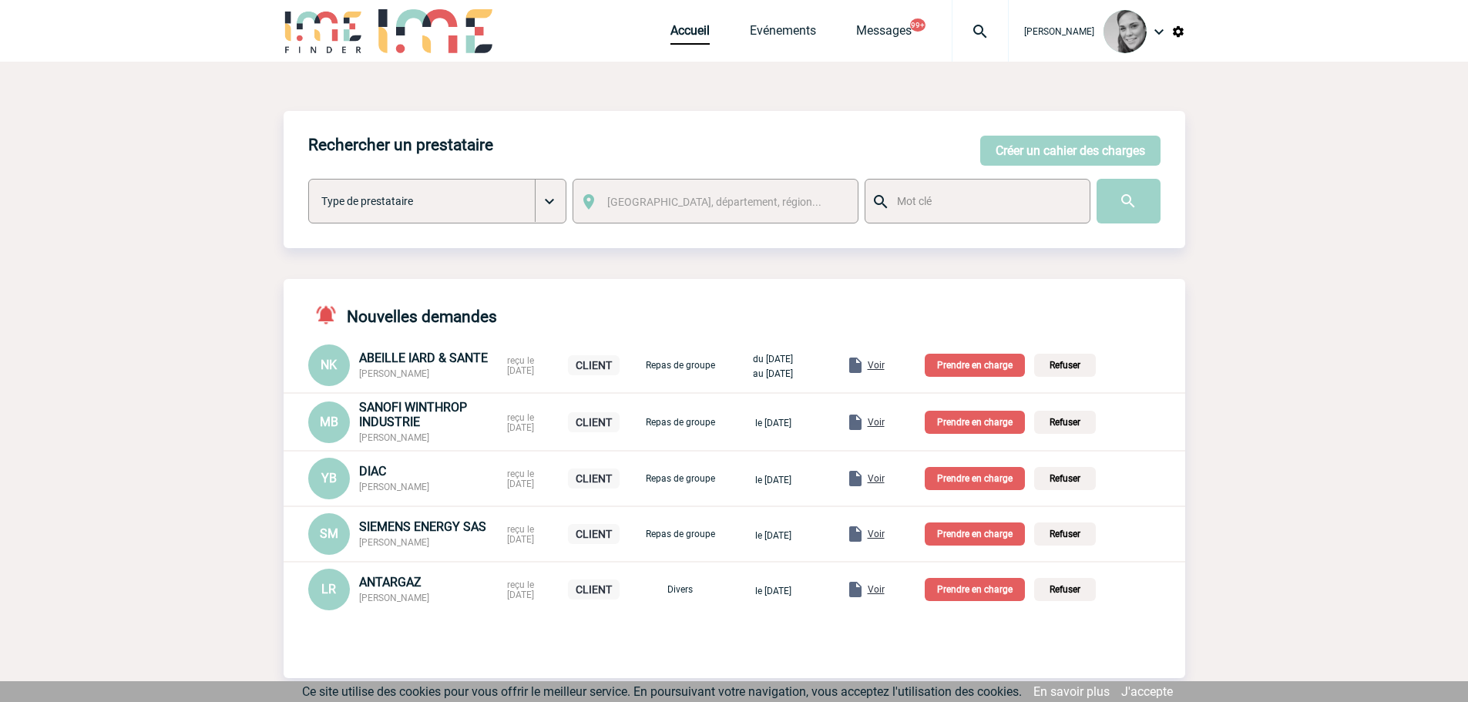
click at [979, 359] on p "Prendre en charge" at bounding box center [975, 365] width 100 height 23
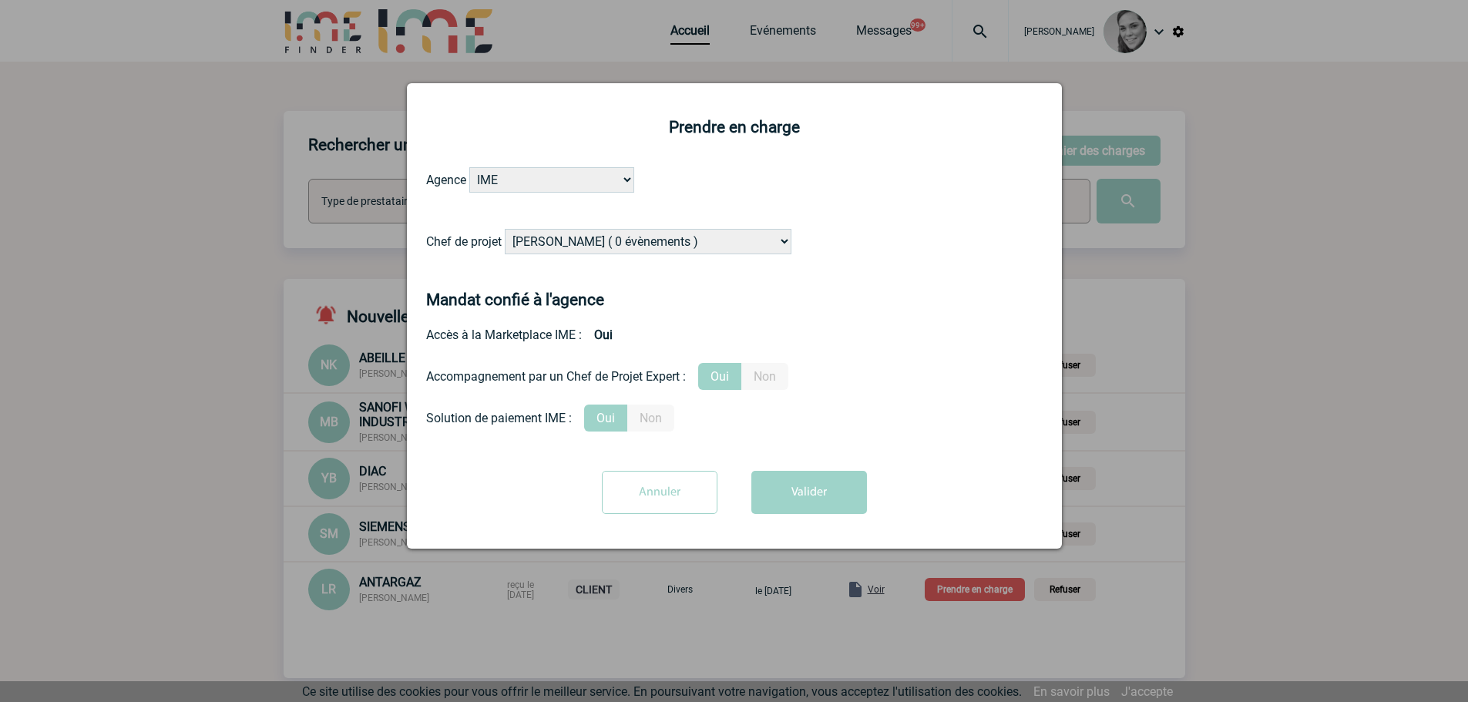
click at [526, 245] on select "[PERSON_NAME] ( 0 évènements ) [PERSON_NAME] ( 191 évènements ) [PERSON_NAME] (…" at bounding box center [648, 241] width 287 height 25
click at [220, 120] on div at bounding box center [734, 351] width 1468 height 702
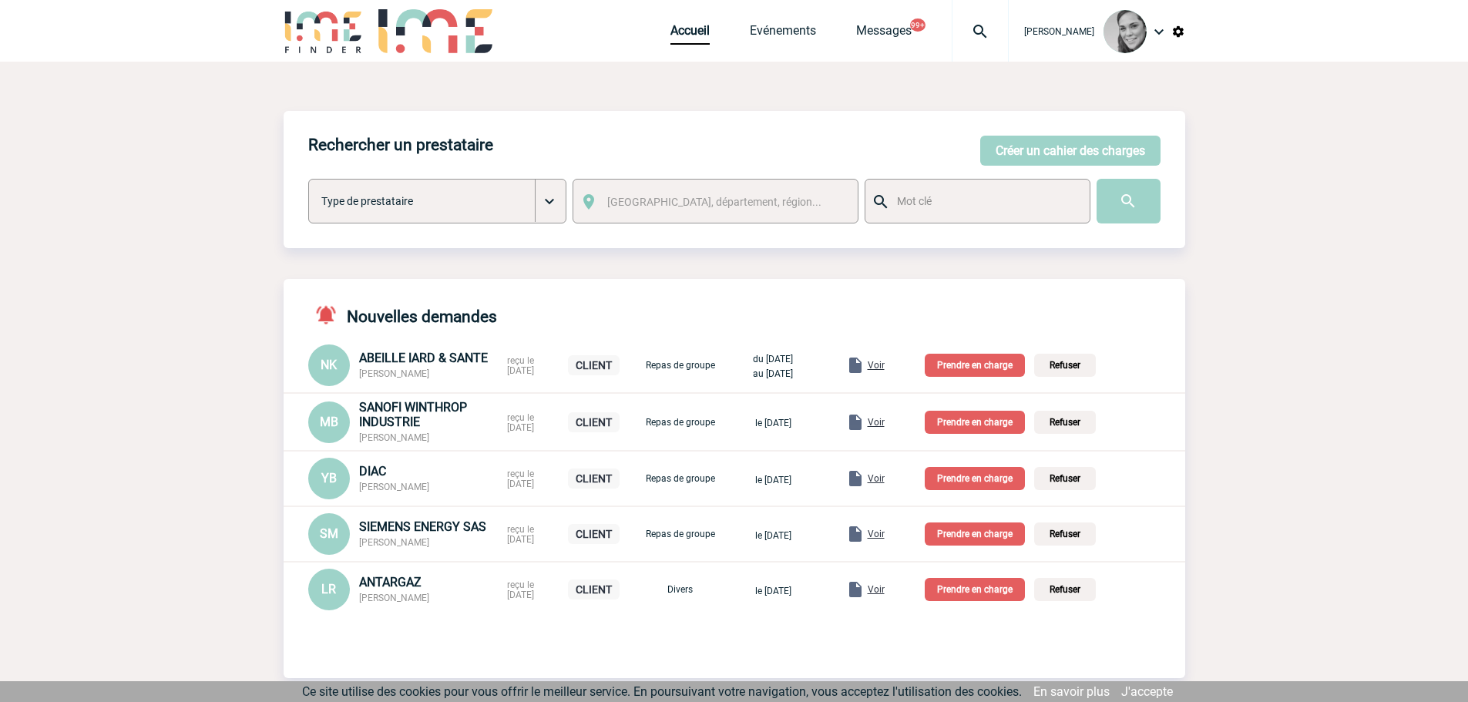
click at [972, 369] on p "Prendre en charge" at bounding box center [975, 365] width 100 height 23
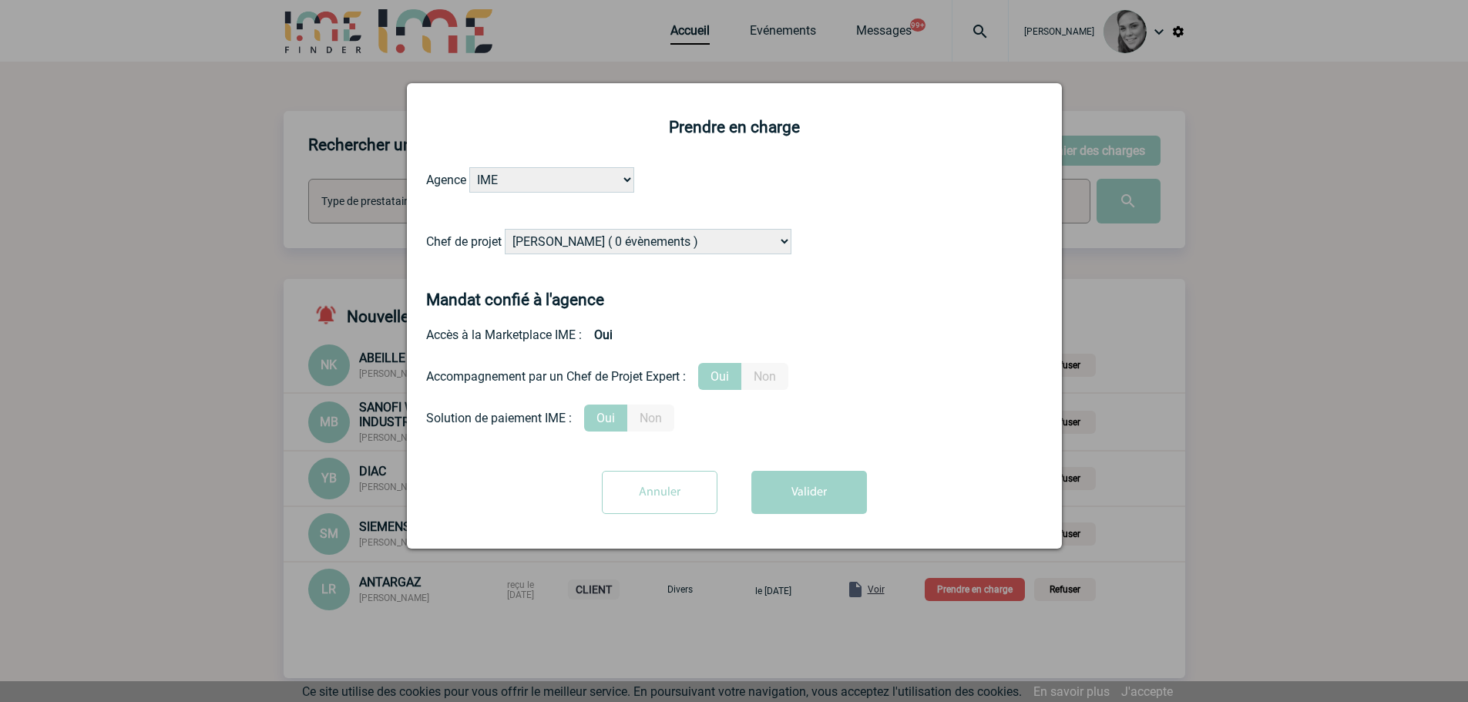
click at [175, 187] on div at bounding box center [734, 351] width 1468 height 702
